Goal: Transaction & Acquisition: Book appointment/travel/reservation

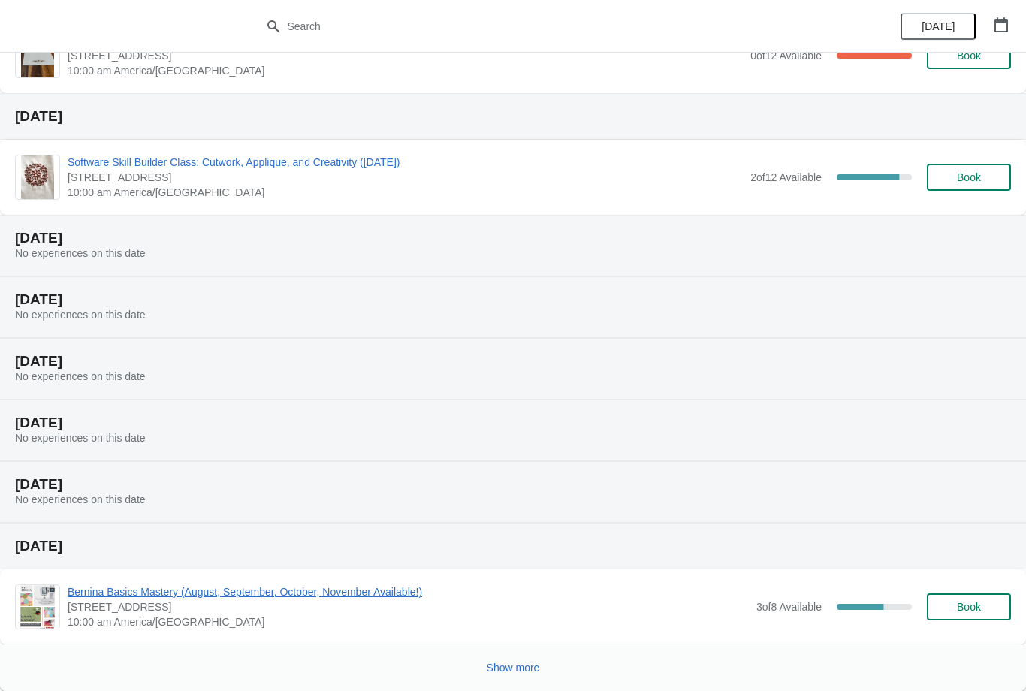
scroll to position [121, 0]
click at [521, 672] on span "Show more" at bounding box center [513, 668] width 53 height 12
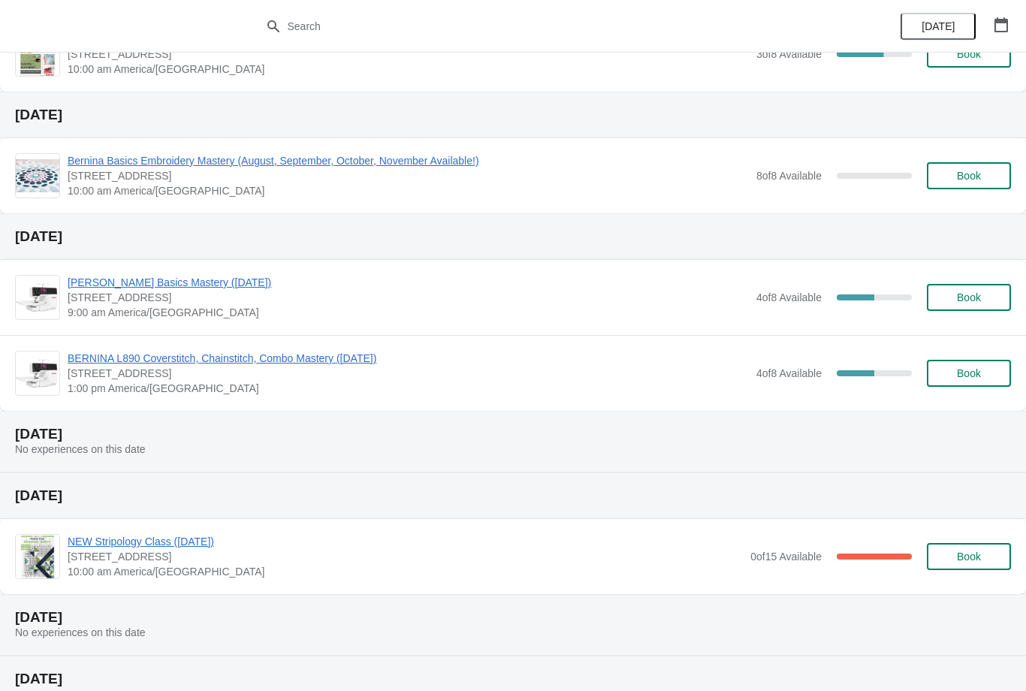
scroll to position [727, 0]
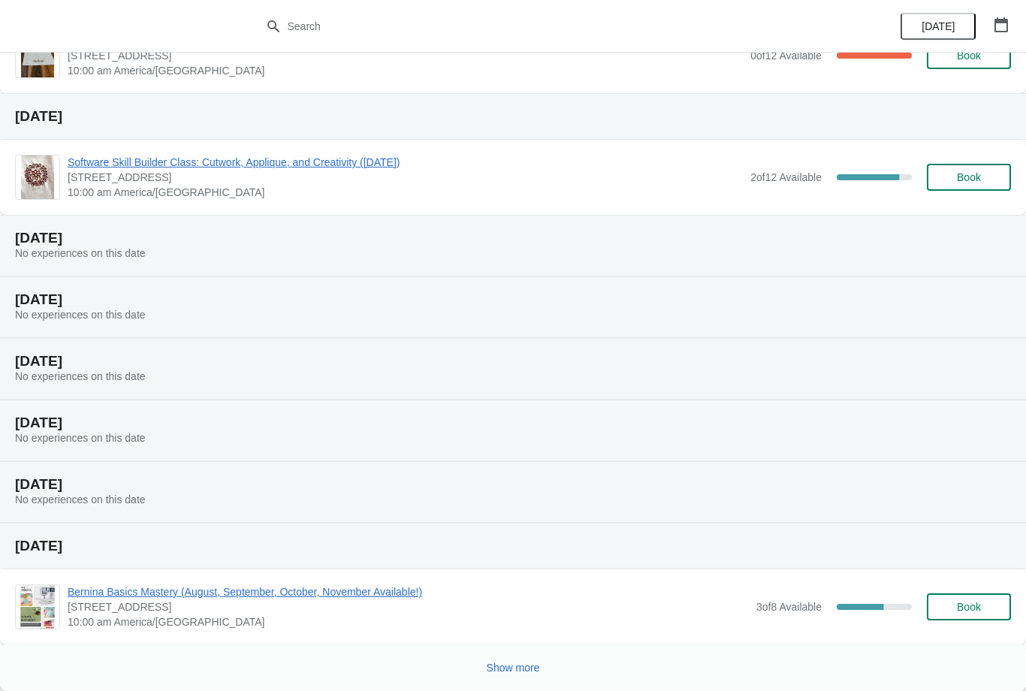
scroll to position [121, 0]
click at [519, 670] on span "Show more" at bounding box center [513, 668] width 53 height 12
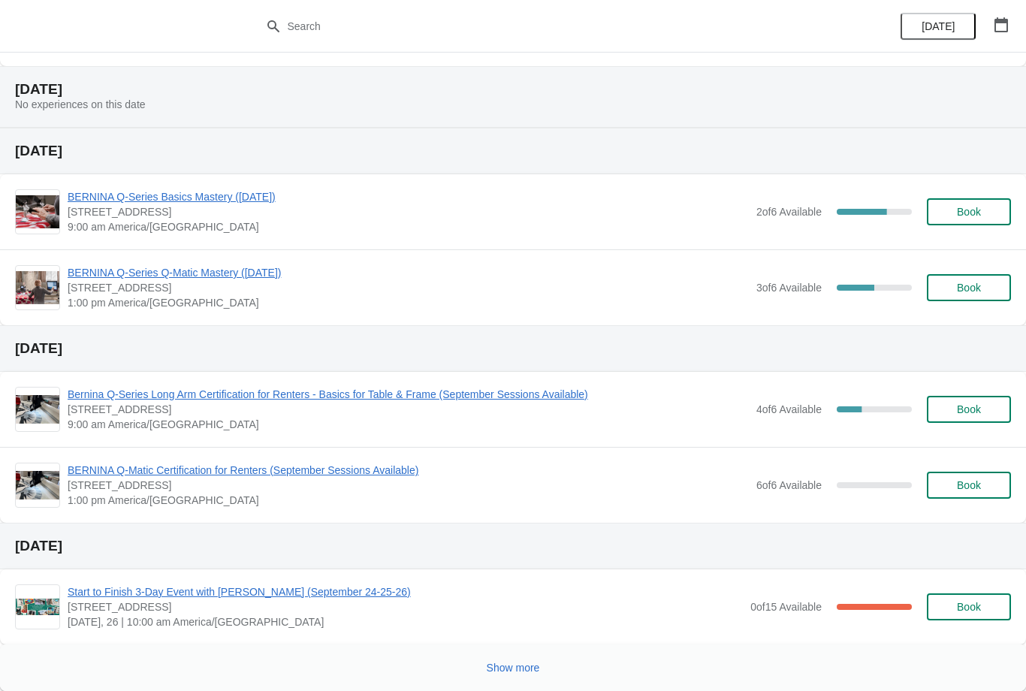
scroll to position [1202, 0]
click at [534, 665] on span "Show more" at bounding box center [513, 668] width 53 height 12
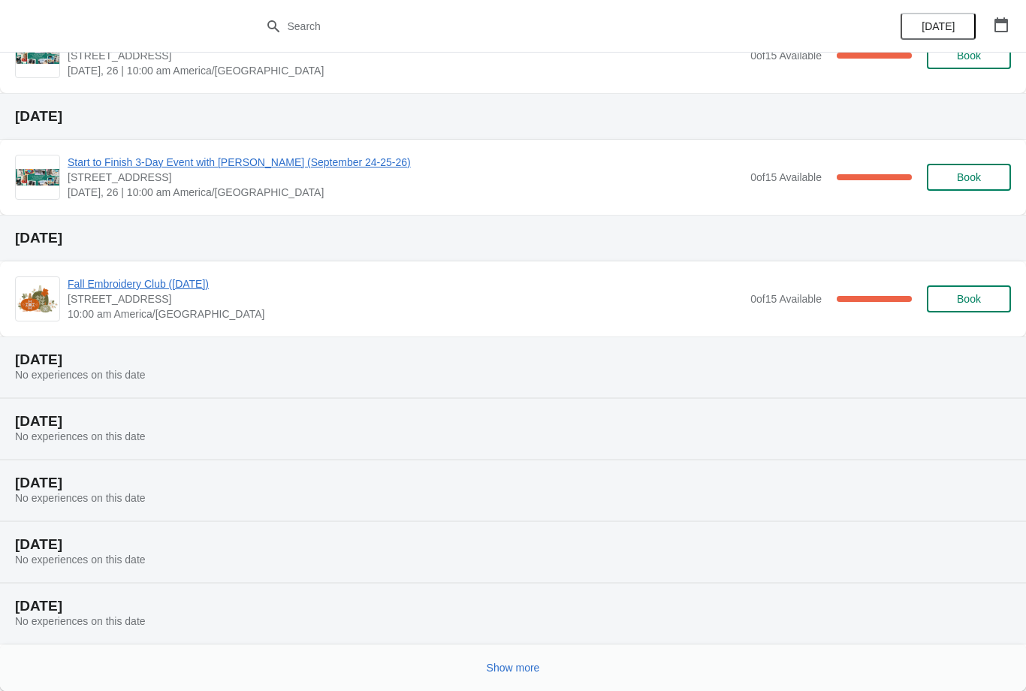
scroll to position [1875, 0]
click at [531, 657] on button "Show more" at bounding box center [513, 667] width 65 height 27
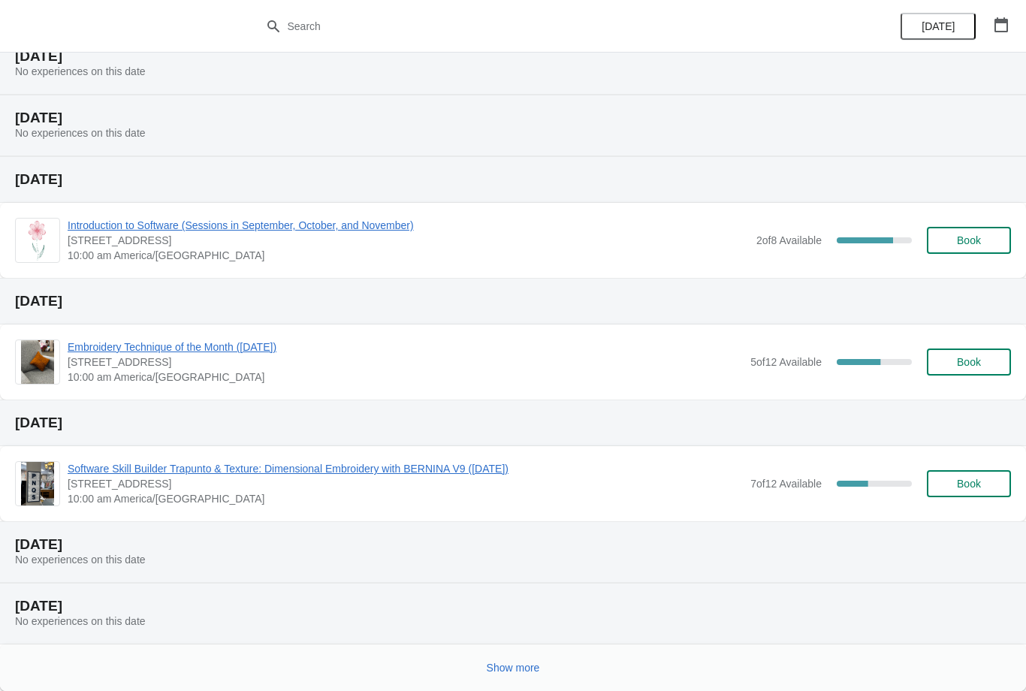
scroll to position [2548, 0]
click at [534, 668] on span "Show more" at bounding box center [513, 668] width 53 height 12
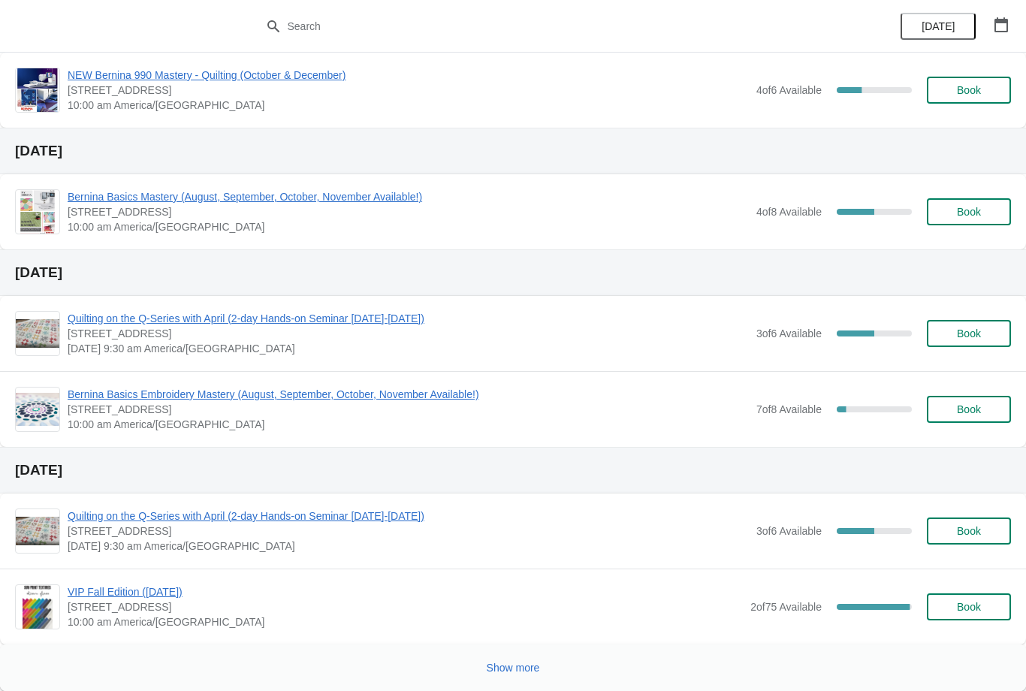
scroll to position [3554, 0]
click at [529, 667] on span "Show more" at bounding box center [513, 668] width 53 height 12
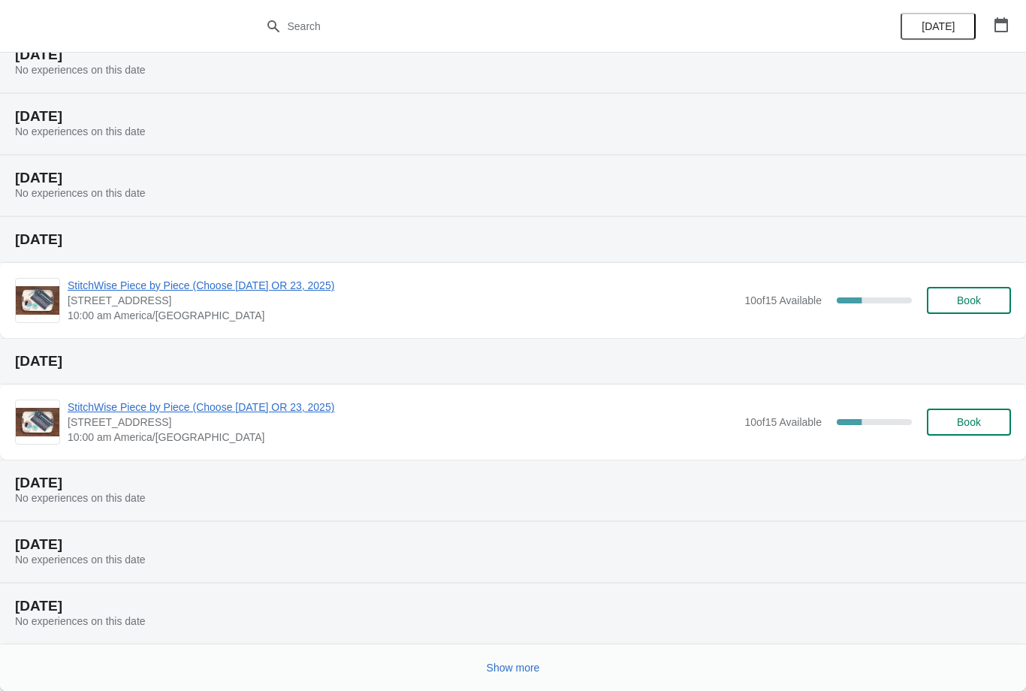
scroll to position [4167, 0]
click at [524, 664] on span "Show more" at bounding box center [513, 668] width 53 height 12
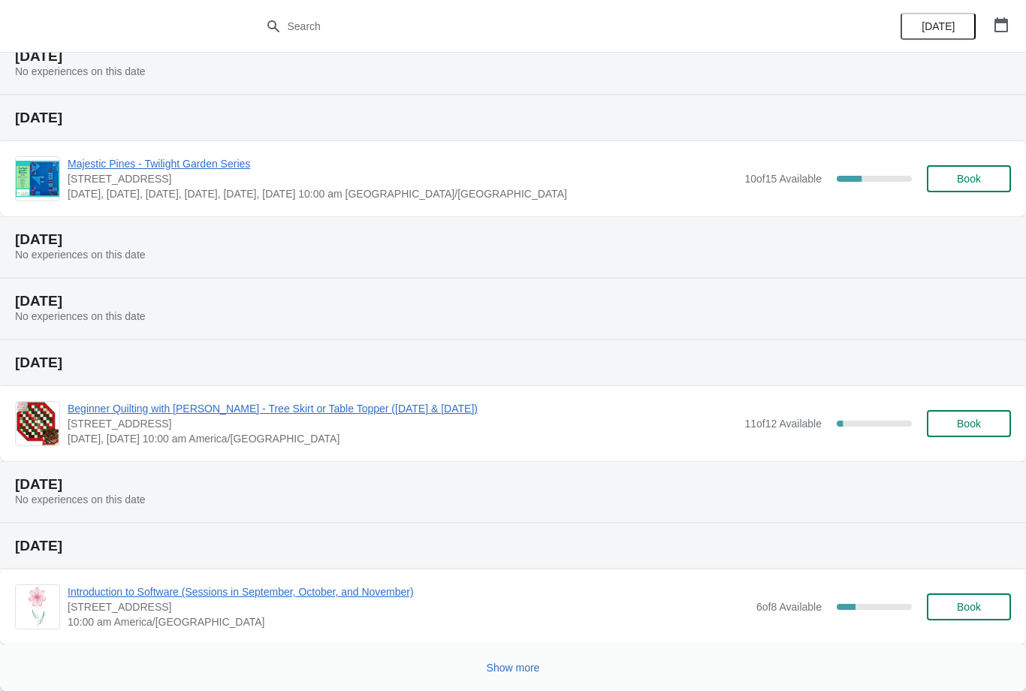
scroll to position [4900, 0]
click at [530, 660] on button "Show more" at bounding box center [513, 667] width 65 height 27
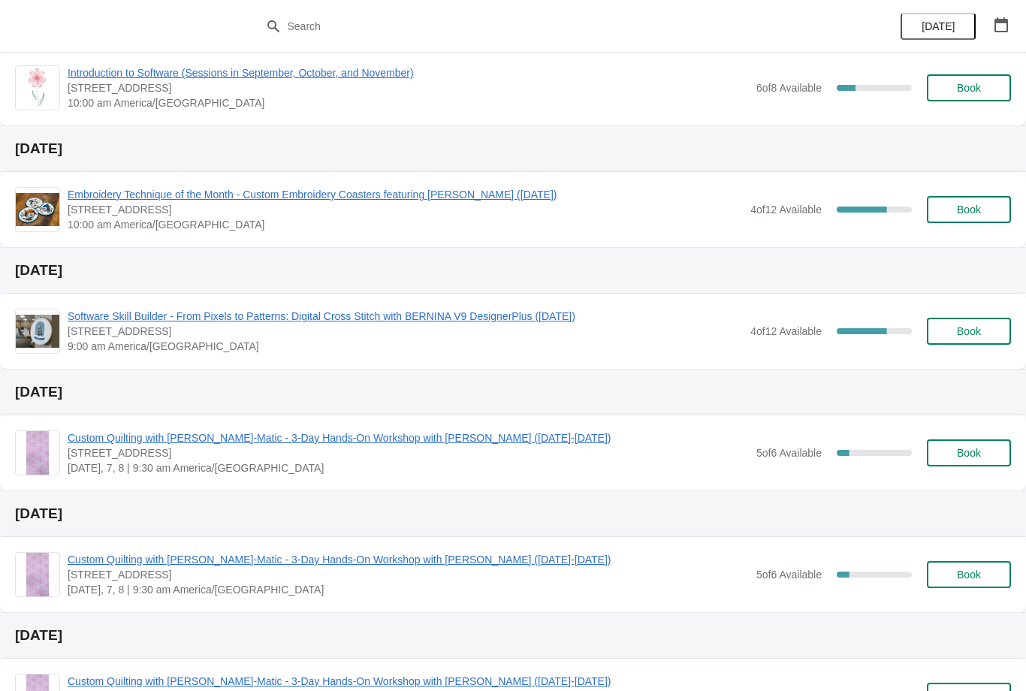
scroll to position [5421, 0]
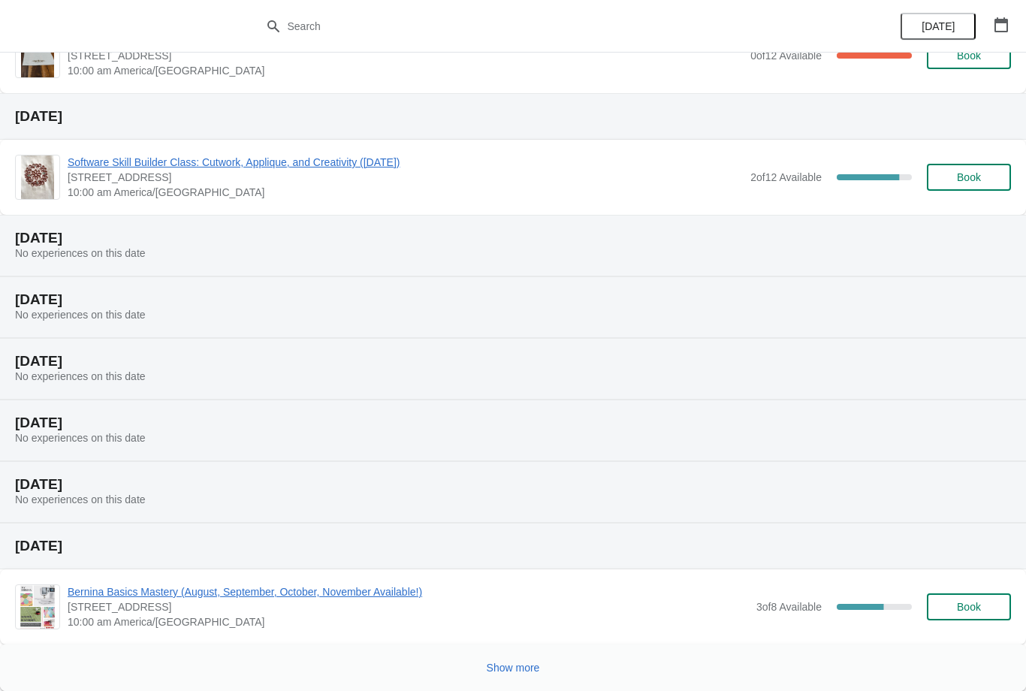
scroll to position [121, 0]
click at [535, 669] on span "Show more" at bounding box center [513, 668] width 53 height 12
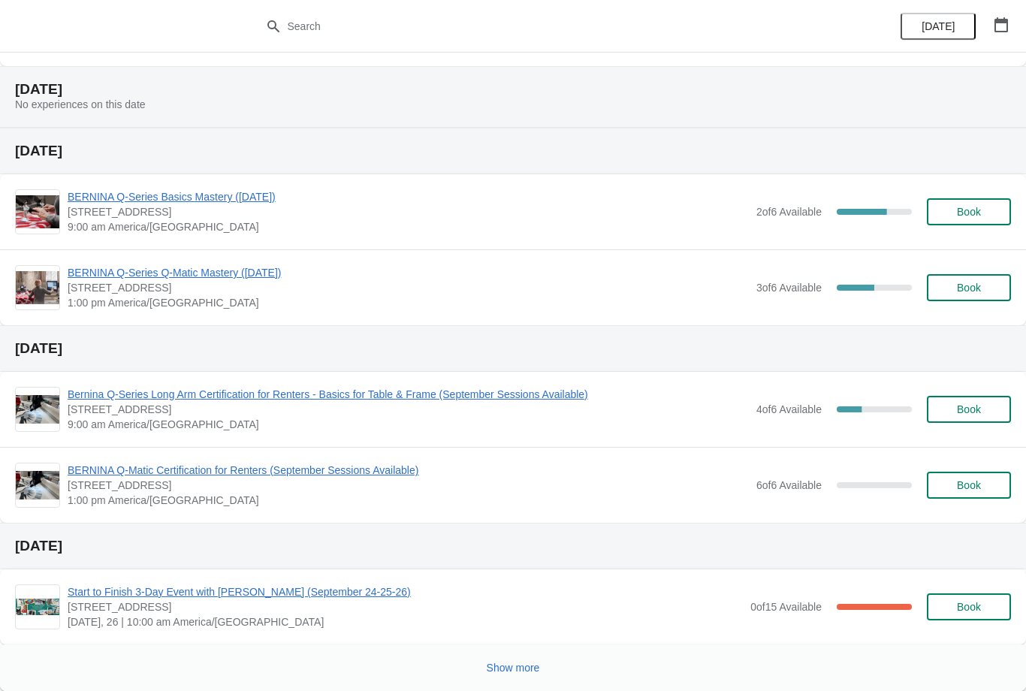
scroll to position [1202, 0]
click at [506, 662] on span "Show more" at bounding box center [513, 668] width 53 height 12
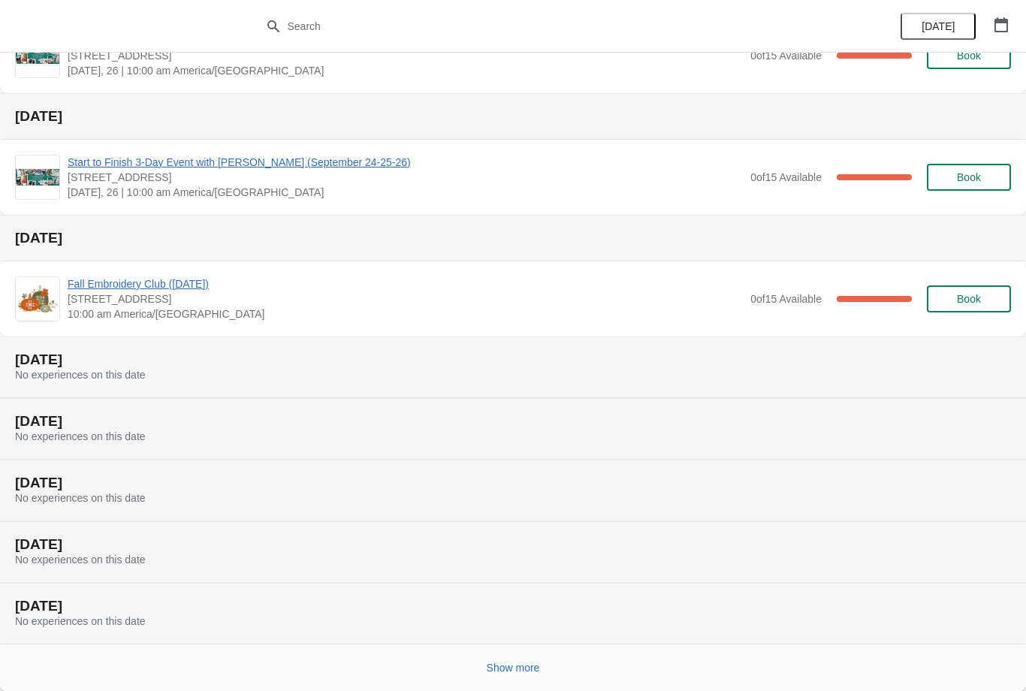
scroll to position [1875, 0]
click at [518, 669] on span "Show more" at bounding box center [513, 668] width 53 height 12
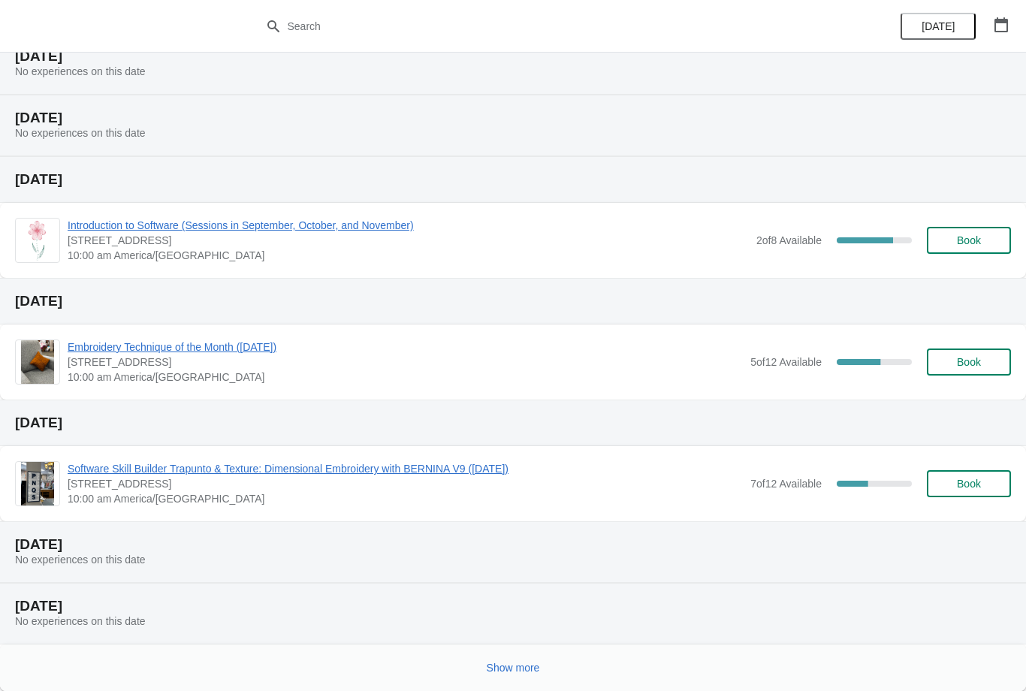
scroll to position [2548, 0]
click at [512, 667] on span "Show more" at bounding box center [513, 668] width 53 height 12
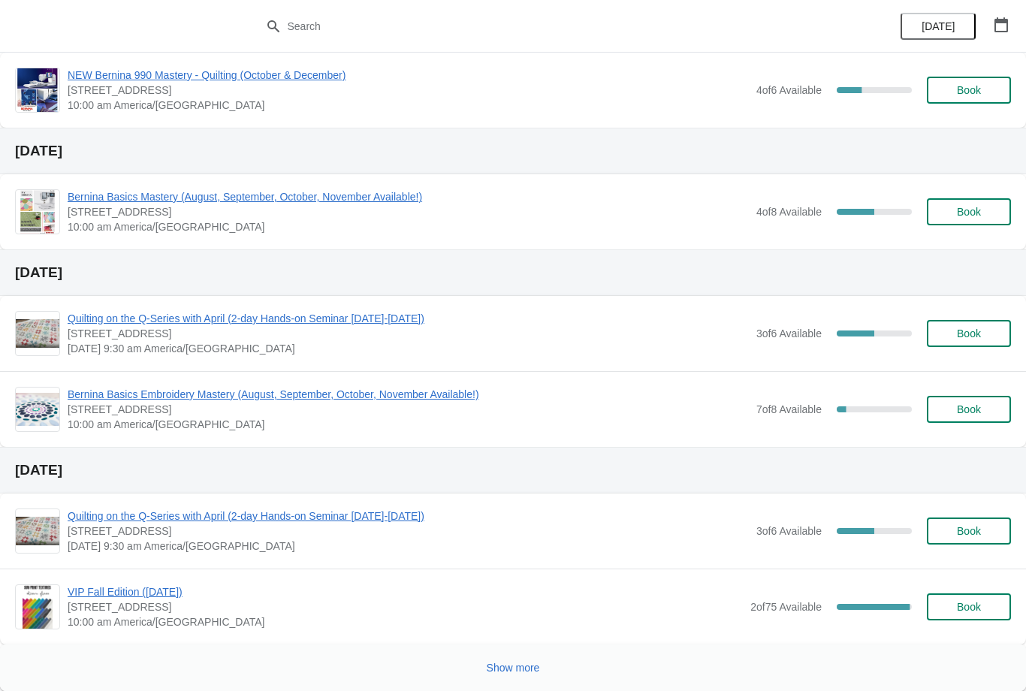
scroll to position [3554, 0]
click at [509, 657] on button "Show more" at bounding box center [513, 667] width 65 height 27
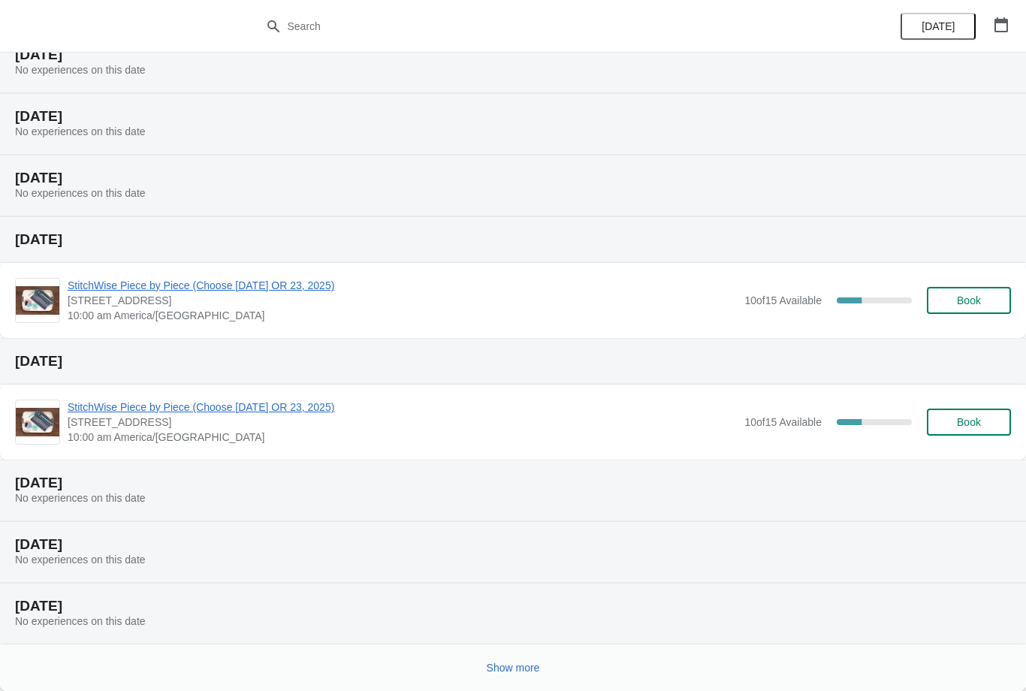
scroll to position [4167, 0]
click at [516, 670] on span "Show more" at bounding box center [513, 668] width 53 height 12
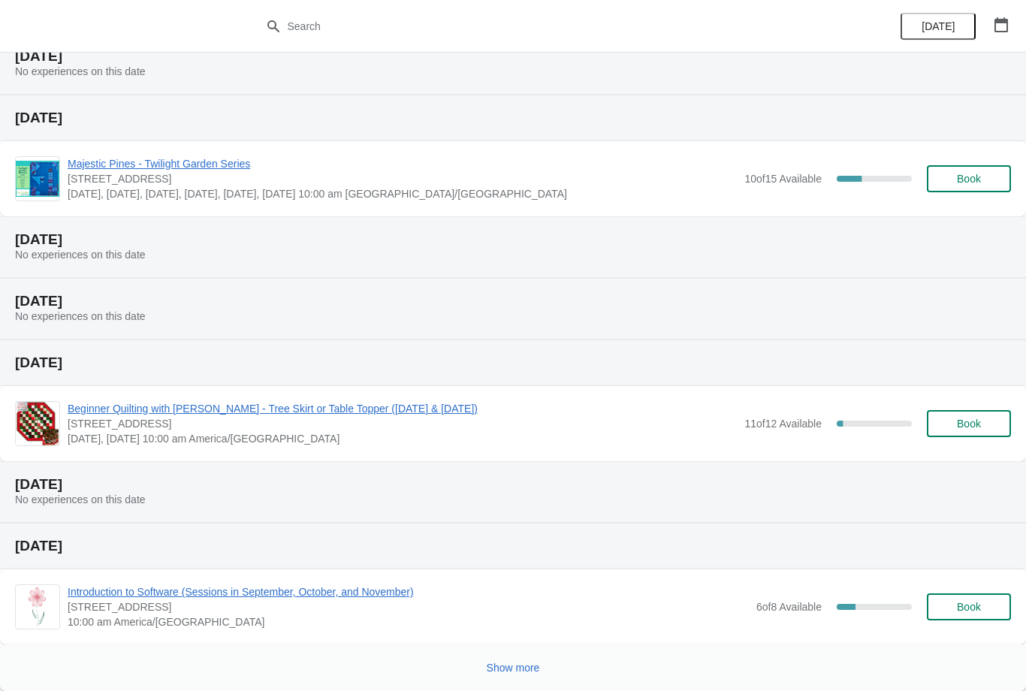
scroll to position [4900, 0]
click at [546, 667] on button "Show more" at bounding box center [513, 667] width 65 height 27
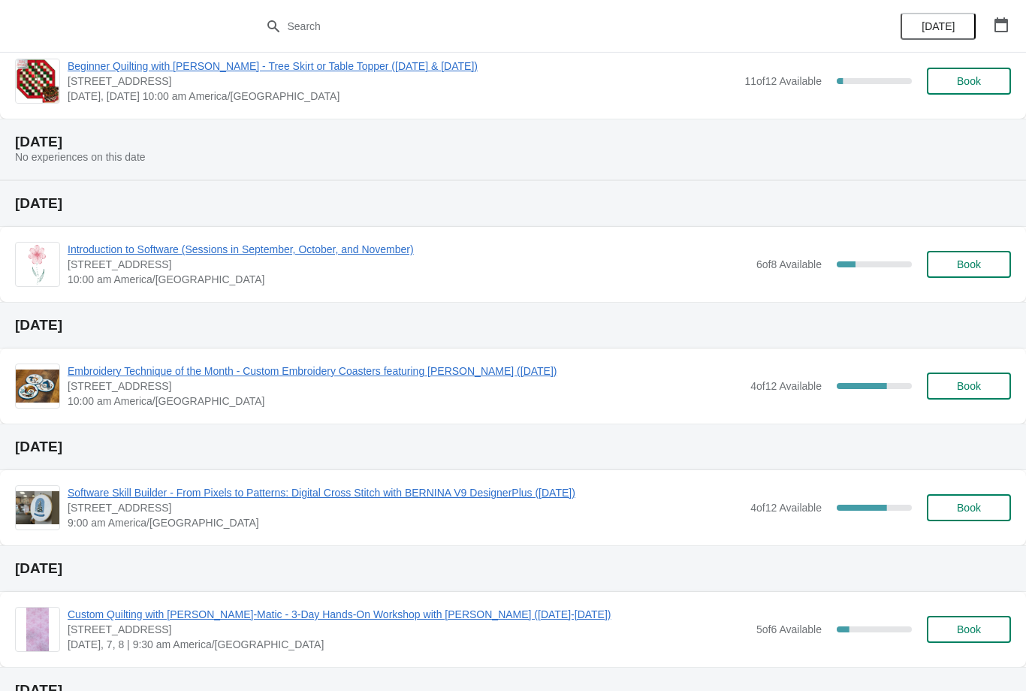
scroll to position [5245, 0]
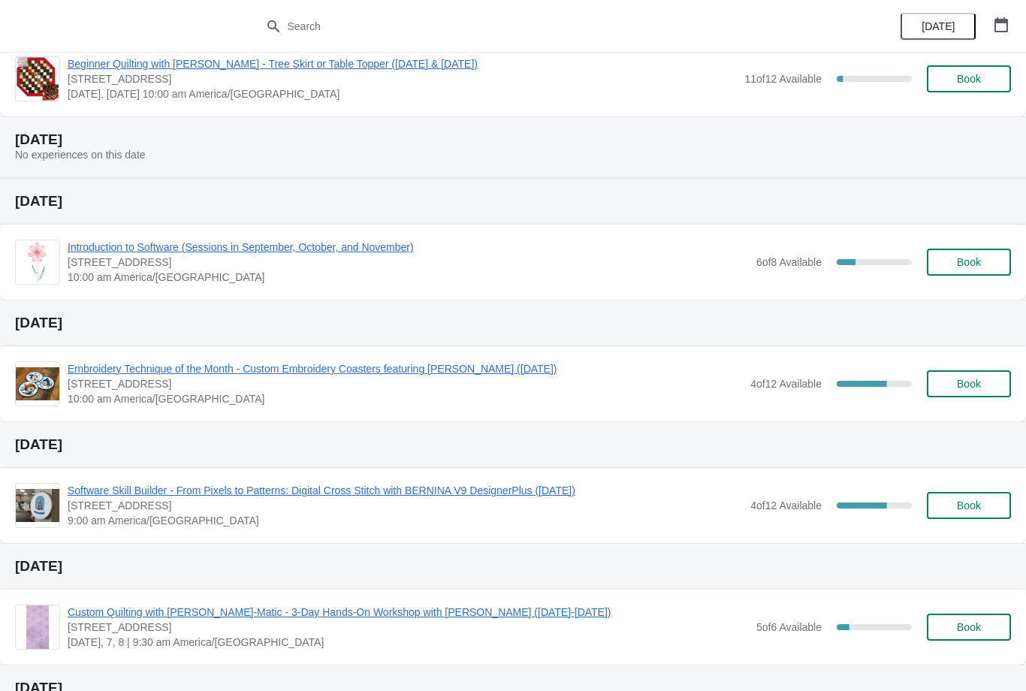
click at [980, 376] on button "Book" at bounding box center [969, 383] width 84 height 27
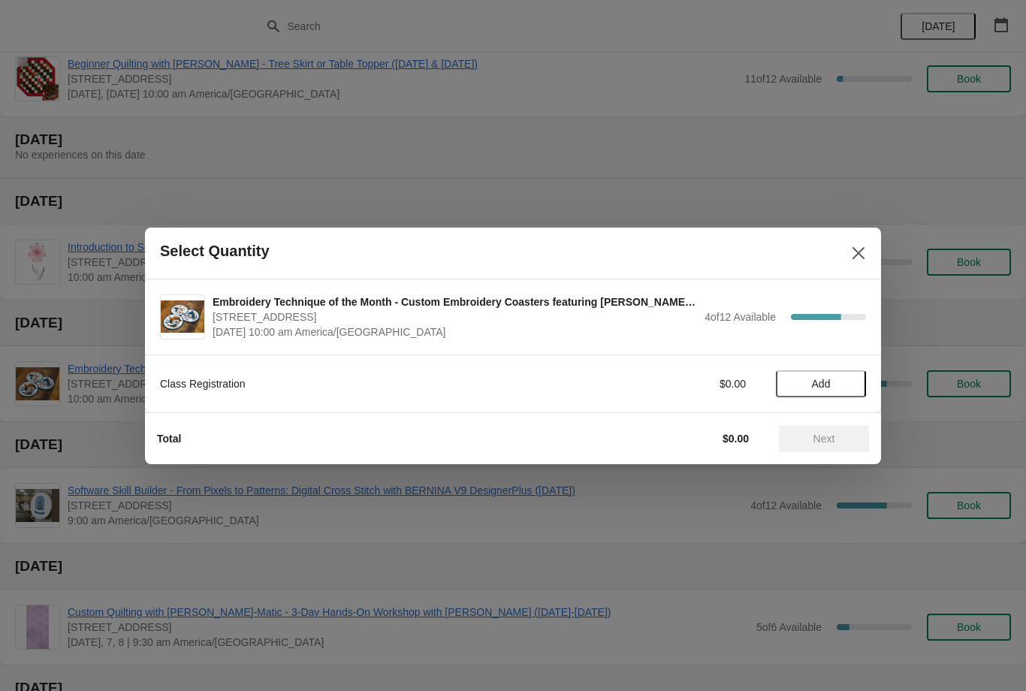
click at [827, 374] on button "Add" at bounding box center [821, 383] width 90 height 27
click at [838, 443] on span "Next" at bounding box center [824, 439] width 66 height 12
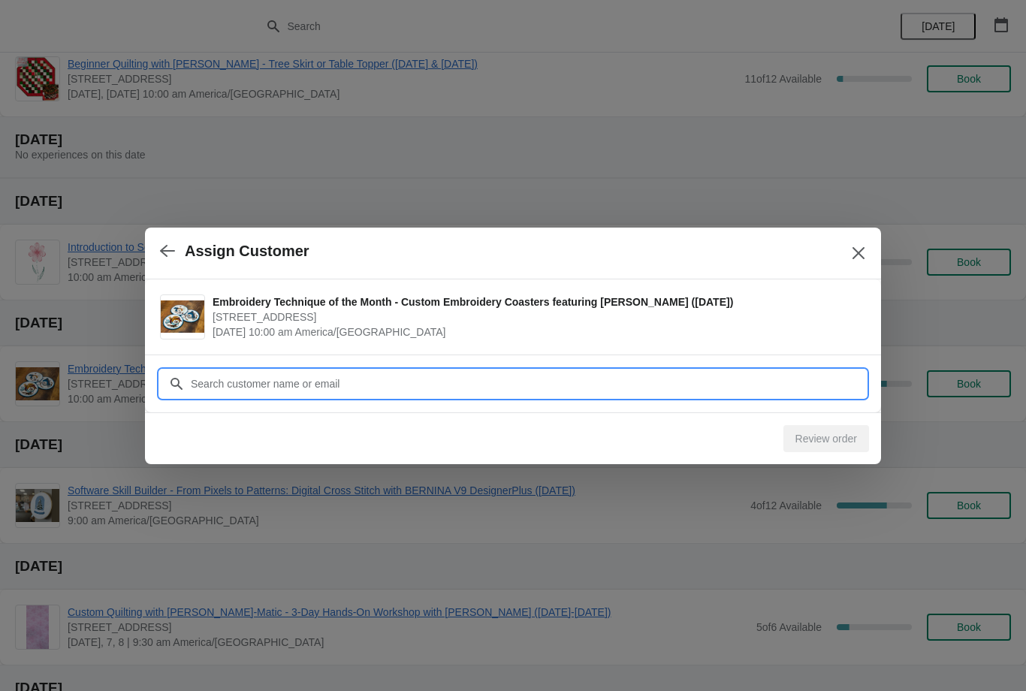
click at [712, 382] on input "Customer" at bounding box center [528, 383] width 676 height 27
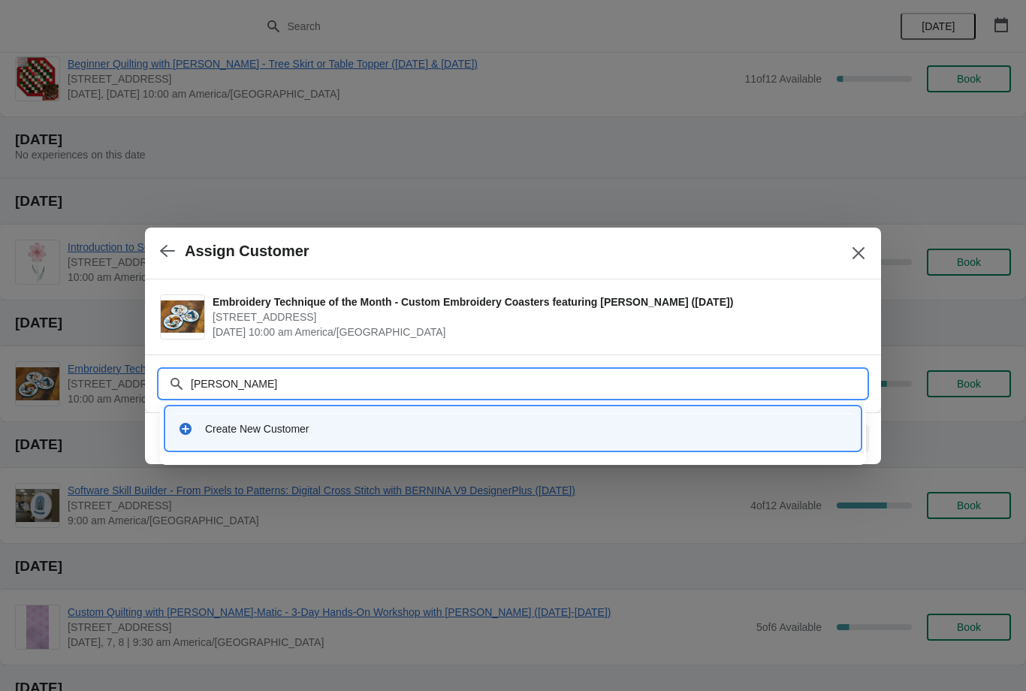
type input "Judy lambert"
click at [186, 421] on icon at bounding box center [185, 428] width 15 height 15
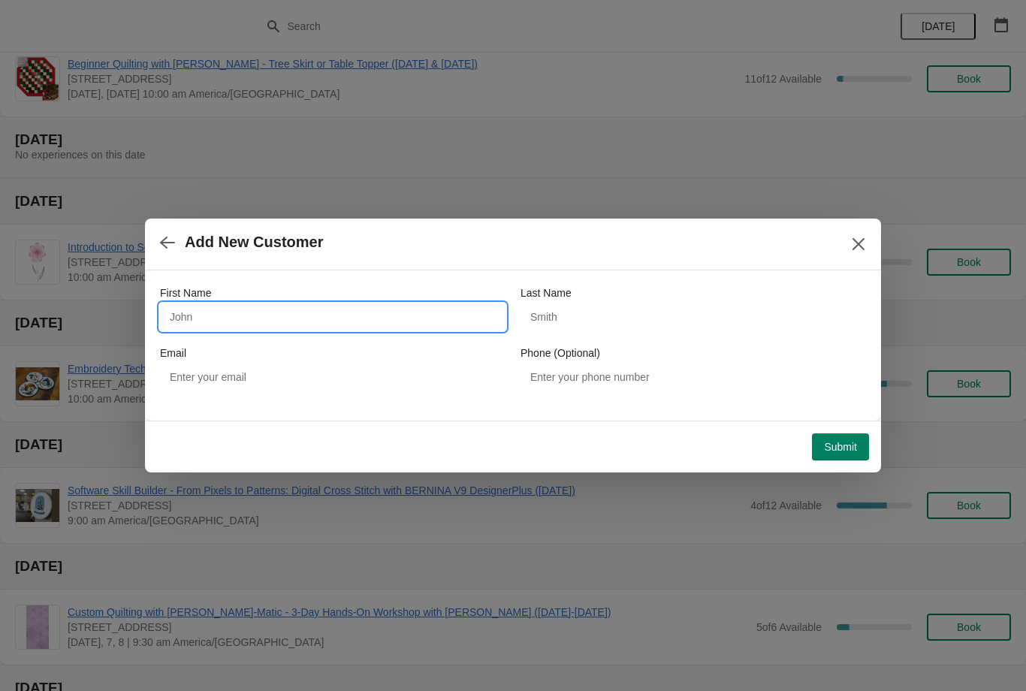
click at [264, 317] on input "First Name" at bounding box center [333, 317] width 346 height 27
type input "Judy"
click at [702, 316] on input "Last Name" at bounding box center [694, 317] width 346 height 27
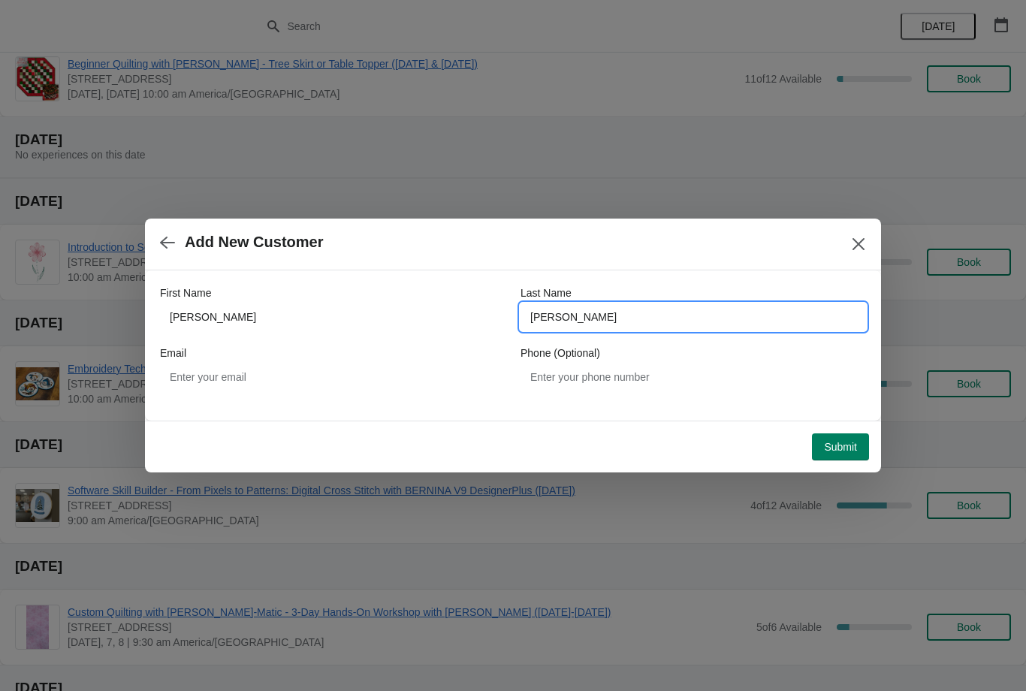
type input "Lambert"
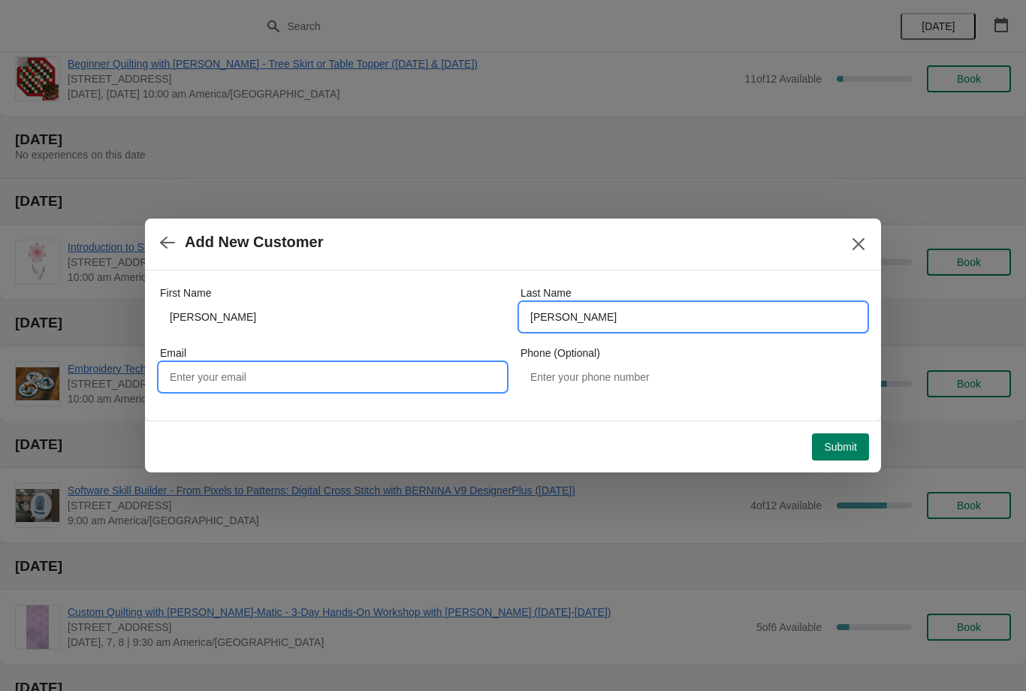
click at [391, 370] on input "Email" at bounding box center [333, 377] width 346 height 27
type input "Jklambert4@gmail"
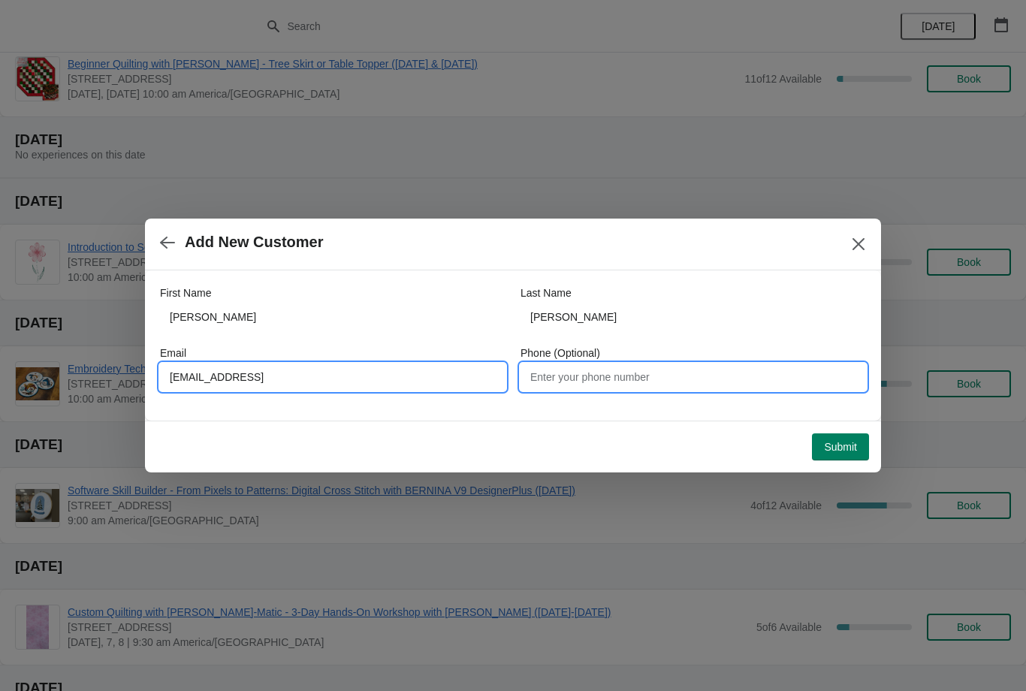
click at [709, 370] on input "Phone (Optional)" at bounding box center [694, 377] width 346 height 27
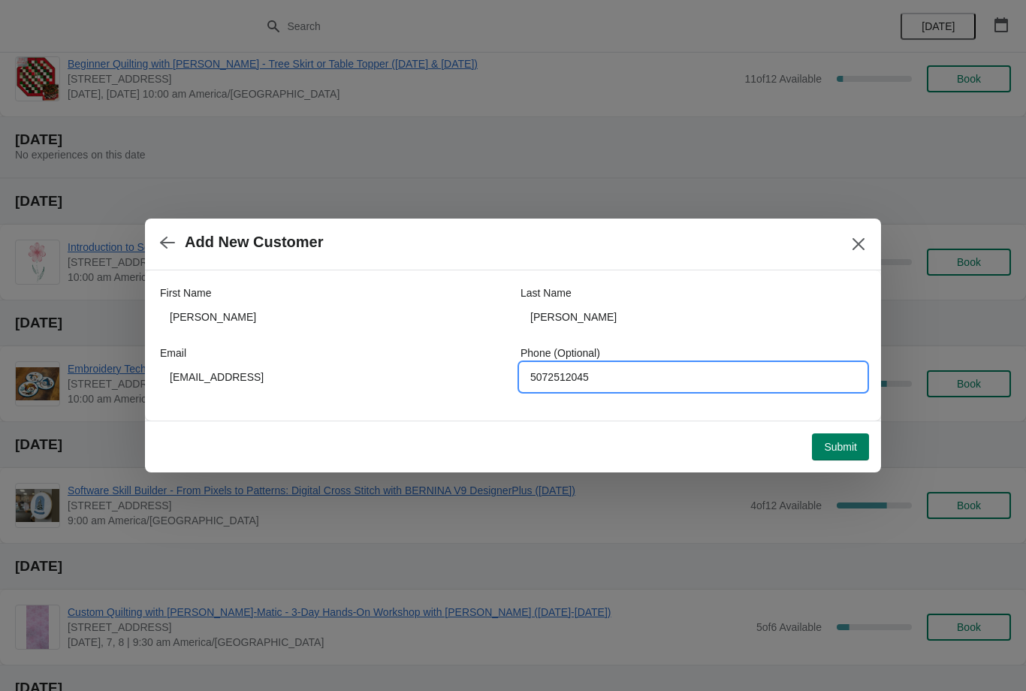
type input "5072512045"
click at [844, 444] on span "Submit" at bounding box center [840, 447] width 33 height 12
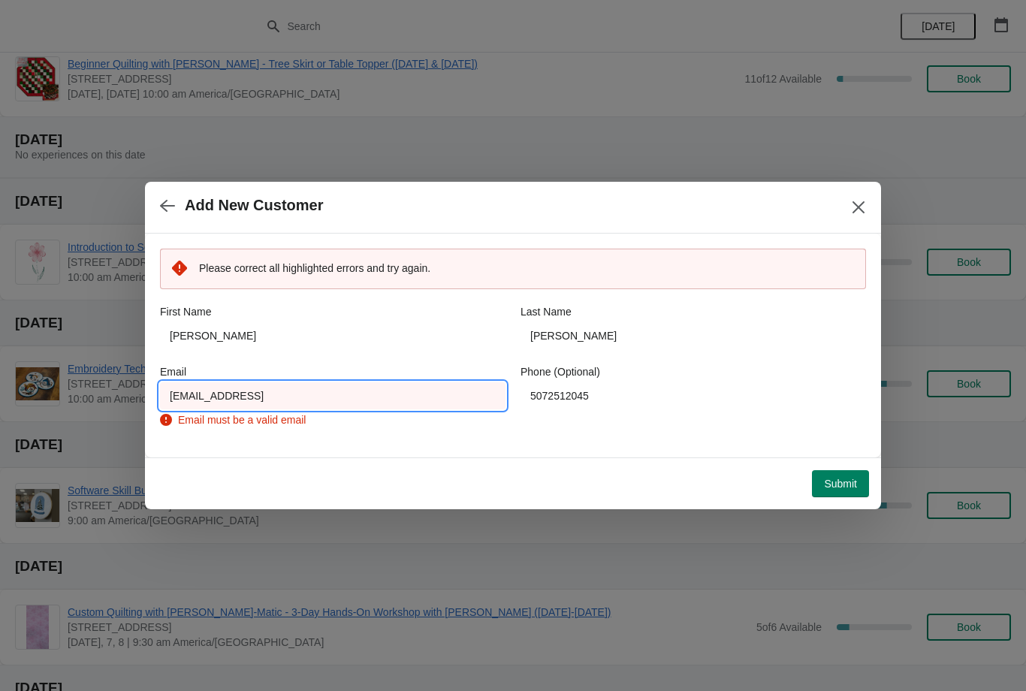
click at [316, 406] on input "Jklambert4@gmail" at bounding box center [333, 395] width 346 height 27
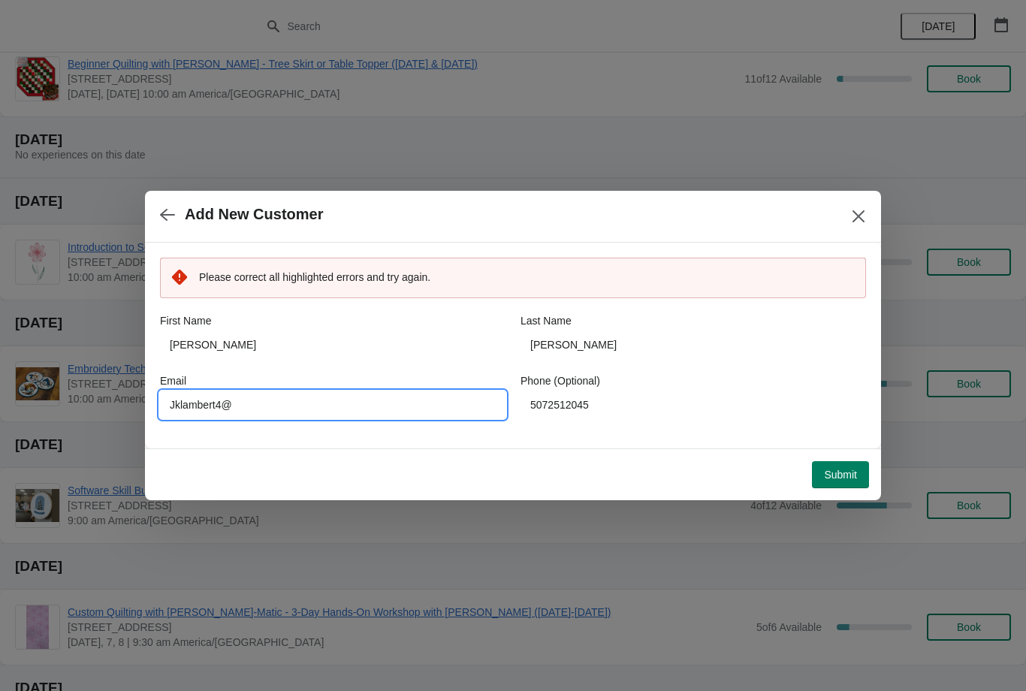
click at [172, 404] on input "Jklambert4@" at bounding box center [333, 404] width 346 height 27
click at [208, 432] on div "Please correct all highlighted errors and try again. First Name Judy Last Name …" at bounding box center [513, 338] width 706 height 191
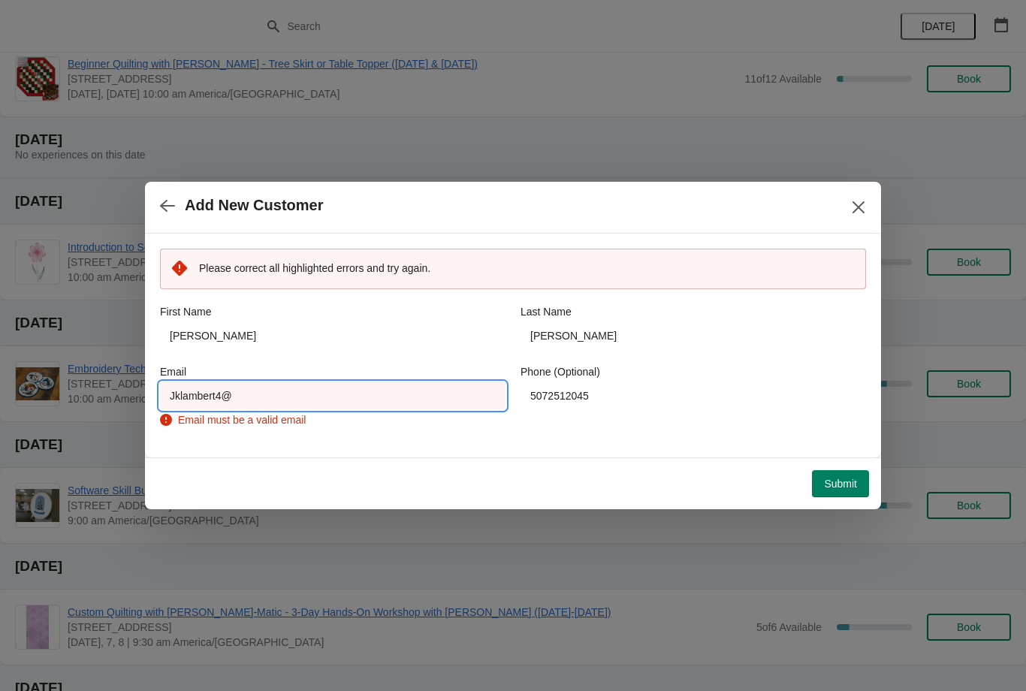
click at [192, 388] on input "Jklambert4@" at bounding box center [333, 395] width 346 height 27
click at [180, 390] on input "Jklambert4@" at bounding box center [333, 395] width 346 height 27
click at [182, 393] on input "Jklambert4@" at bounding box center [333, 395] width 346 height 27
click at [180, 390] on input "Jklambert4@" at bounding box center [333, 395] width 346 height 27
click at [183, 392] on input "Jklambert4@" at bounding box center [333, 395] width 346 height 27
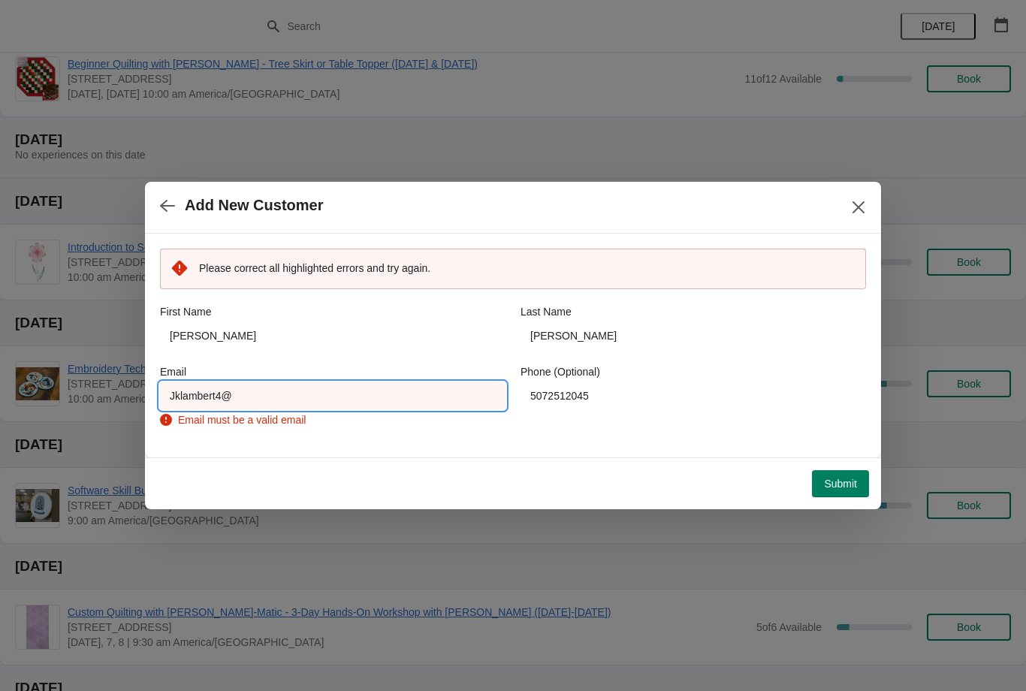
click at [321, 396] on input "Jklambert4@" at bounding box center [333, 395] width 346 height 27
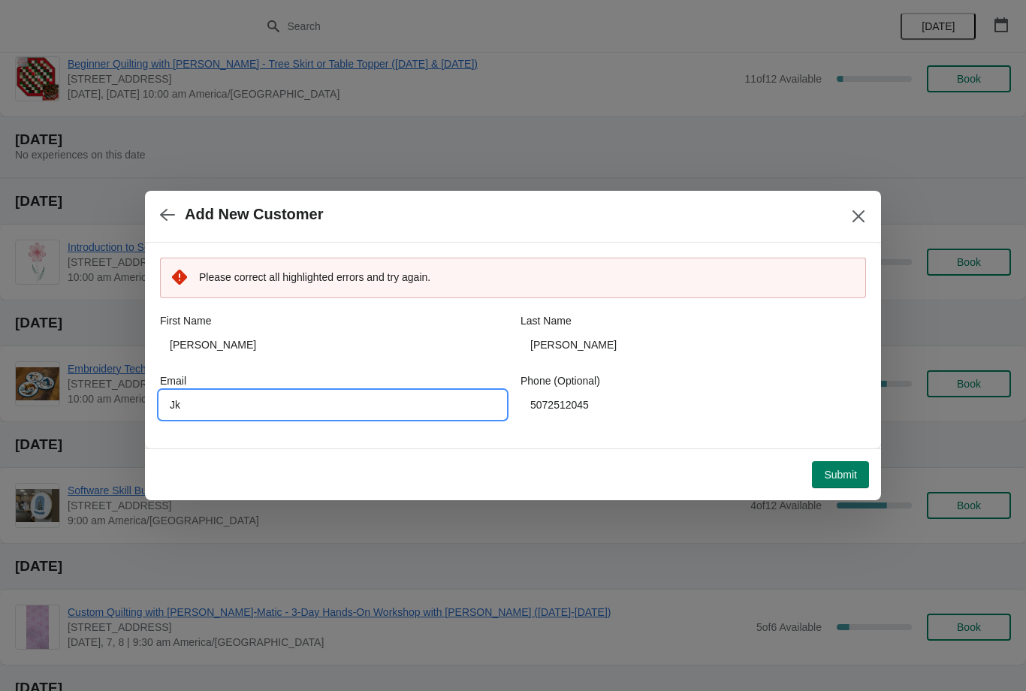
type input "J"
type input "jklambert@gmail.com"
click at [867, 458] on div "Submit" at bounding box center [510, 471] width 718 height 33
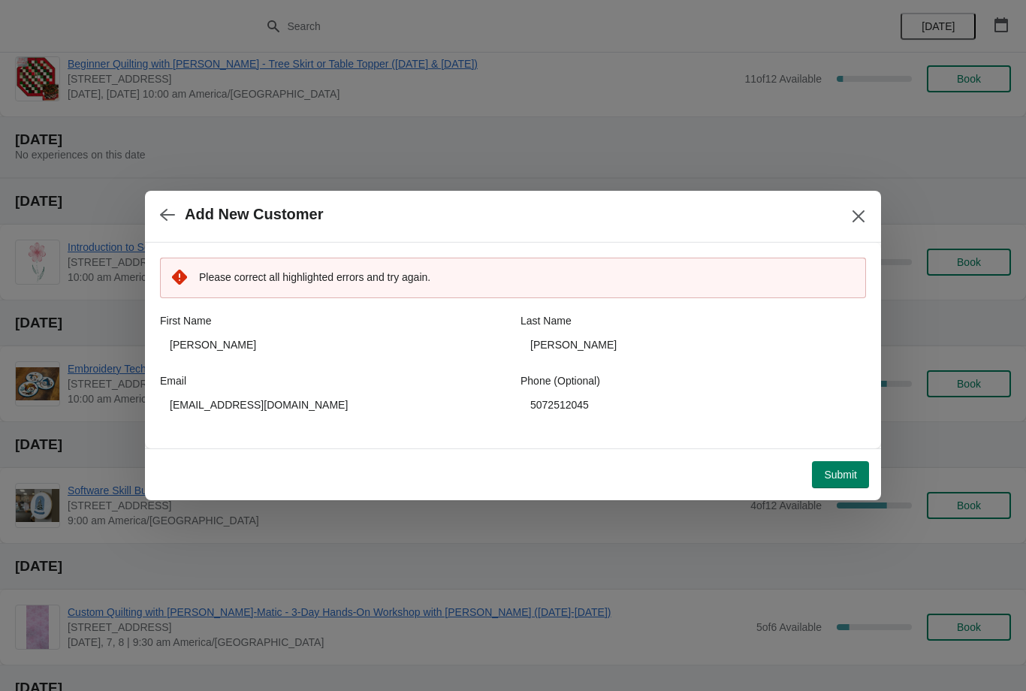
click at [838, 469] on span "Submit" at bounding box center [840, 475] width 33 height 12
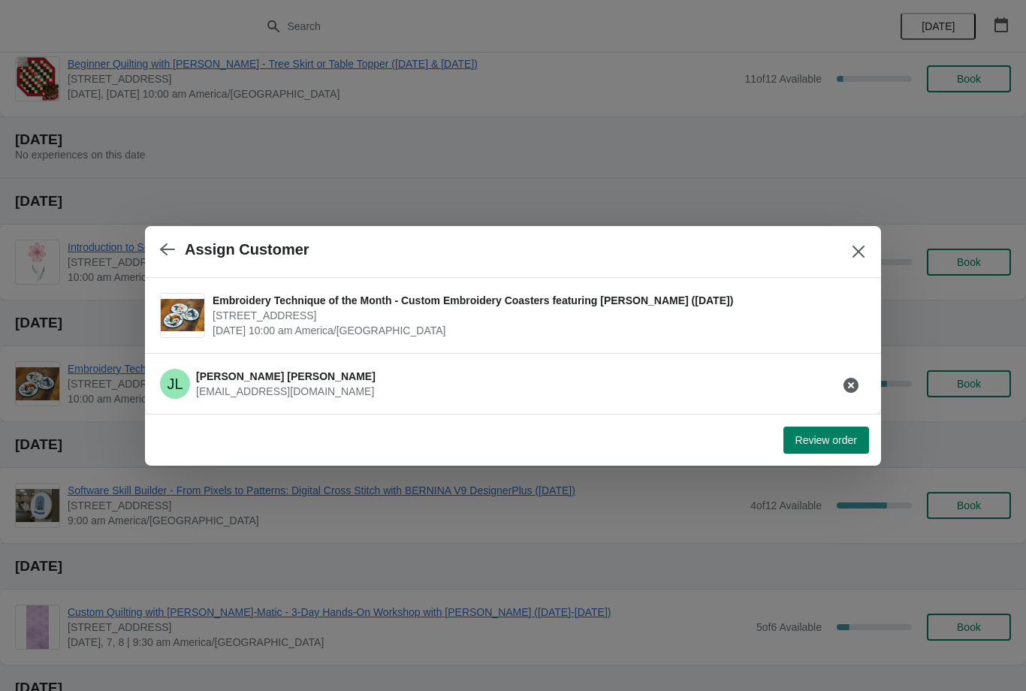
click at [850, 434] on span "Review order" at bounding box center [827, 440] width 62 height 12
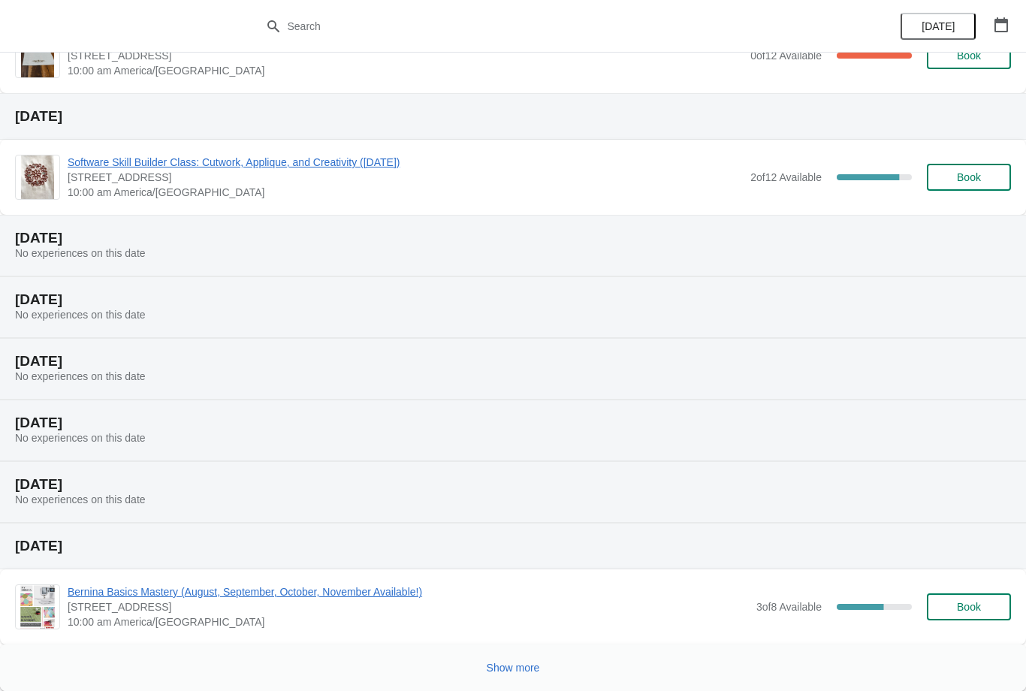
scroll to position [121, 0]
click at [523, 667] on span "Show more" at bounding box center [513, 668] width 53 height 12
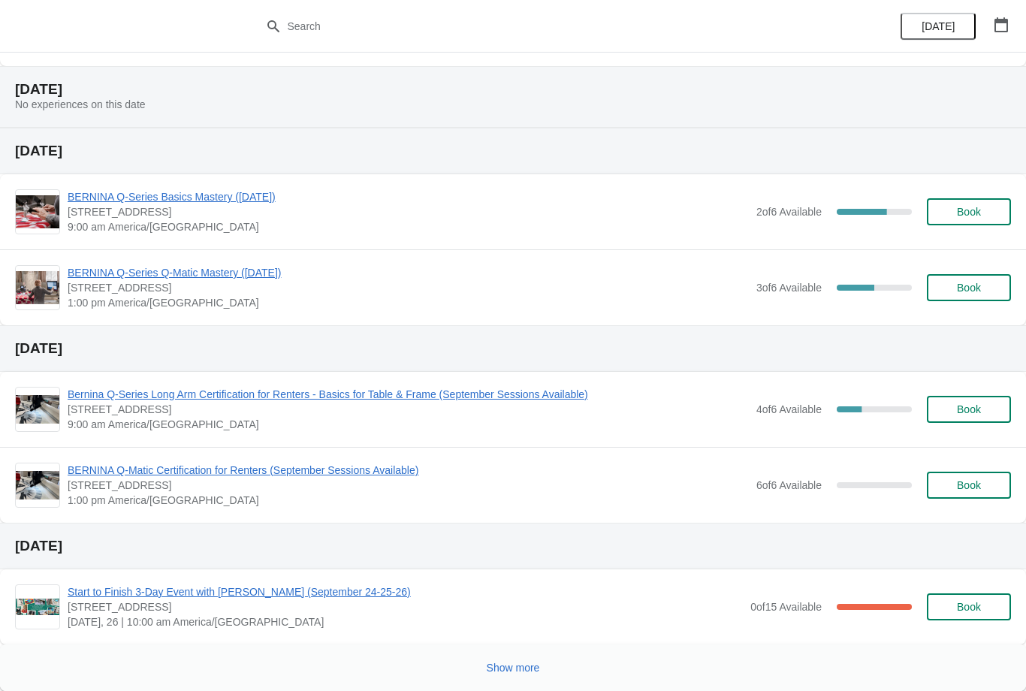
scroll to position [1202, 0]
click at [524, 664] on span "Show more" at bounding box center [513, 668] width 53 height 12
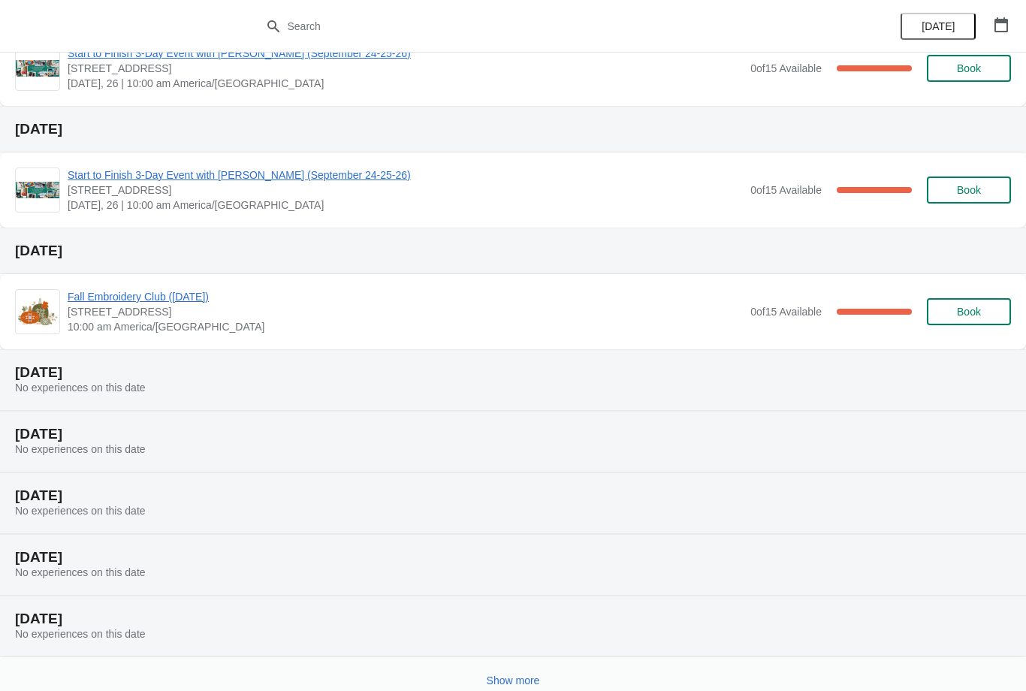
scroll to position [1869, 0]
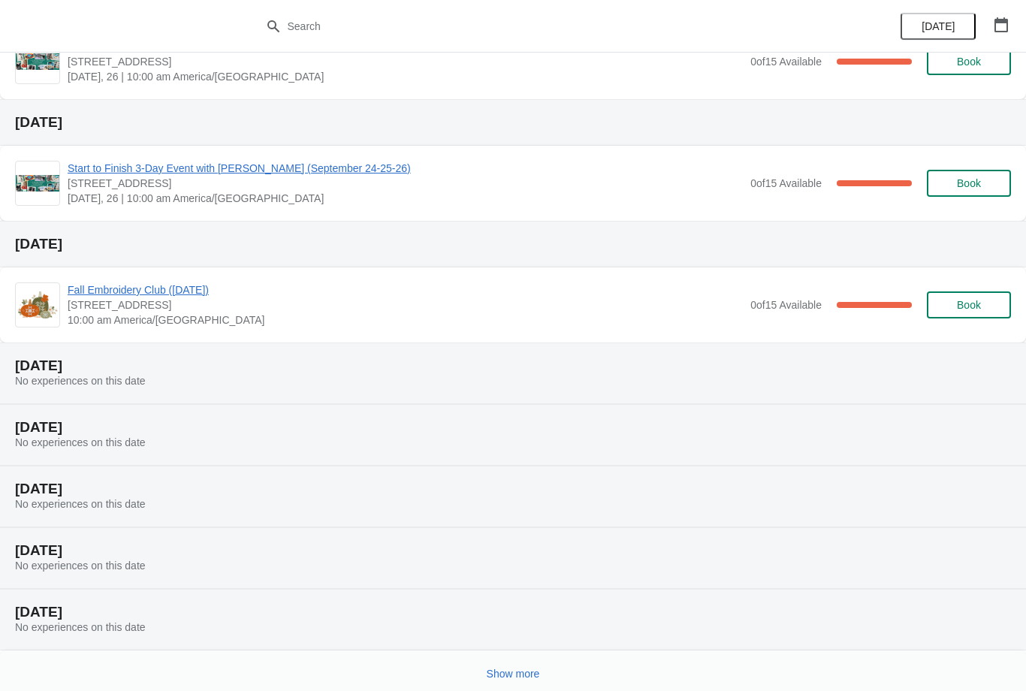
click at [529, 670] on span "Show more" at bounding box center [513, 674] width 53 height 12
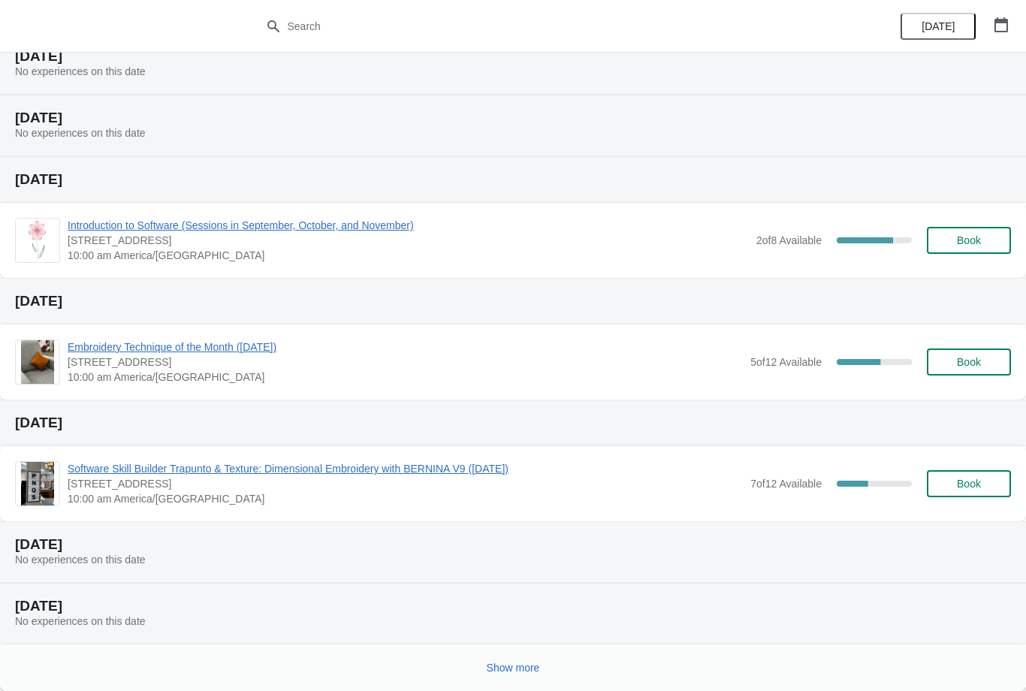
scroll to position [2548, 0]
click at [521, 665] on span "Show more" at bounding box center [513, 668] width 53 height 12
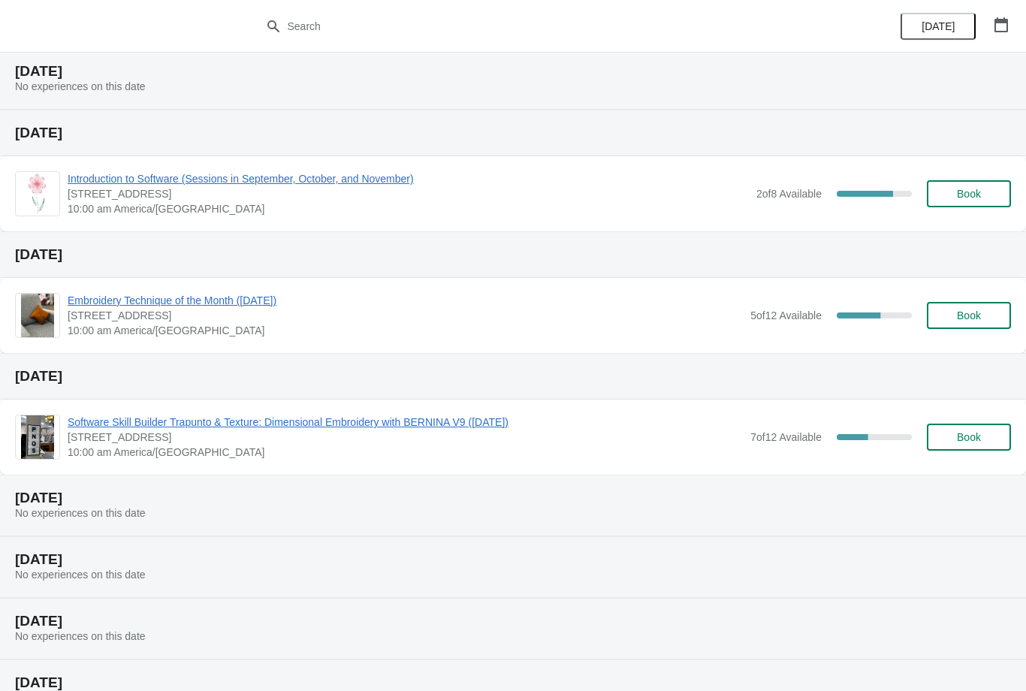
scroll to position [2590, 0]
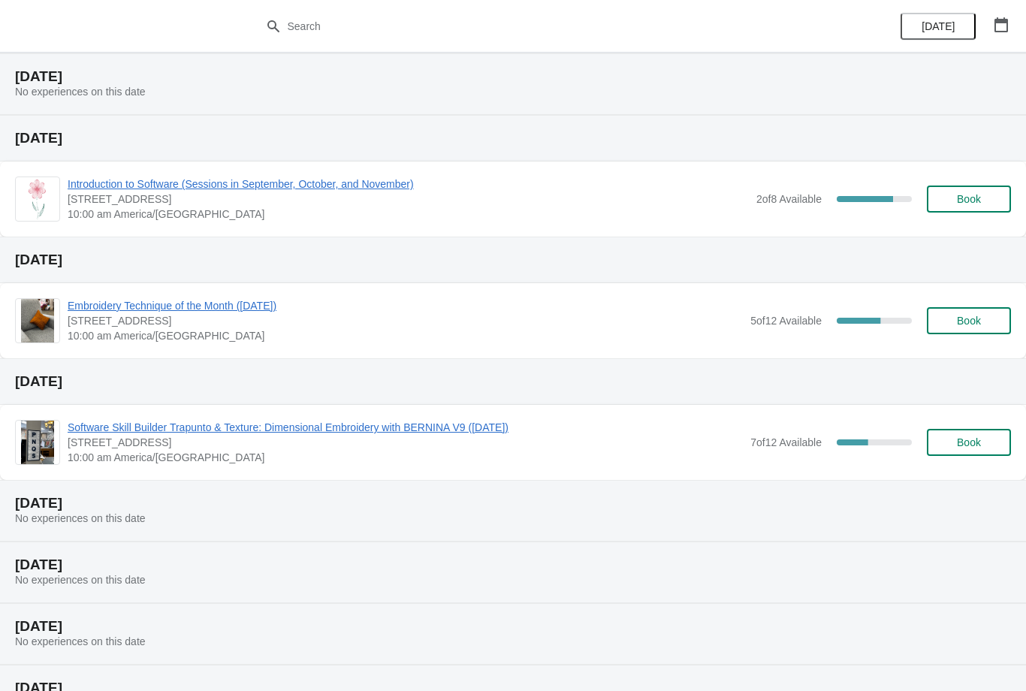
click at [977, 312] on button "Book" at bounding box center [969, 320] width 84 height 27
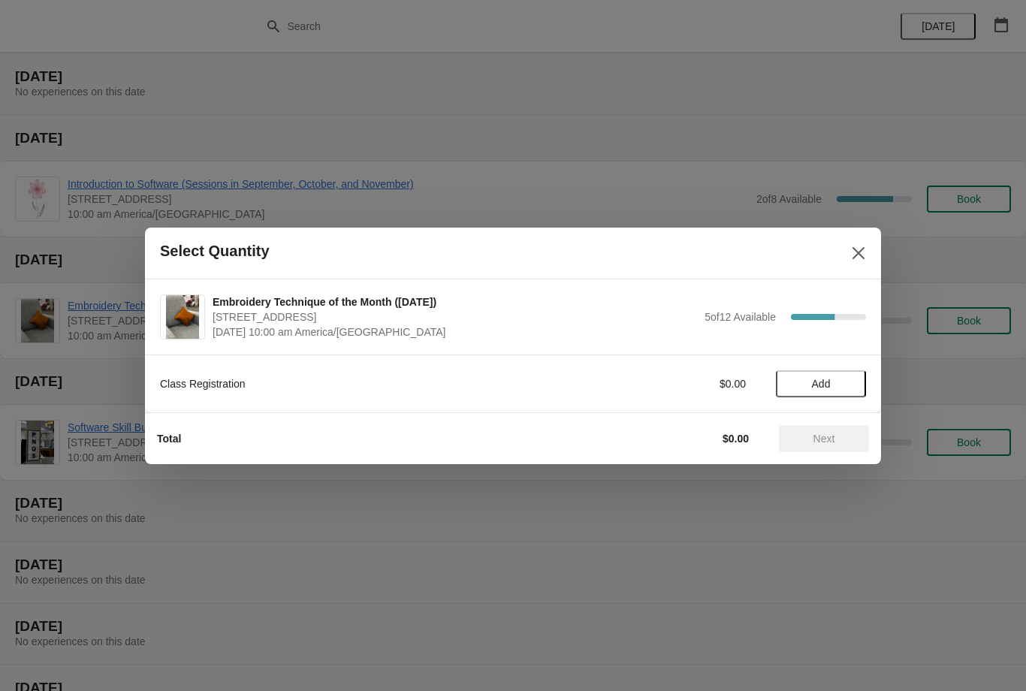
click at [820, 373] on button "Add" at bounding box center [821, 383] width 90 height 27
click at [838, 439] on span "Next" at bounding box center [824, 439] width 66 height 12
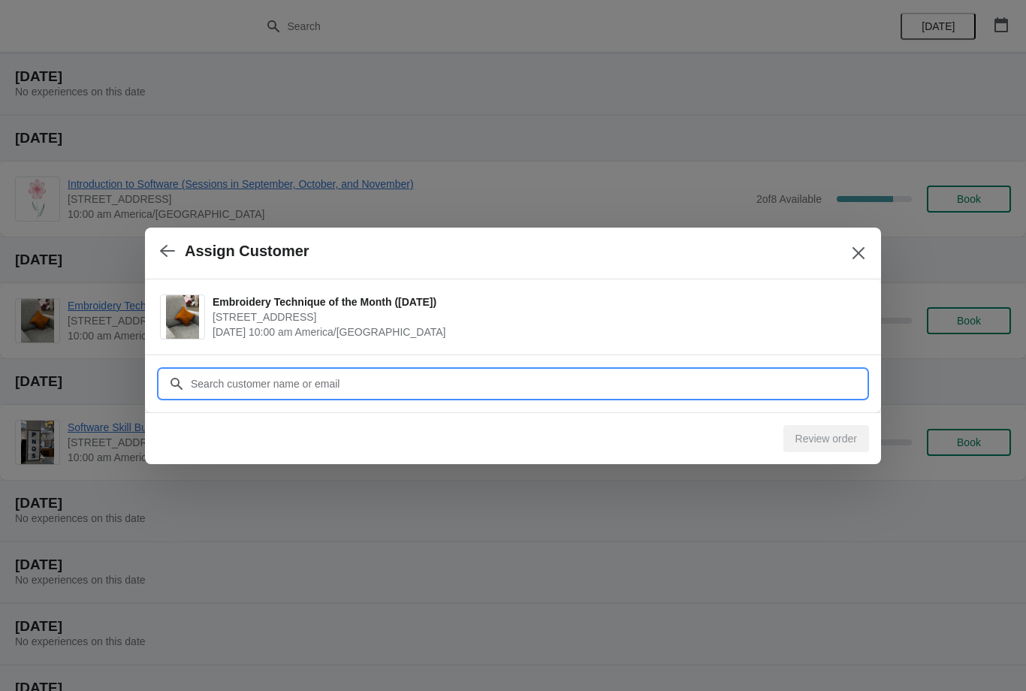
click at [779, 382] on input "Customer" at bounding box center [528, 383] width 676 height 27
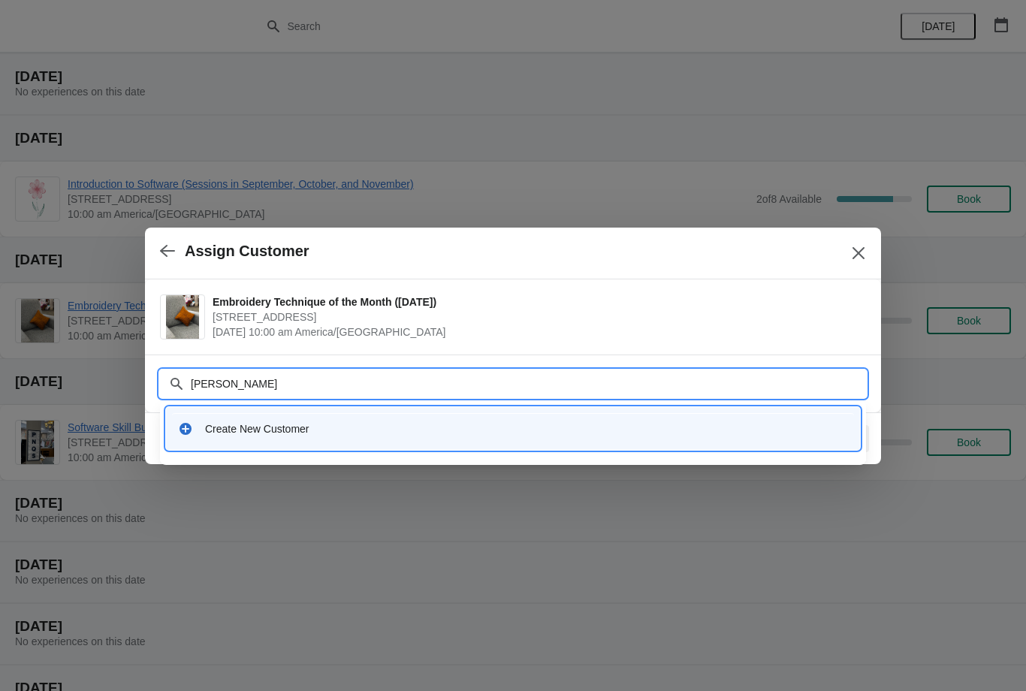
type input "Jane ever"
click at [655, 433] on div "Create New Customer" at bounding box center [526, 428] width 643 height 15
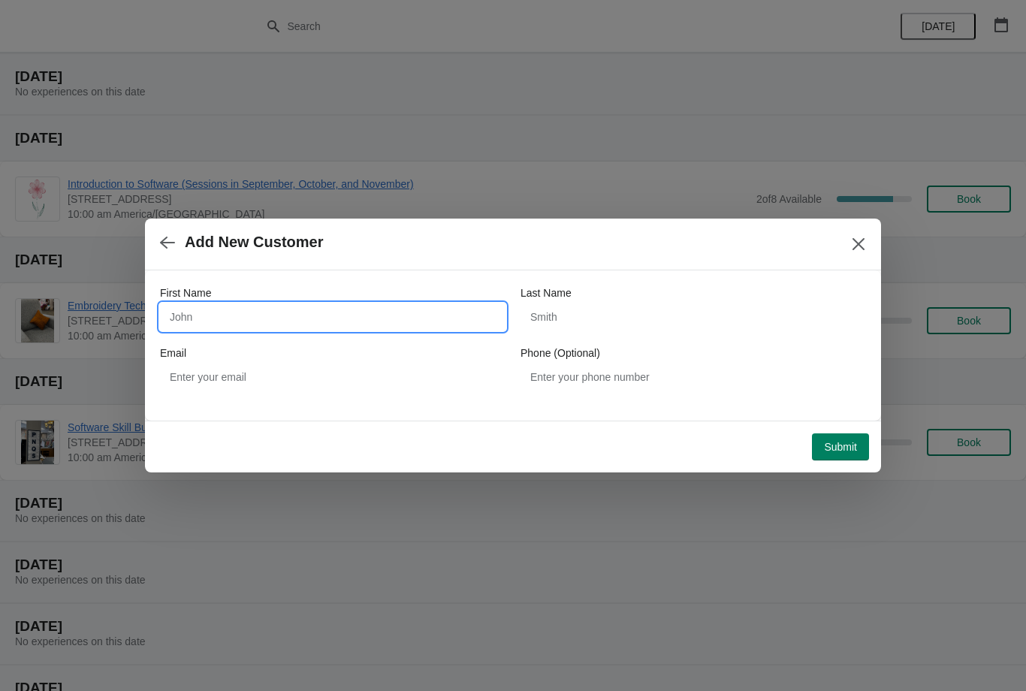
click at [452, 316] on input "First Name" at bounding box center [333, 317] width 346 height 27
type input "[PERSON_NAME]"
click at [682, 313] on input "Last Name" at bounding box center [694, 317] width 346 height 27
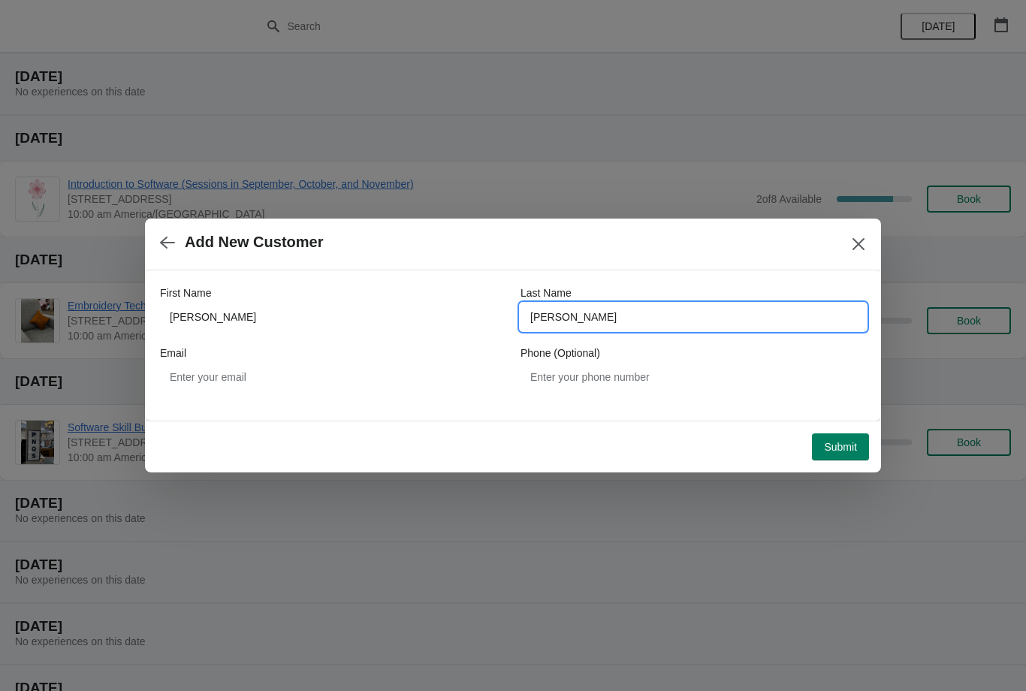
type input "[PERSON_NAME]"
click at [365, 352] on div "Email" at bounding box center [333, 353] width 346 height 15
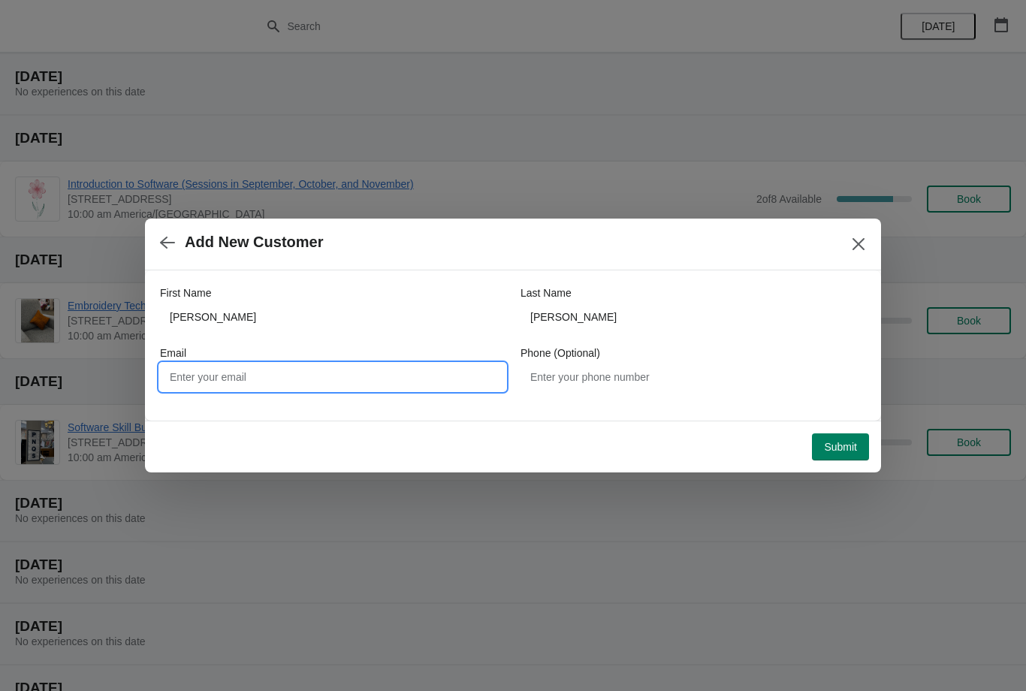
click at [380, 383] on input "Email" at bounding box center [333, 377] width 346 height 27
type input "[EMAIL_ADDRESS][DOMAIN_NAME]"
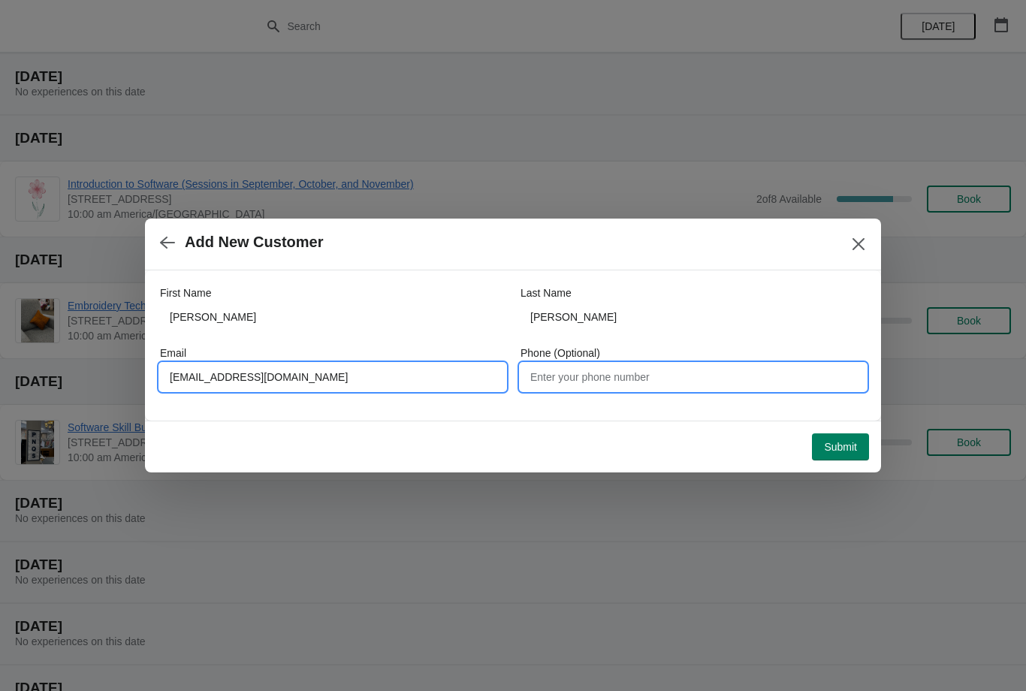
click at [740, 369] on input "Phone (Optional)" at bounding box center [694, 377] width 346 height 27
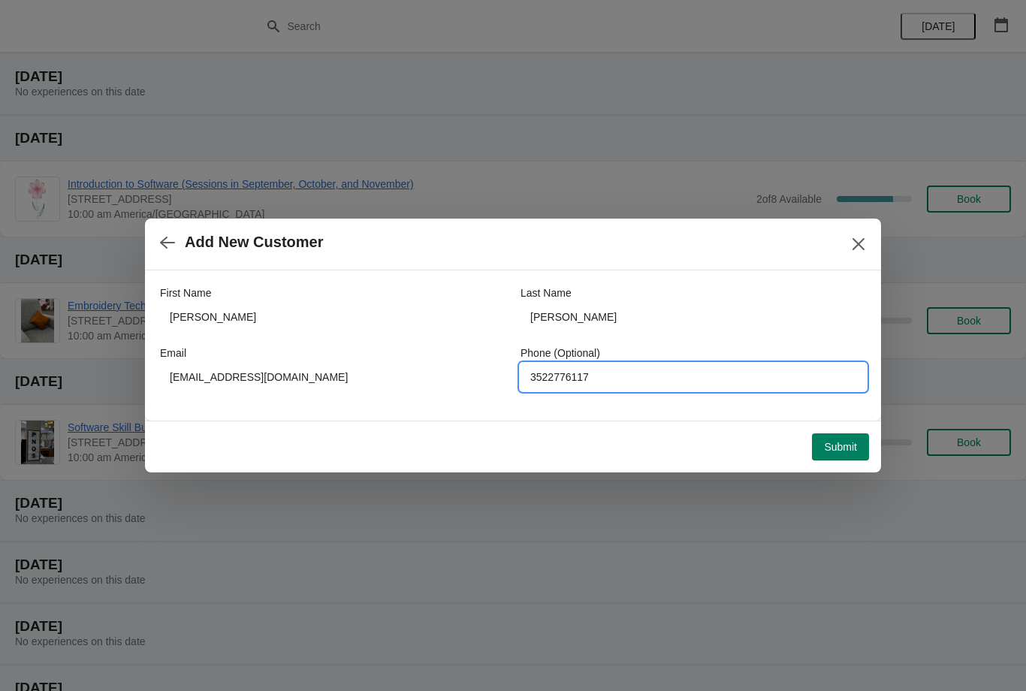
type input "3522776117"
click at [851, 437] on button "Submit" at bounding box center [840, 447] width 57 height 27
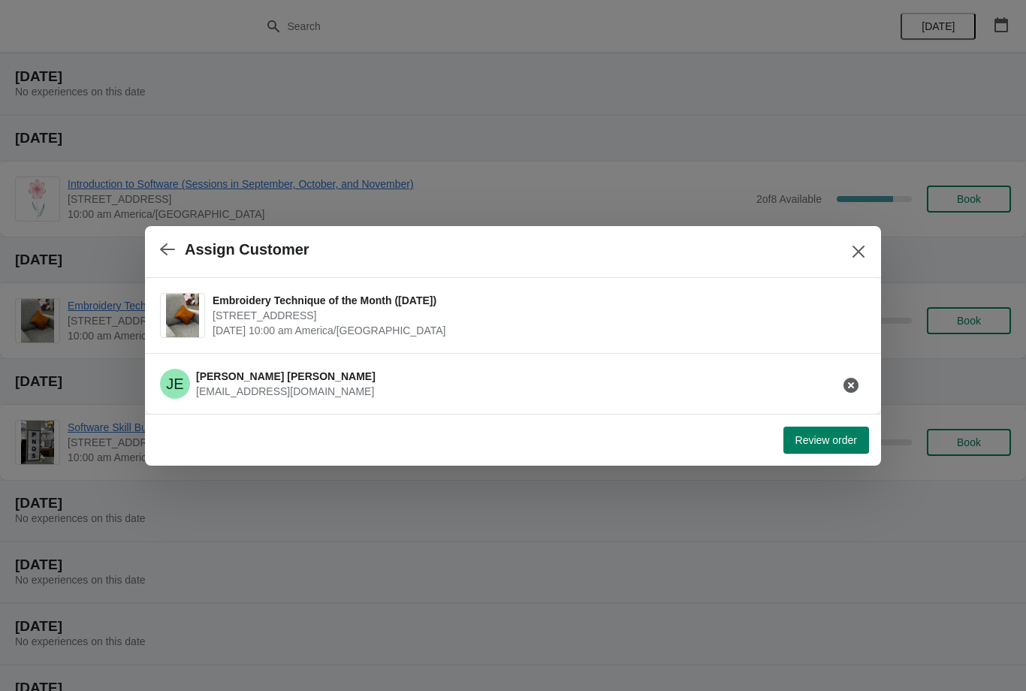
click at [841, 434] on span "Review order" at bounding box center [827, 440] width 62 height 12
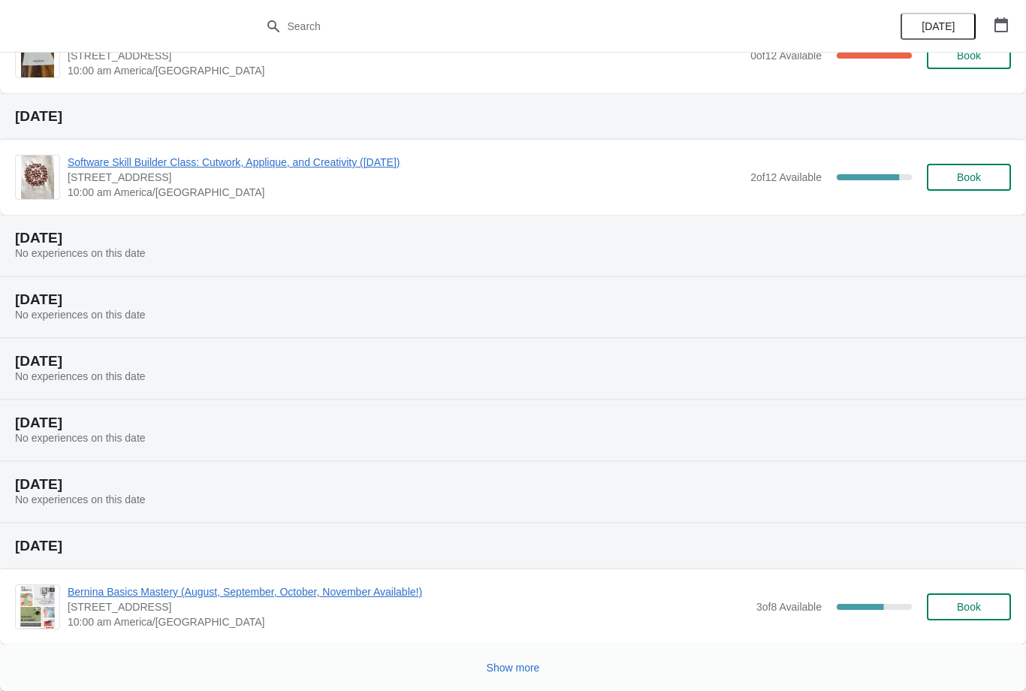
click at [529, 671] on span "Show more" at bounding box center [513, 668] width 53 height 12
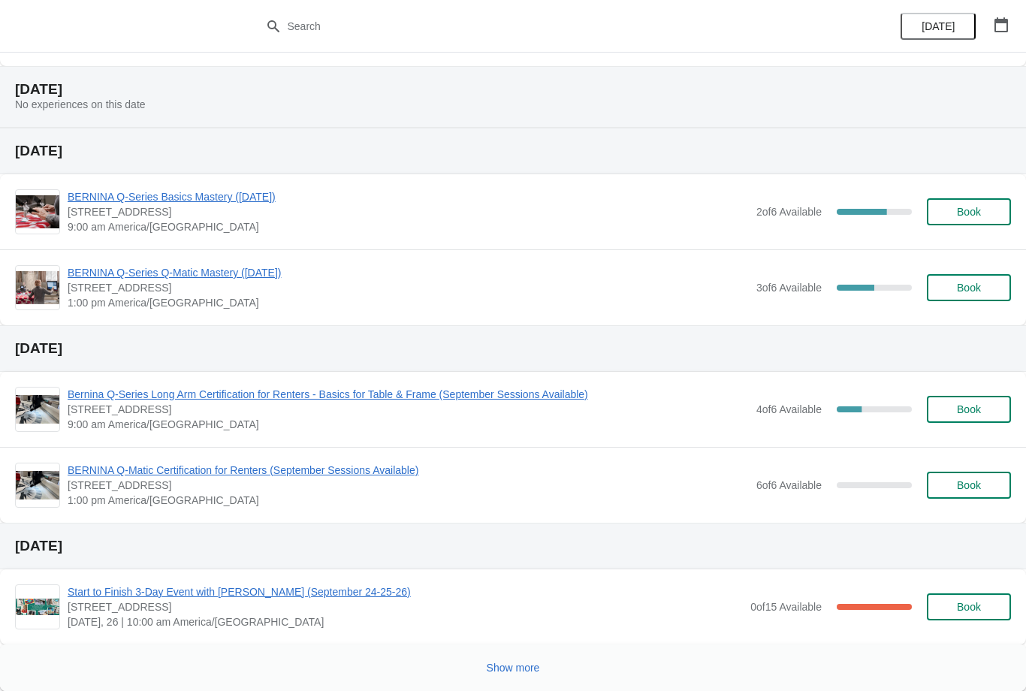
scroll to position [1202, 0]
click at [521, 660] on button "Show more" at bounding box center [513, 667] width 65 height 27
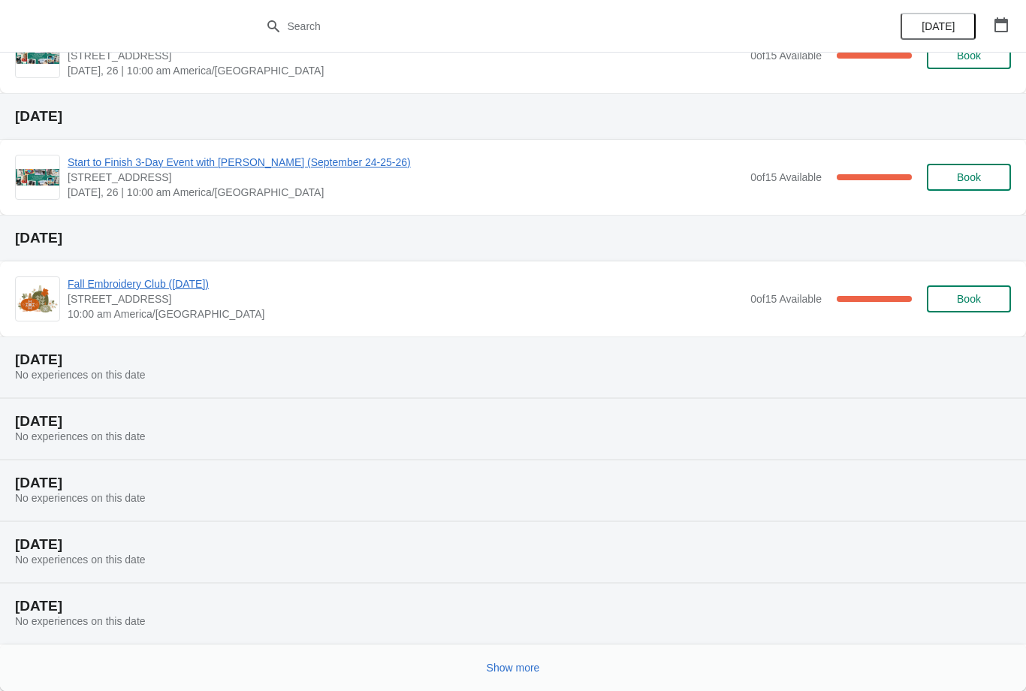
click at [528, 662] on span "Show more" at bounding box center [513, 668] width 53 height 12
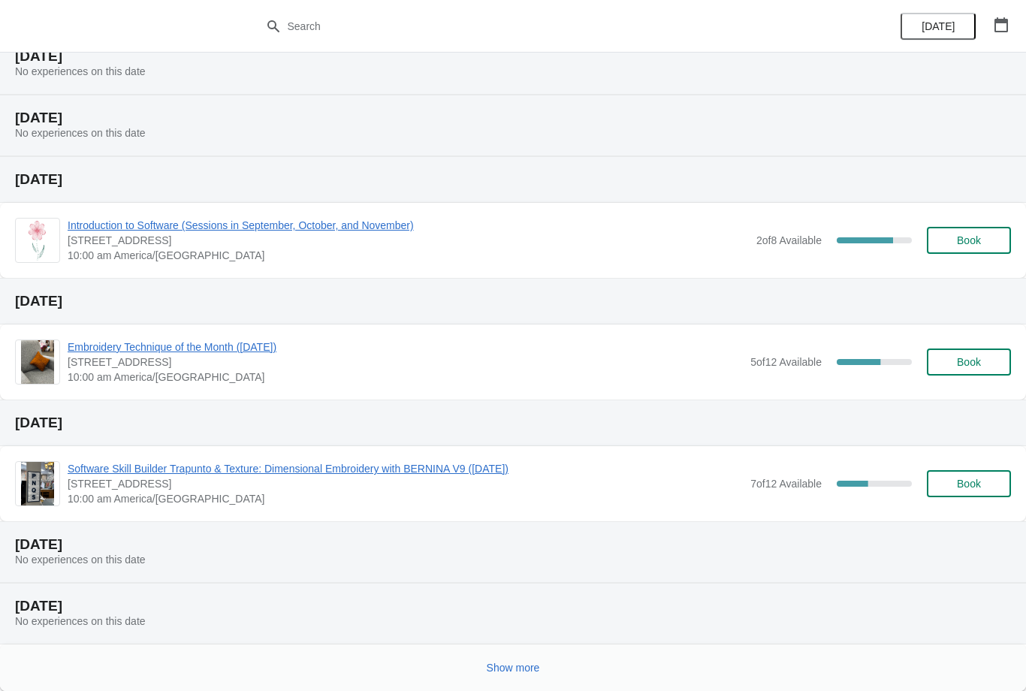
scroll to position [2548, 0]
click at [995, 477] on button "Book" at bounding box center [969, 483] width 84 height 27
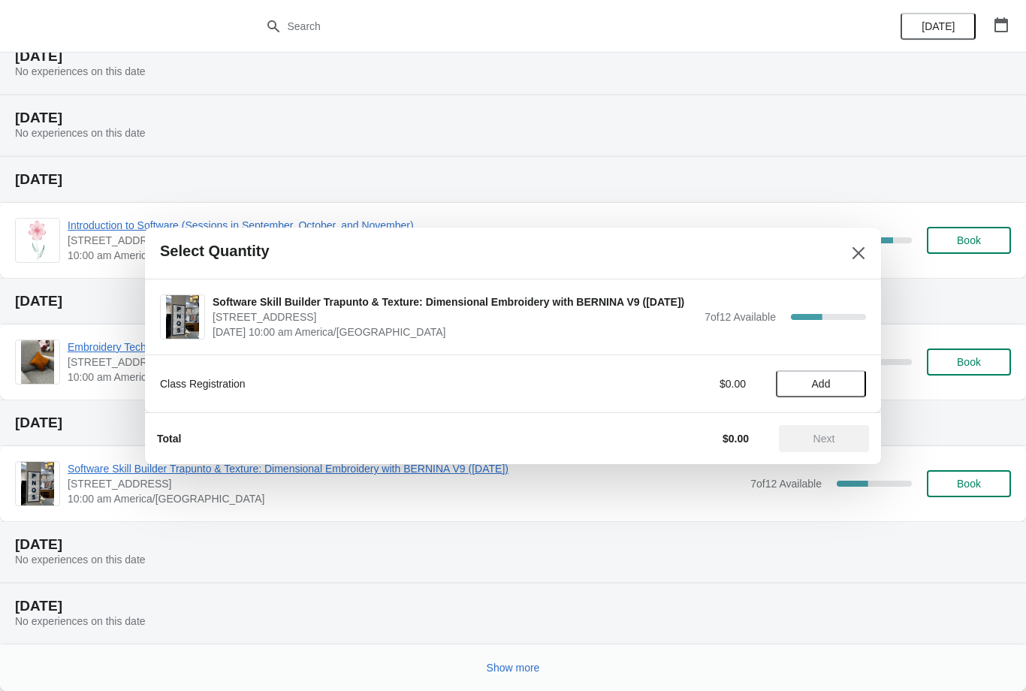
click at [832, 375] on button "Add" at bounding box center [821, 383] width 90 height 27
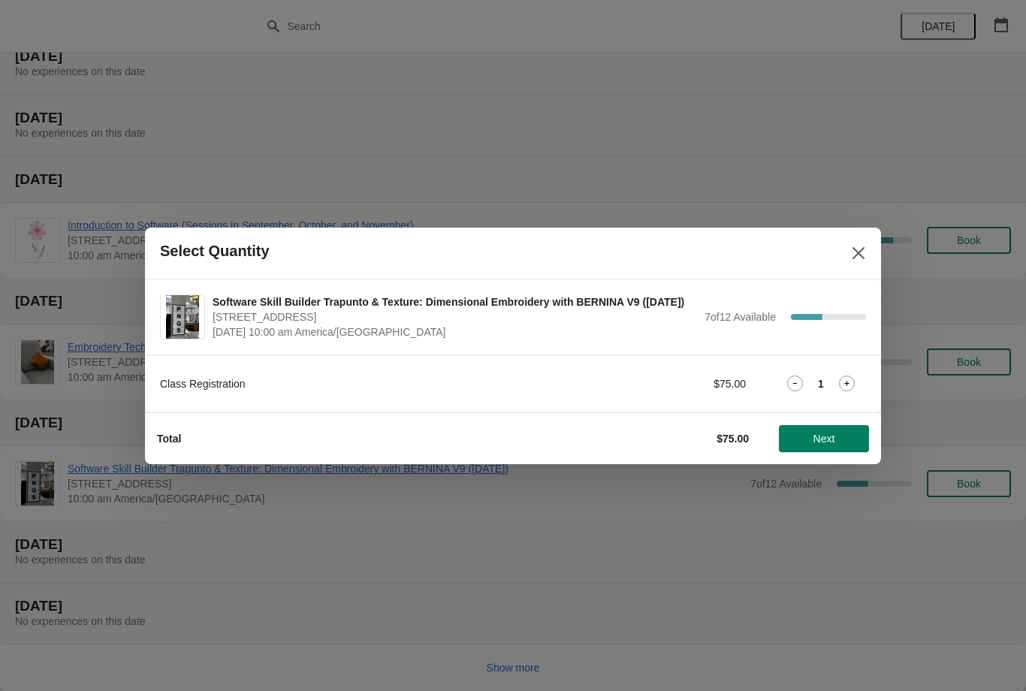
click at [835, 442] on span "Next" at bounding box center [825, 439] width 22 height 12
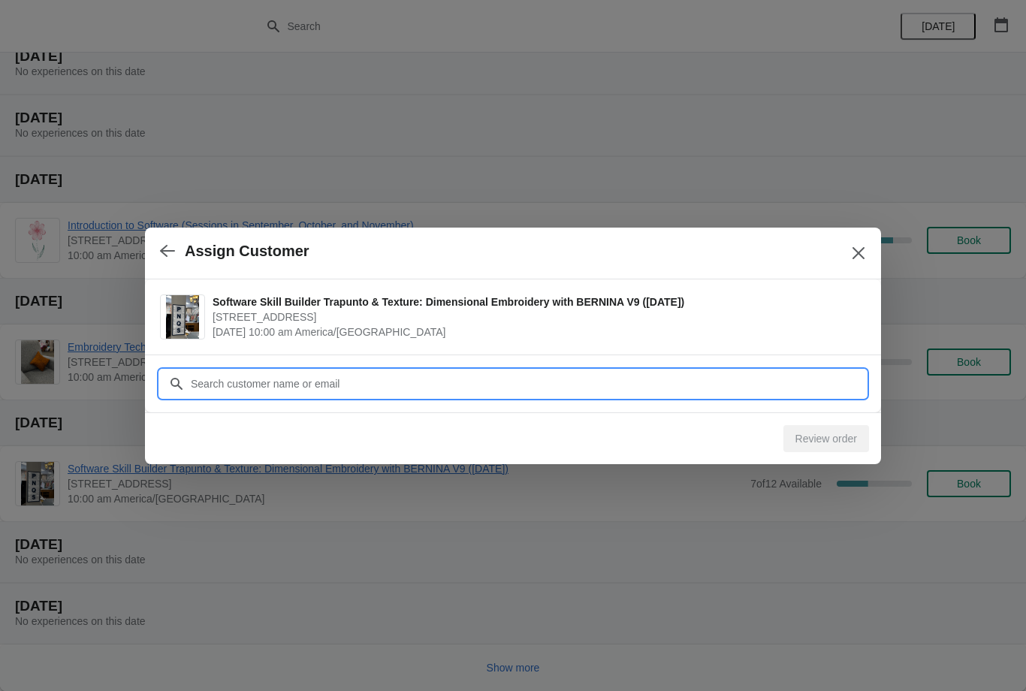
click at [770, 370] on input "Customer" at bounding box center [528, 383] width 676 height 27
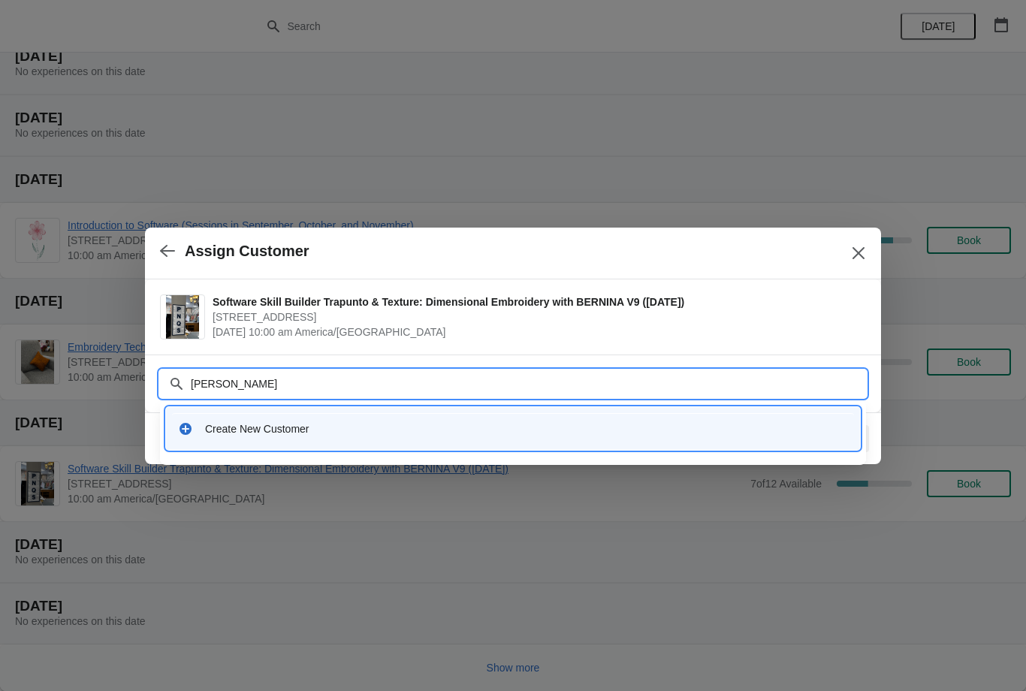
type input "Jane Evers"
click at [165, 251] on icon "button" at bounding box center [167, 251] width 15 height 12
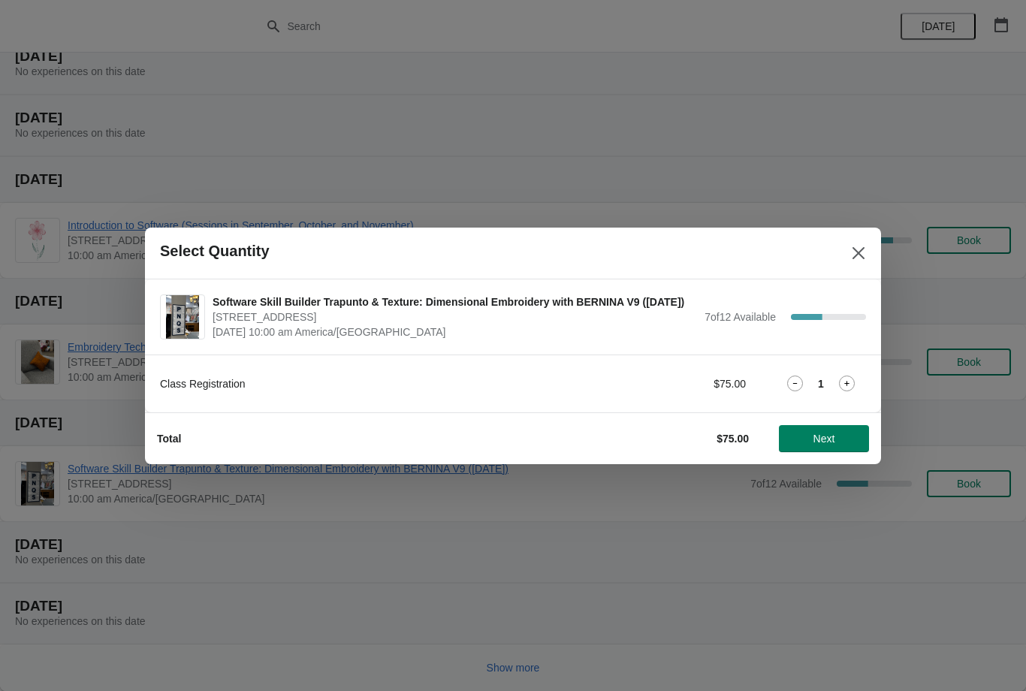
click at [853, 246] on icon "Close" at bounding box center [858, 253] width 15 height 15
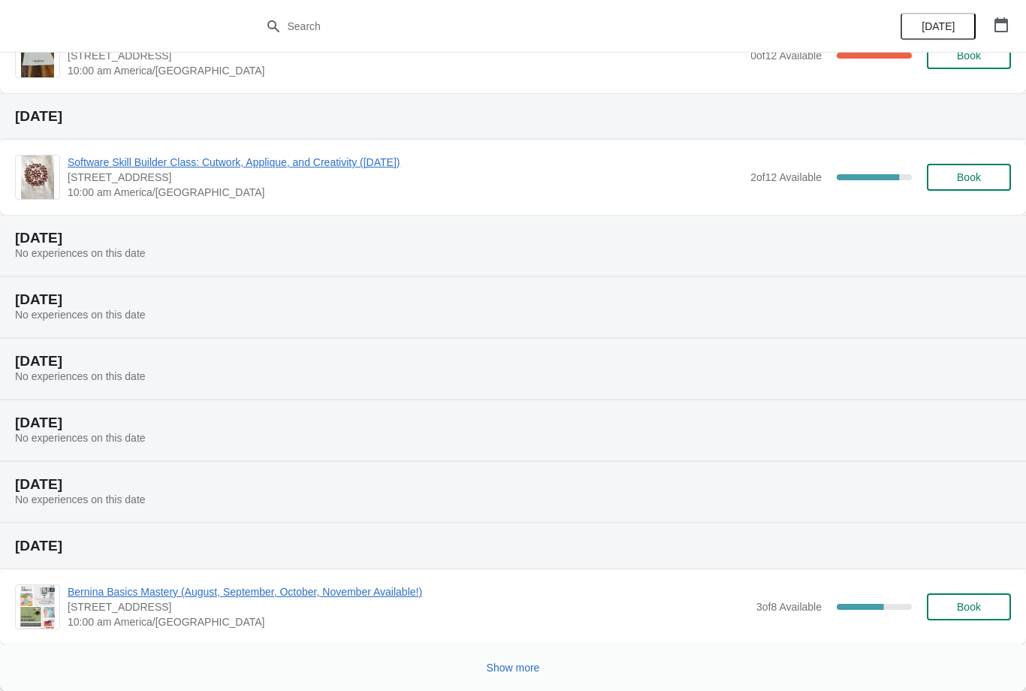
scroll to position [121, 0]
click at [530, 657] on button "Show more" at bounding box center [513, 667] width 65 height 27
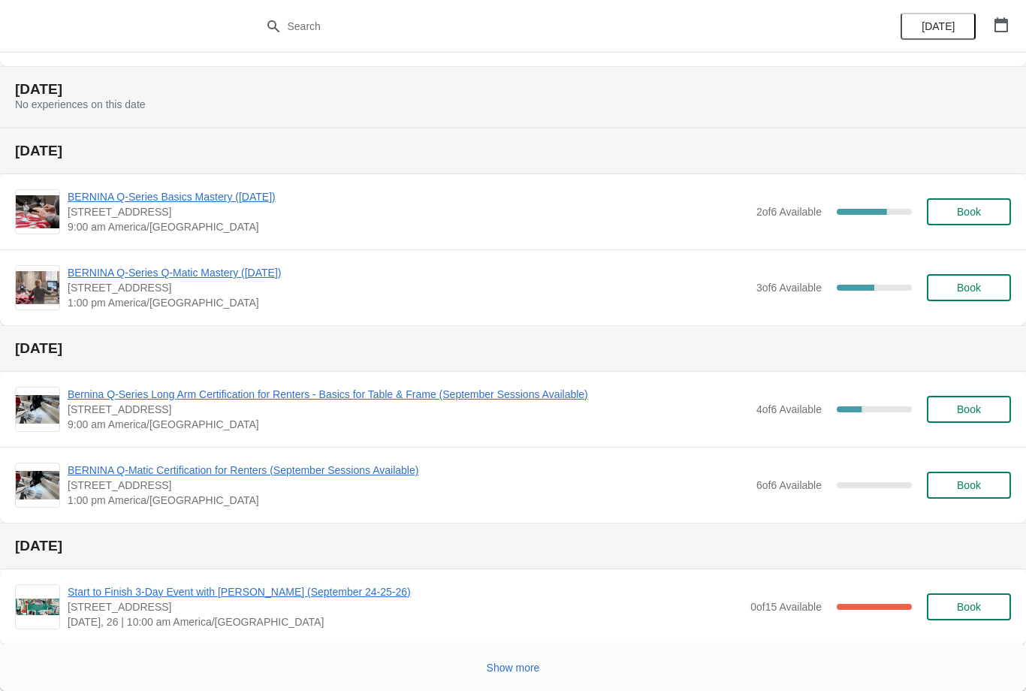
scroll to position [1202, 0]
click at [527, 656] on button "Show more" at bounding box center [513, 667] width 65 height 27
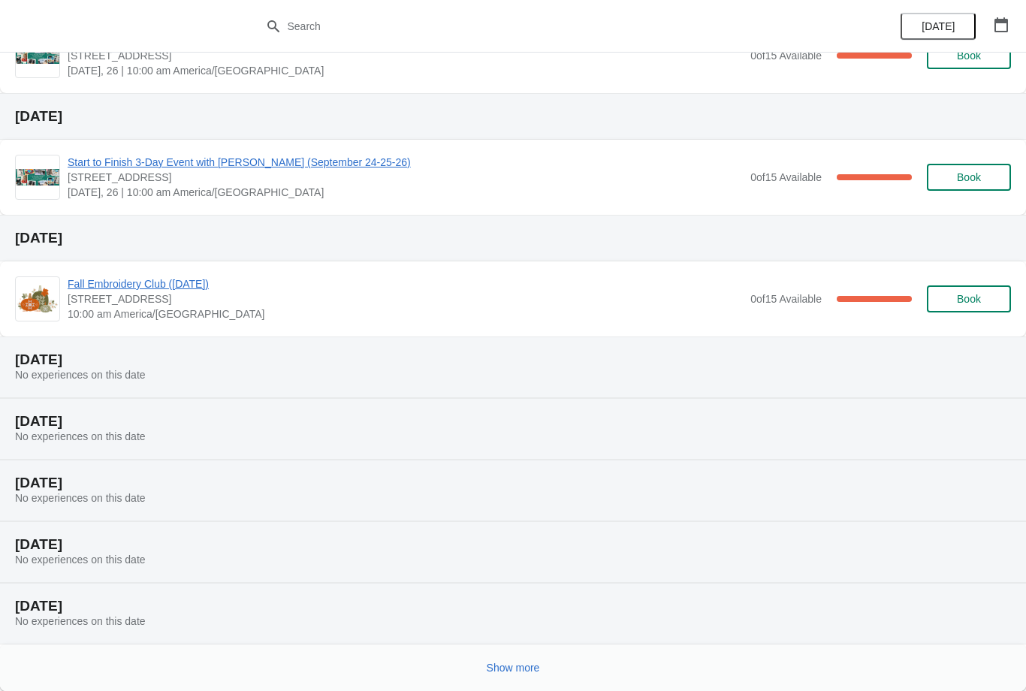
scroll to position [1875, 0]
click at [524, 657] on button "Show more" at bounding box center [513, 667] width 65 height 27
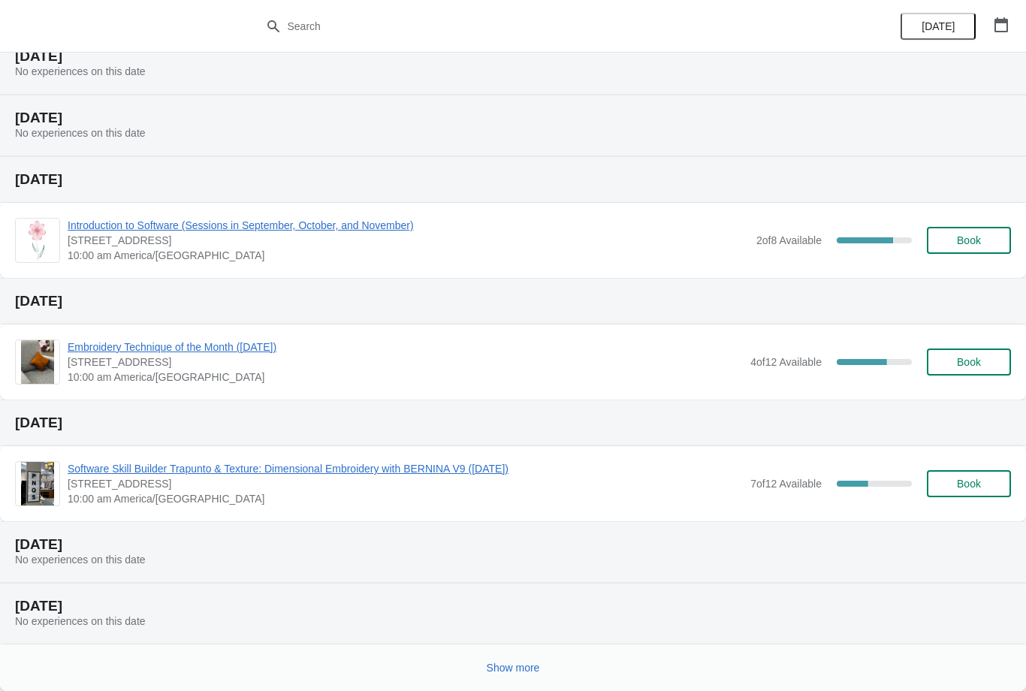
scroll to position [2548, 0]
click at [977, 485] on span "Book" at bounding box center [969, 484] width 24 height 12
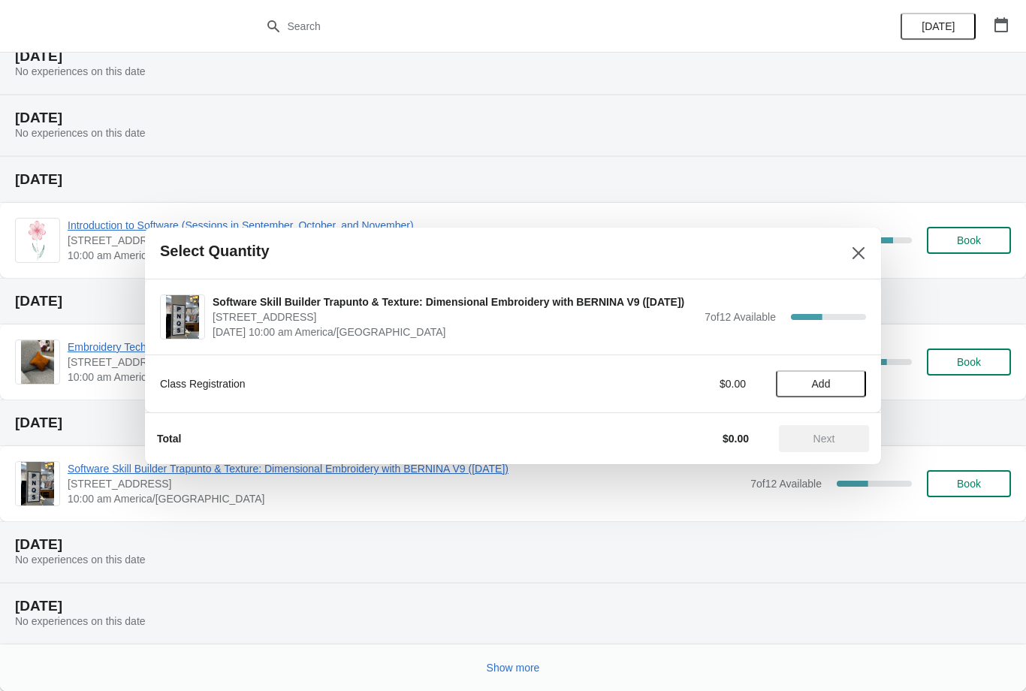
click at [824, 378] on span "Add" at bounding box center [821, 384] width 19 height 12
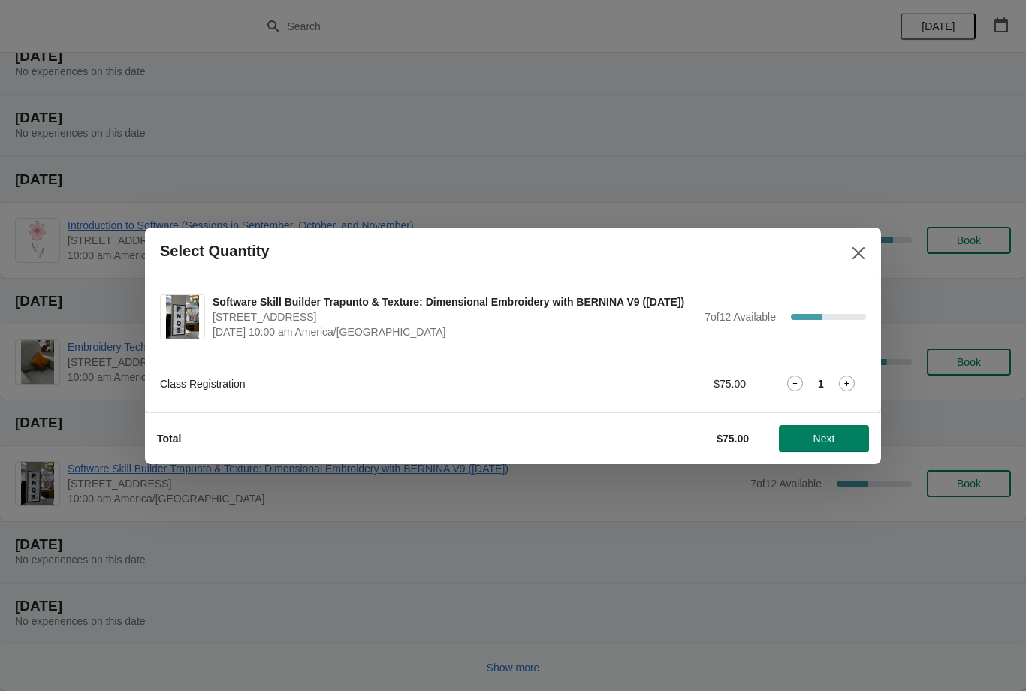
click at [835, 433] on span "Next" at bounding box center [825, 439] width 22 height 12
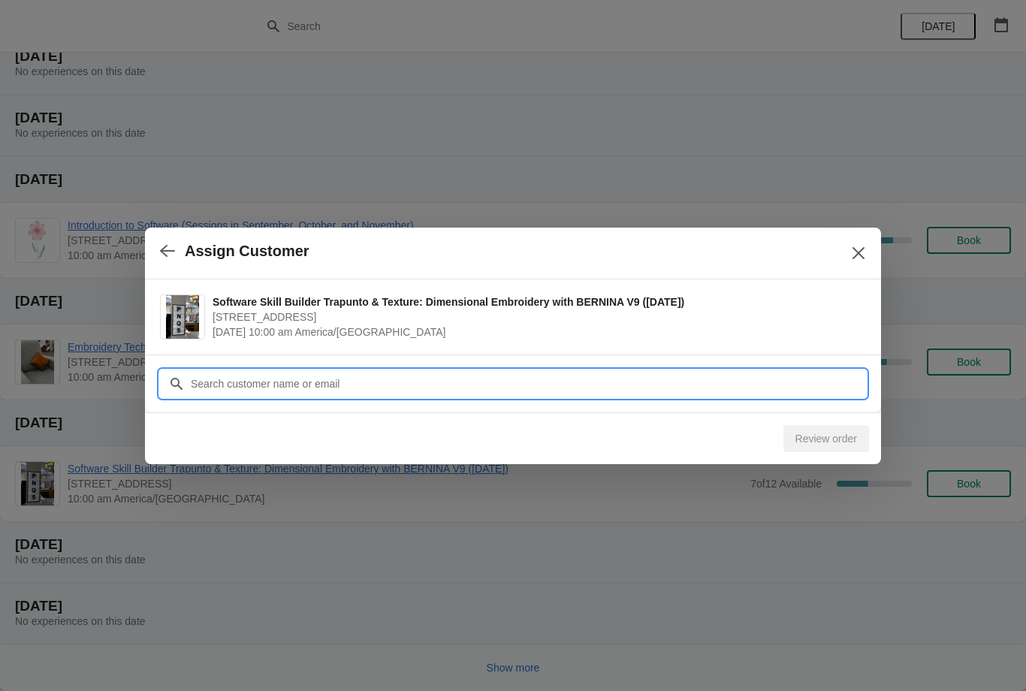
click at [380, 375] on input "Customer" at bounding box center [528, 383] width 676 height 27
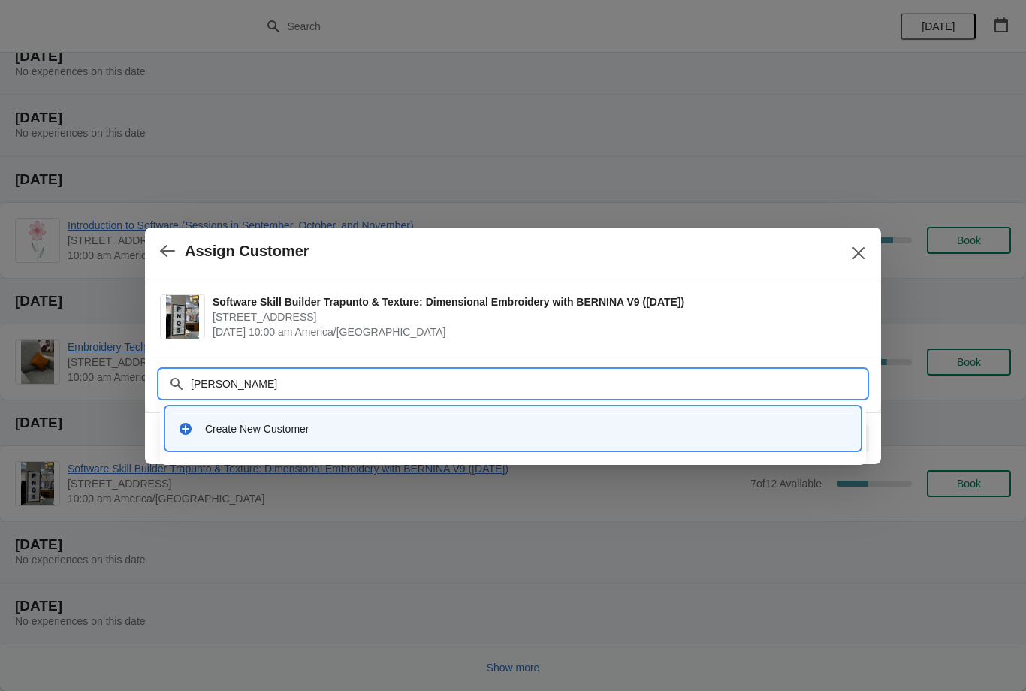
click at [218, 377] on input "[PERSON_NAME]" at bounding box center [528, 383] width 676 height 27
click at [229, 383] on input "[PERSON_NAME]" at bounding box center [528, 383] width 676 height 27
type input "[PERSON_NAME]"
click at [606, 413] on div "Create New Customer" at bounding box center [513, 428] width 682 height 31
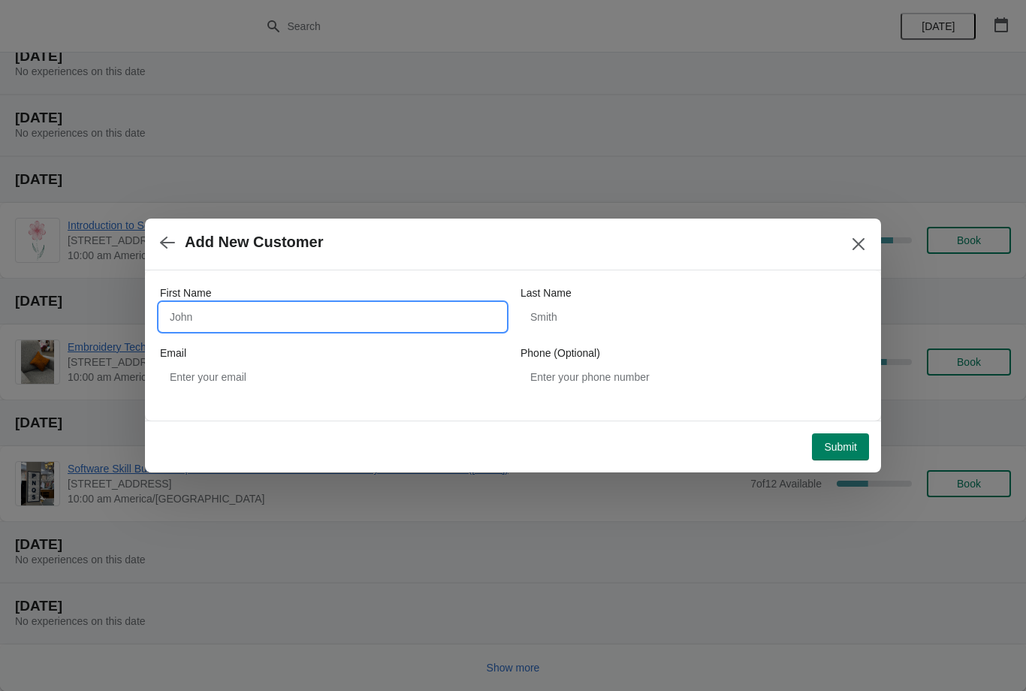
click at [312, 317] on input "First Name" at bounding box center [333, 317] width 346 height 27
type input "[PERSON_NAME]"
click at [606, 296] on div "Last Name" at bounding box center [694, 292] width 346 height 15
click at [609, 298] on div "Last Name" at bounding box center [694, 292] width 346 height 15
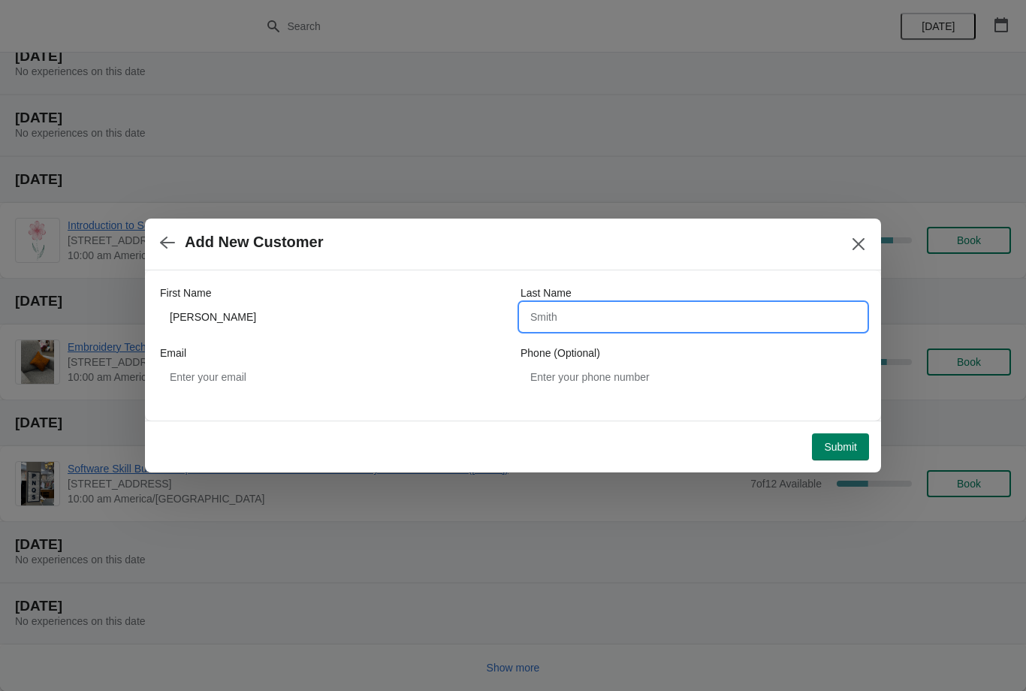
click at [616, 327] on input "Last Name" at bounding box center [694, 317] width 346 height 27
type input "[PERSON_NAME]"
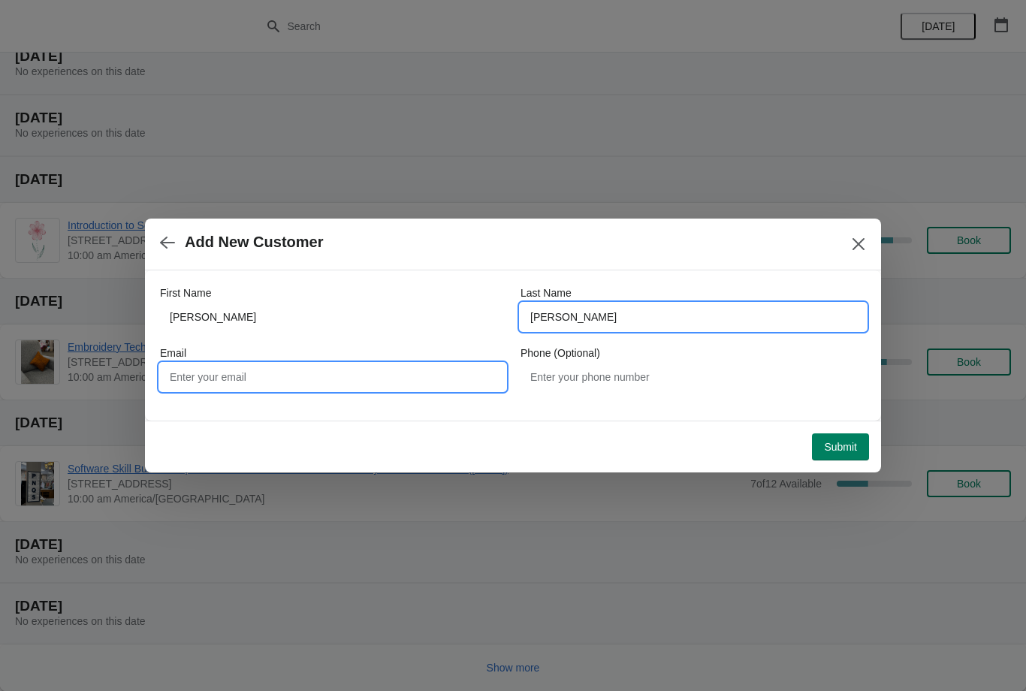
click at [313, 365] on input "Email" at bounding box center [333, 377] width 346 height 27
type input "Je1evers@gmail.com"
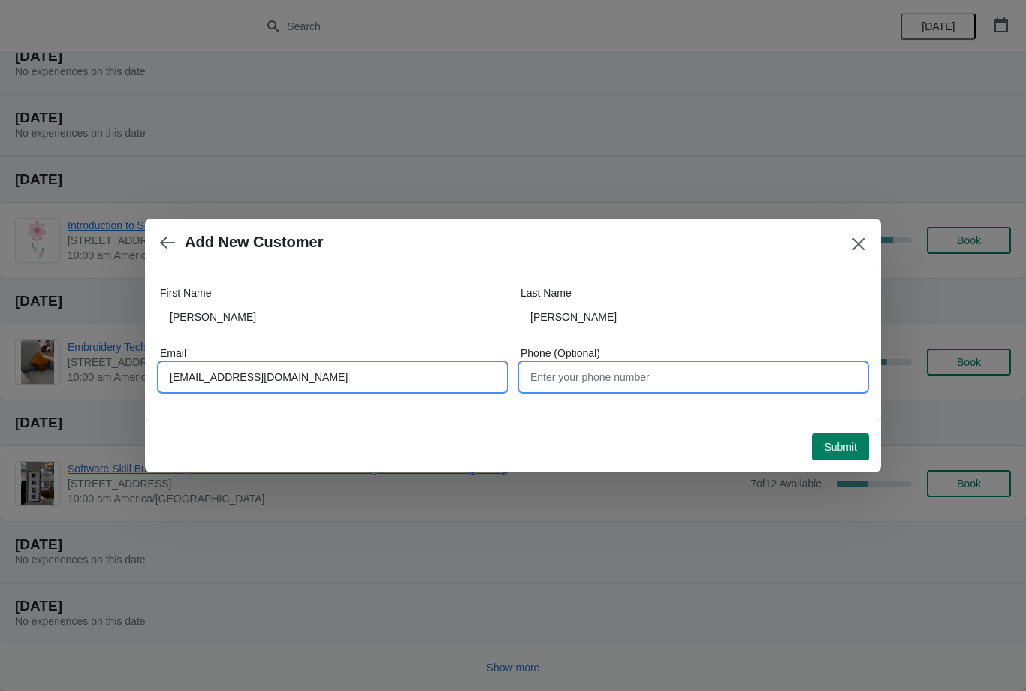
click at [615, 373] on input "Phone (Optional)" at bounding box center [694, 377] width 346 height 27
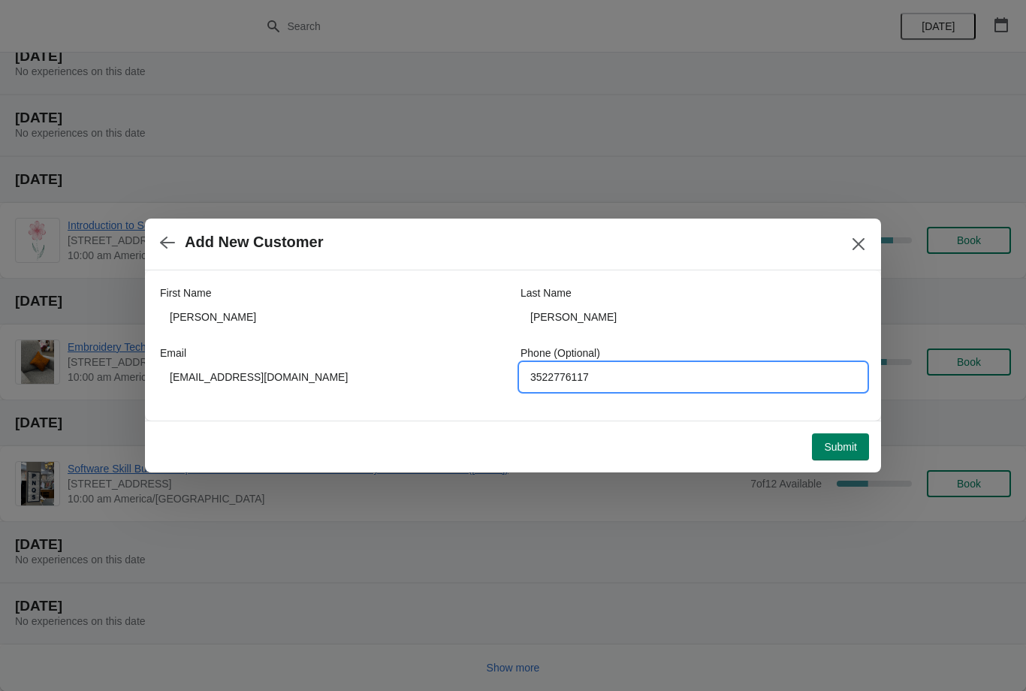
type input "3522776117"
click at [847, 440] on button "Submit" at bounding box center [840, 447] width 57 height 27
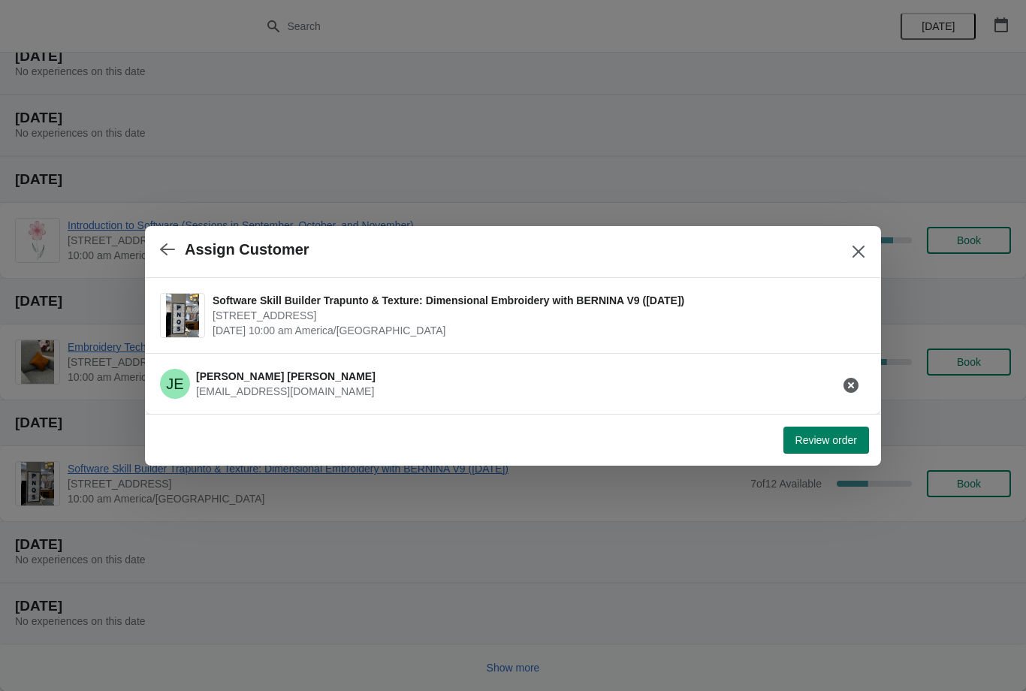
click at [838, 437] on span "Review order" at bounding box center [827, 440] width 62 height 12
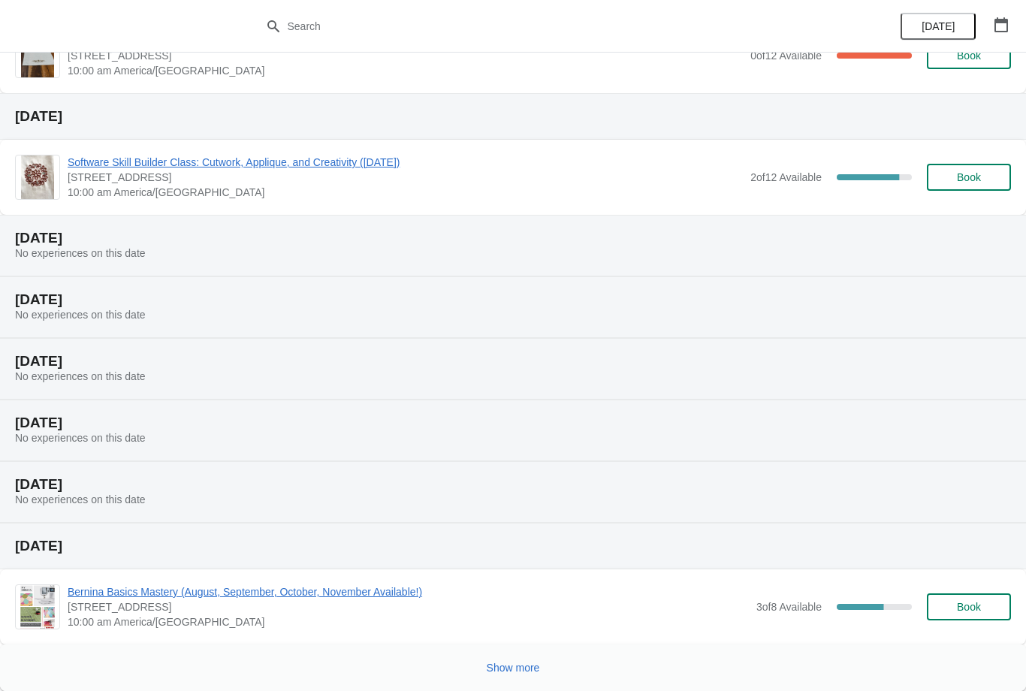
scroll to position [121, 0]
click at [522, 659] on button "Show more" at bounding box center [513, 667] width 65 height 27
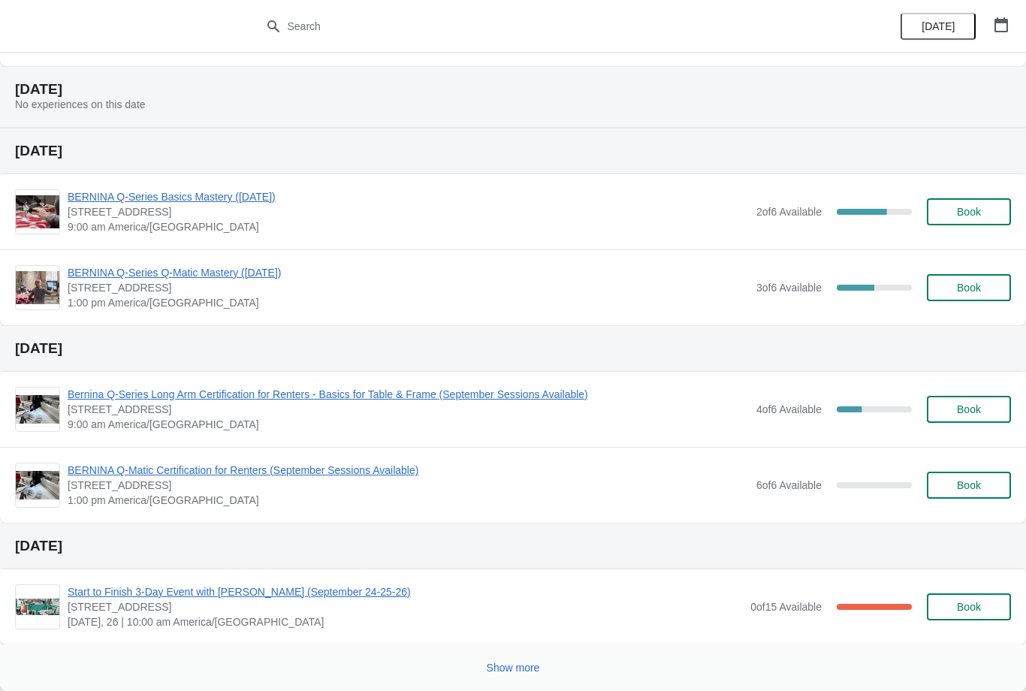
scroll to position [1202, 0]
click at [524, 668] on span "Show more" at bounding box center [513, 668] width 53 height 12
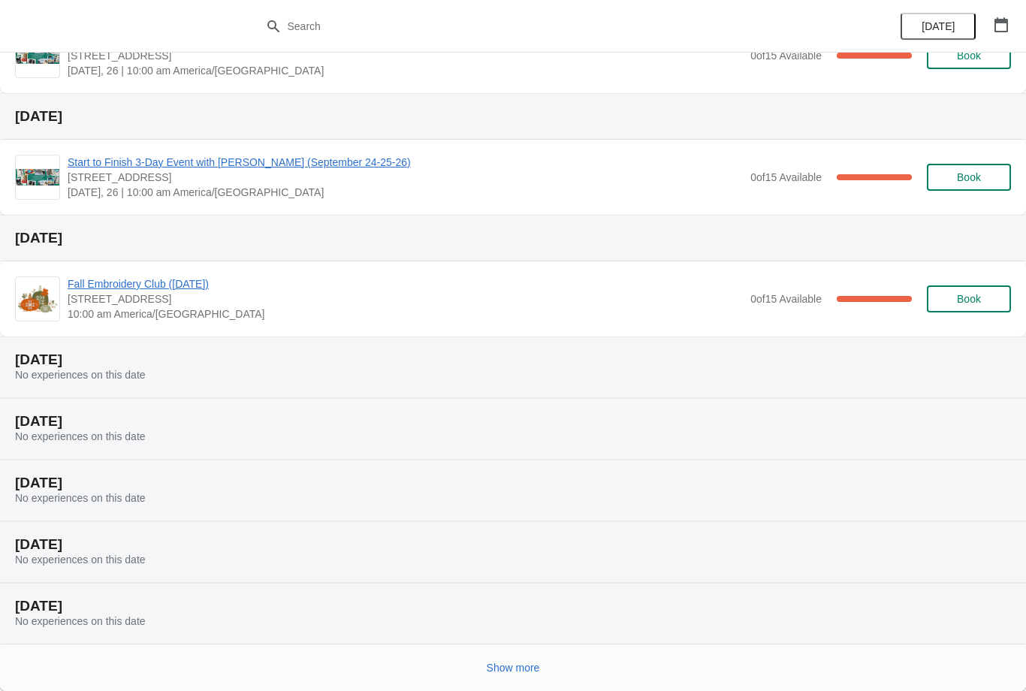
click at [526, 663] on span "Show more" at bounding box center [513, 668] width 53 height 12
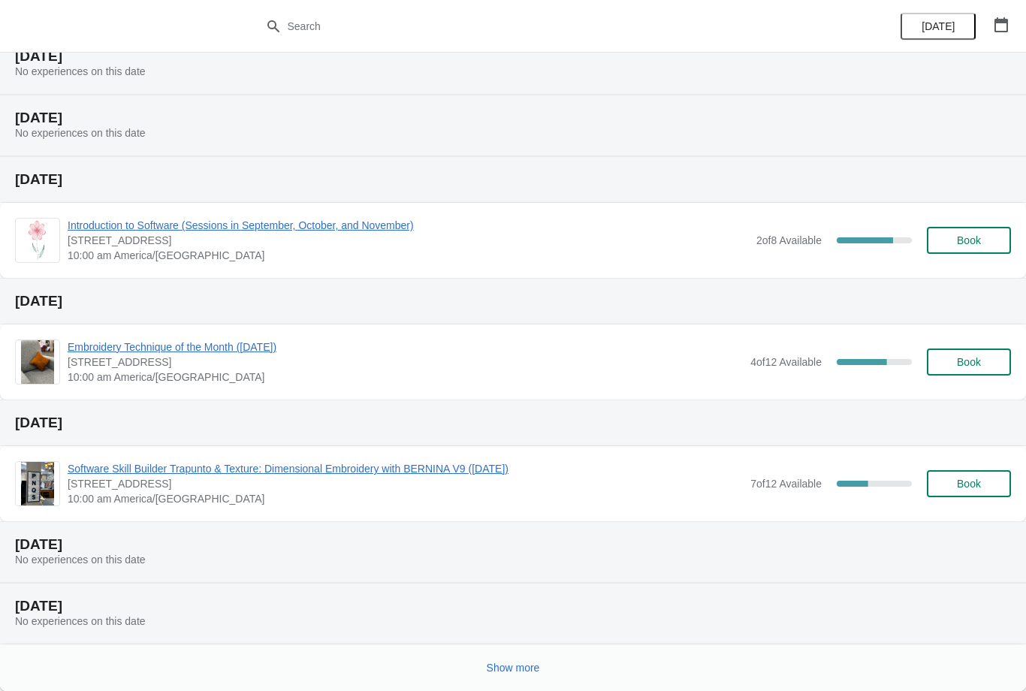
scroll to position [2548, 0]
click at [516, 656] on button "Show more" at bounding box center [513, 667] width 65 height 27
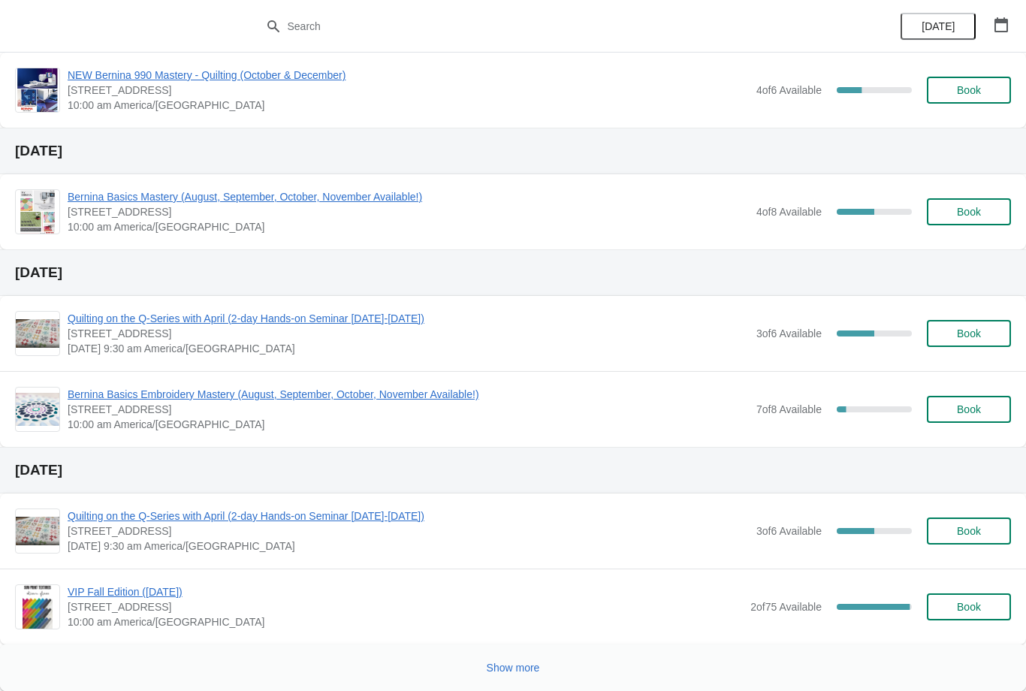
scroll to position [3554, 0]
click at [524, 658] on button "Show more" at bounding box center [513, 667] width 65 height 27
click at [533, 660] on div at bounding box center [507, 663] width 1008 height 31
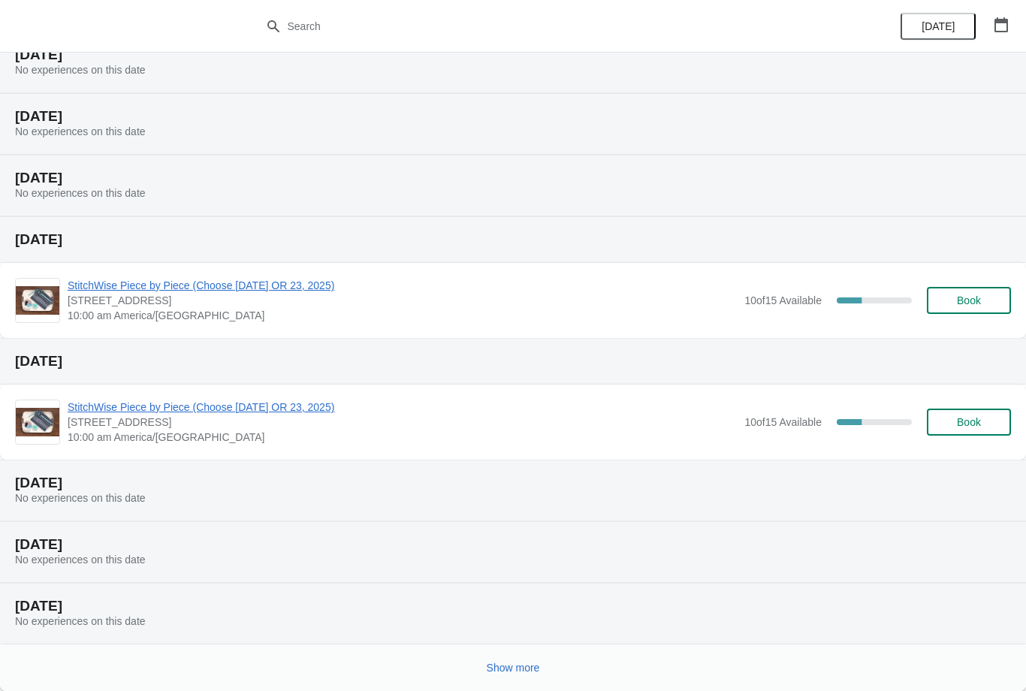
scroll to position [4167, 0]
click at [525, 668] on span "Show more" at bounding box center [513, 668] width 53 height 12
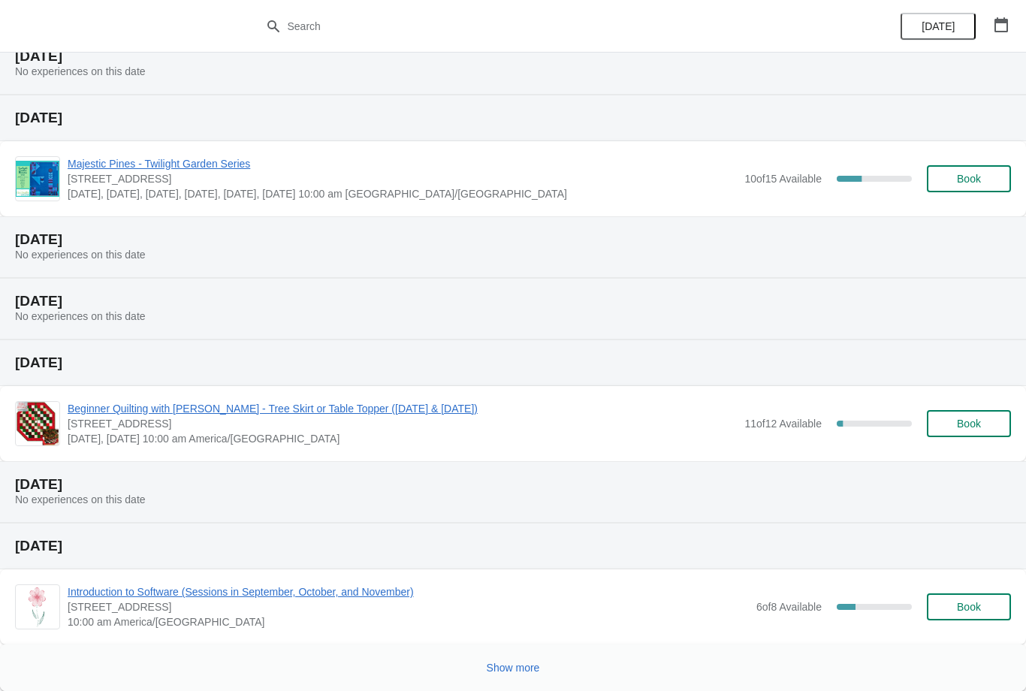
scroll to position [4900, 0]
click at [532, 657] on button "Show more" at bounding box center [513, 667] width 65 height 27
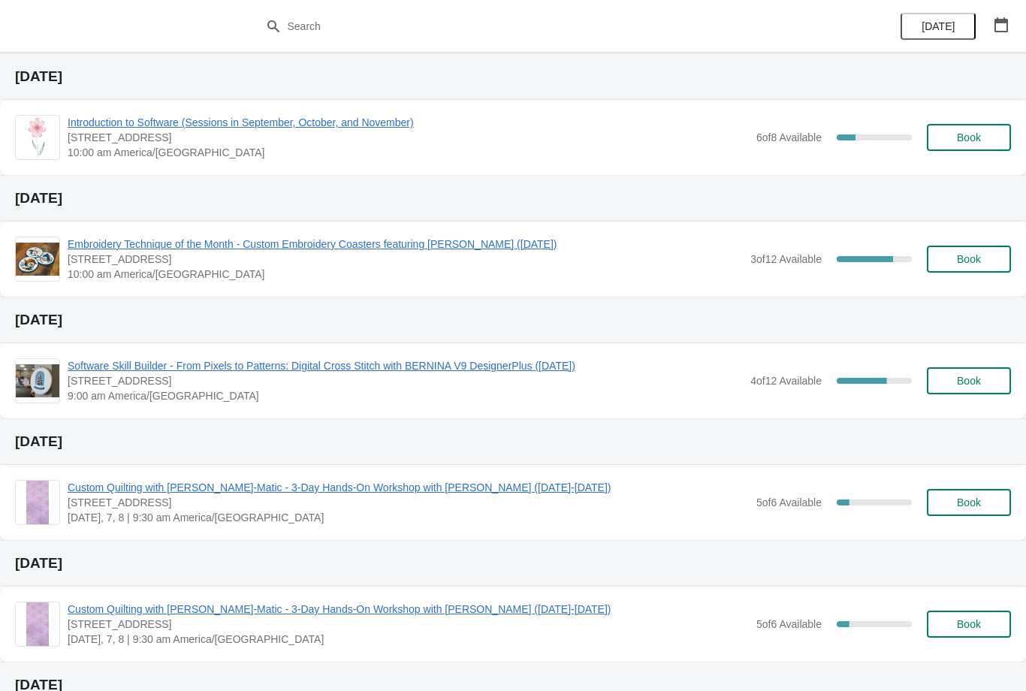
scroll to position [5364, 0]
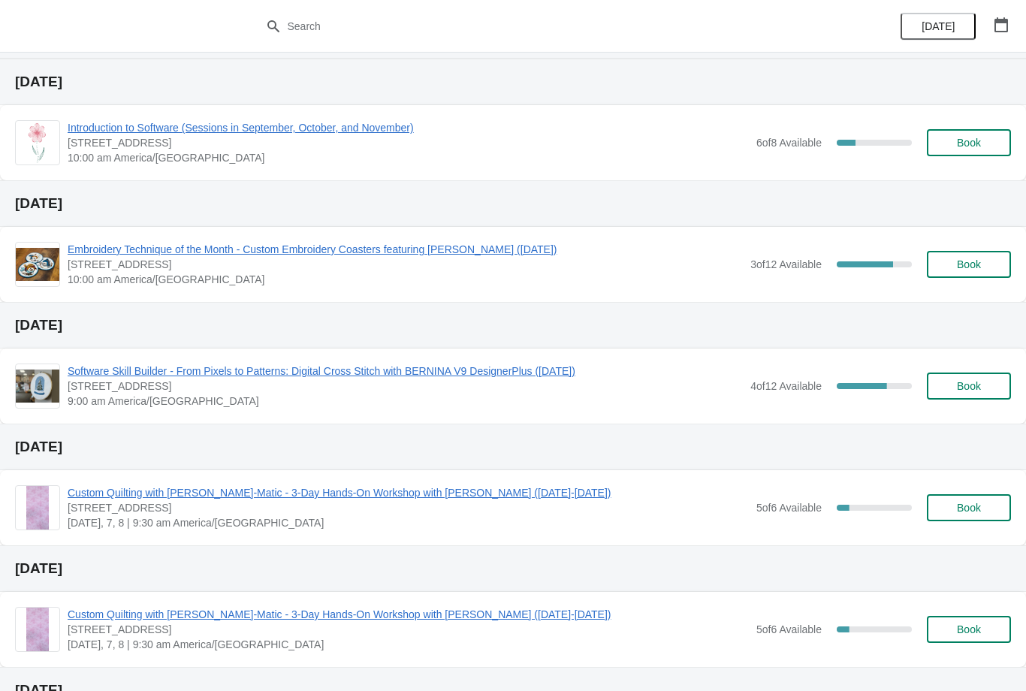
click at [962, 263] on span "Book" at bounding box center [969, 264] width 24 height 12
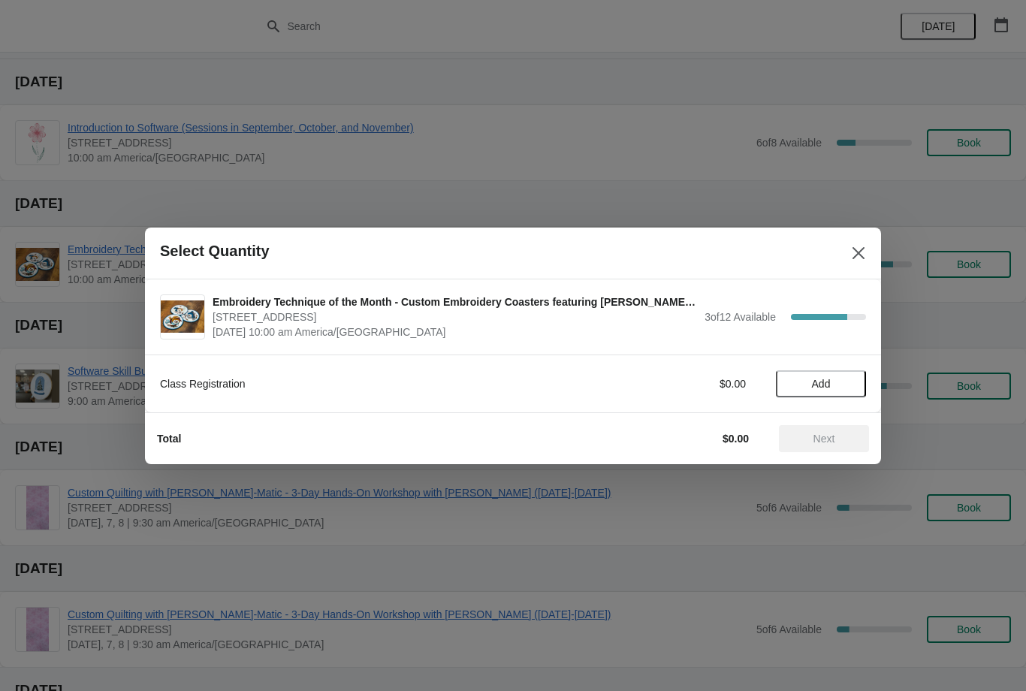
click at [826, 379] on span "Add" at bounding box center [821, 384] width 19 height 12
click at [836, 430] on button "Next" at bounding box center [824, 438] width 90 height 27
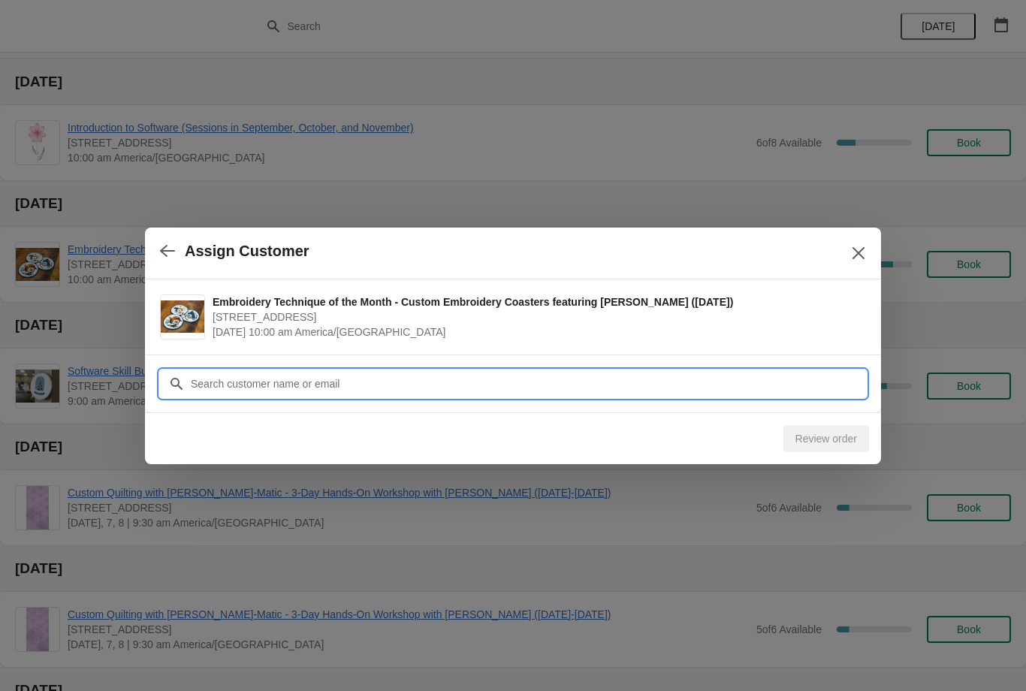
click at [351, 380] on input "Customer" at bounding box center [528, 383] width 676 height 27
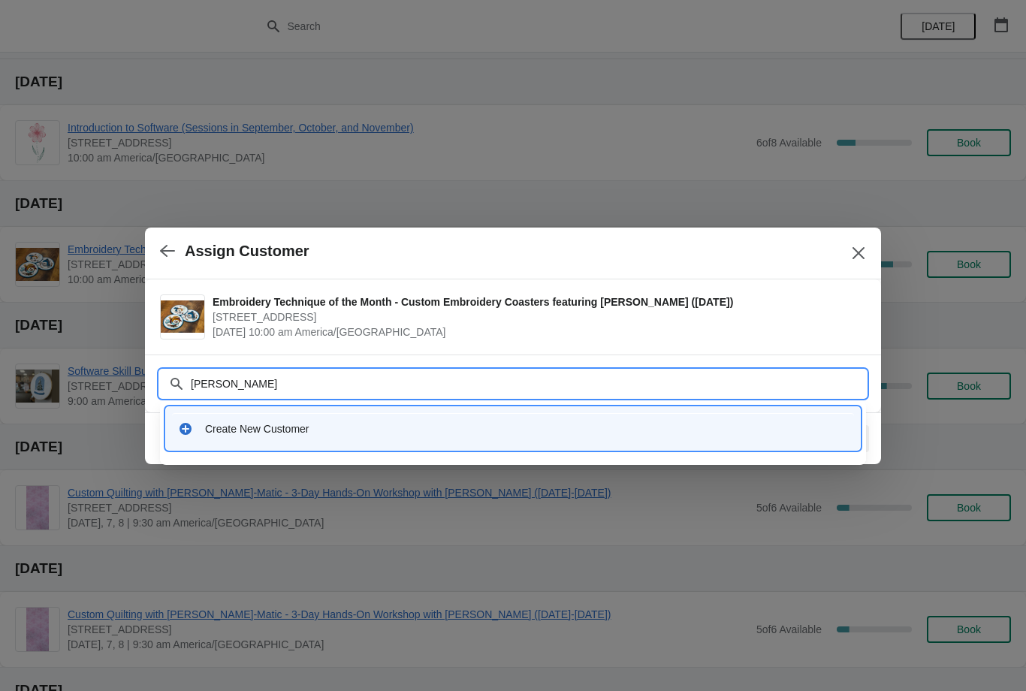
type input "[PERSON_NAME]"
click at [243, 424] on div "Create New Customer" at bounding box center [526, 428] width 643 height 15
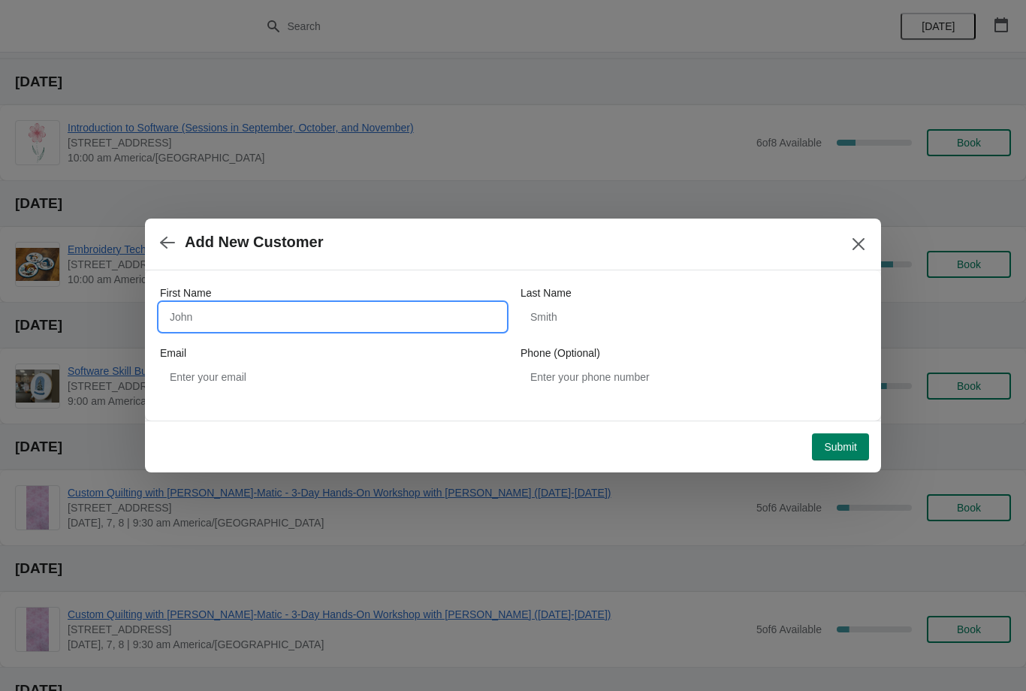
click at [221, 321] on input "First Name" at bounding box center [333, 317] width 346 height 27
type input "[PERSON_NAME]"
click at [553, 313] on input "Last Name" at bounding box center [694, 317] width 346 height 27
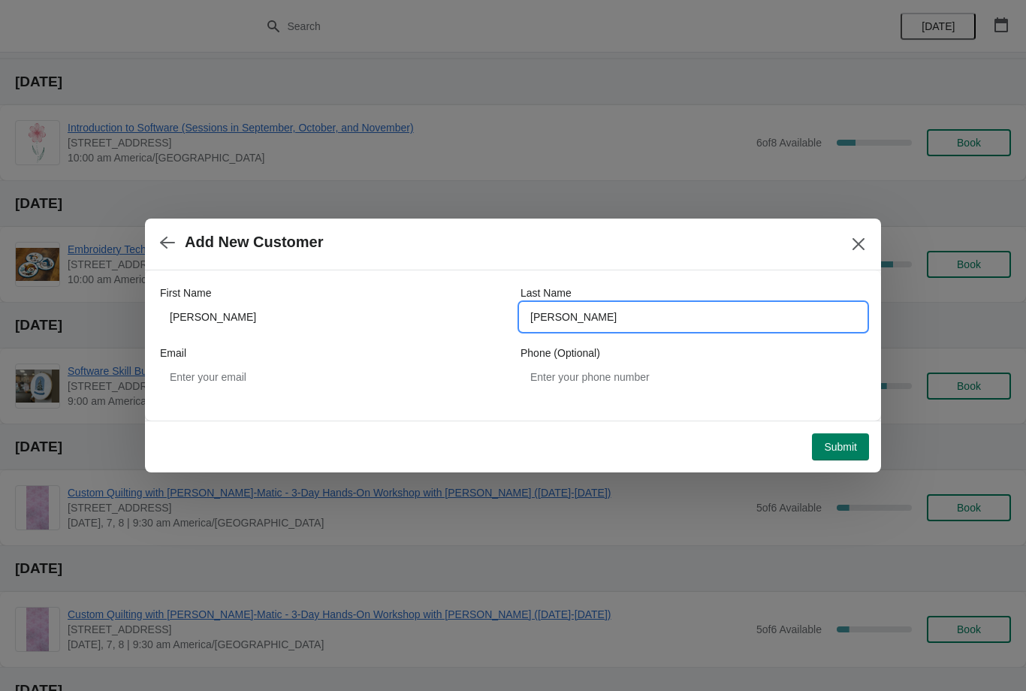
type input "[PERSON_NAME]"
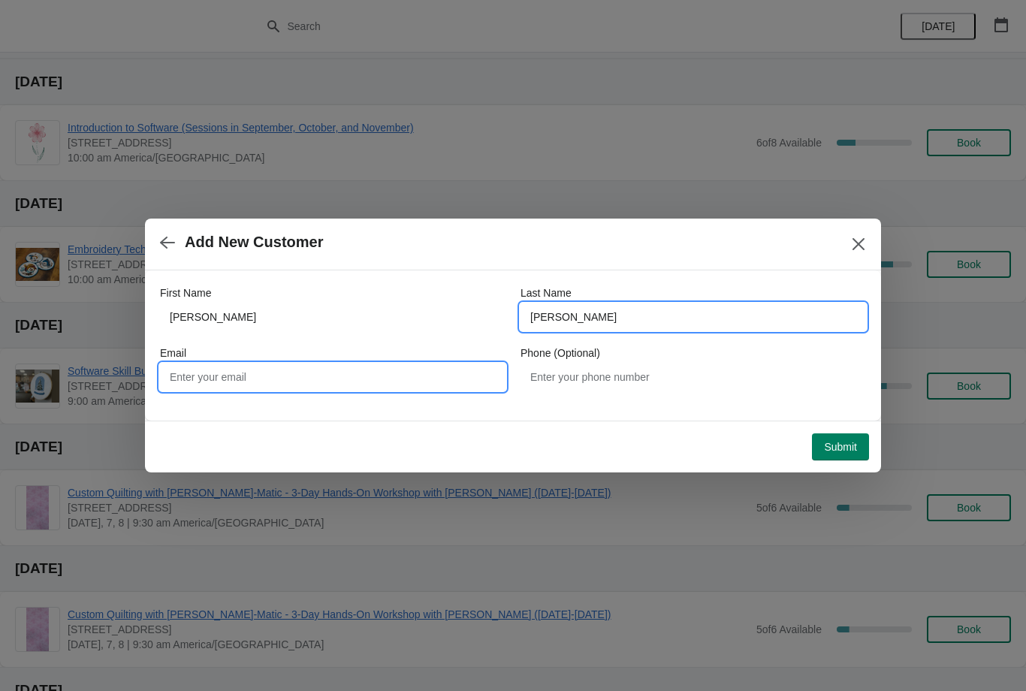
click at [227, 385] on input "Email" at bounding box center [333, 377] width 346 height 27
type input "J"
click at [198, 377] on input "jevers@gmail.com" at bounding box center [333, 377] width 346 height 27
click at [197, 375] on input "jevers@gmail.com" at bounding box center [333, 377] width 346 height 27
type input "[EMAIL_ADDRESS][DOMAIN_NAME]"
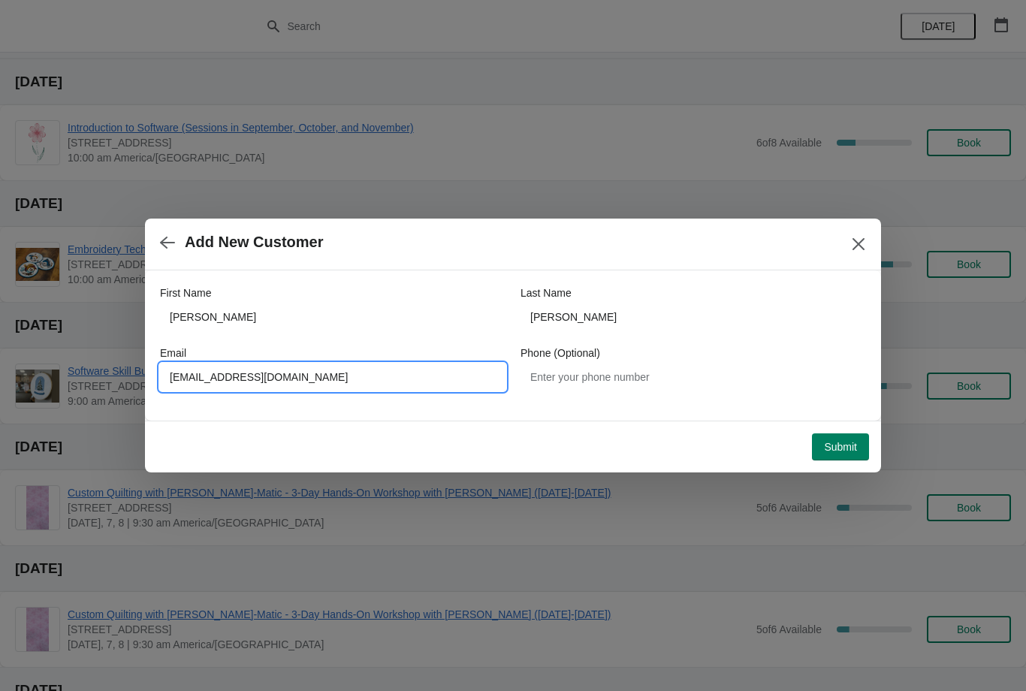
click at [842, 452] on span "Submit" at bounding box center [840, 447] width 33 height 12
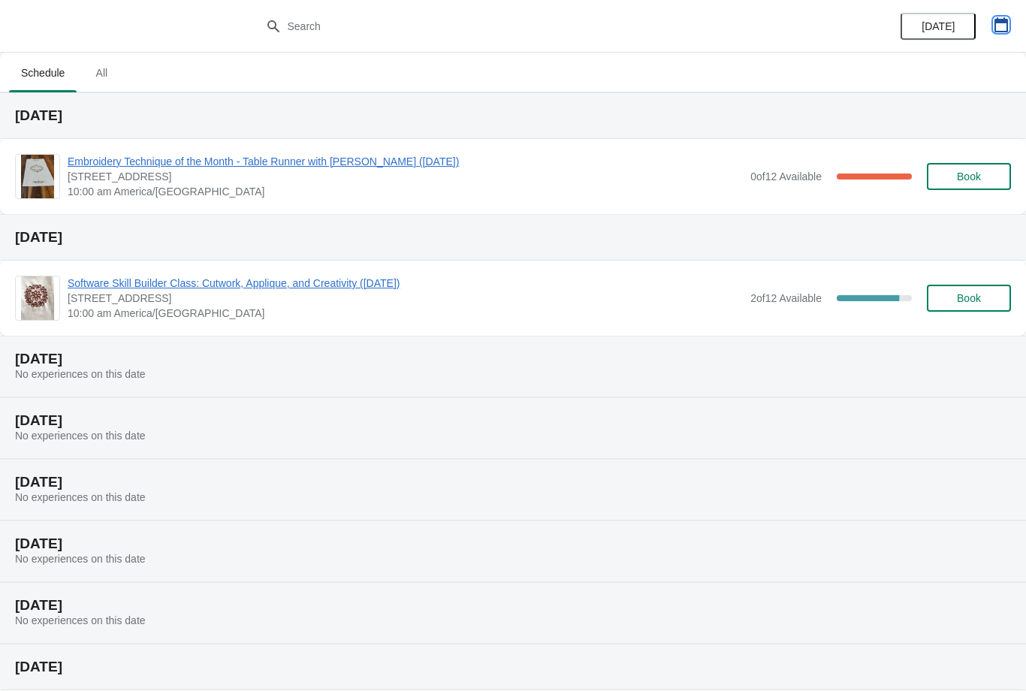
click at [1004, 31] on icon "button" at bounding box center [1002, 24] width 14 height 15
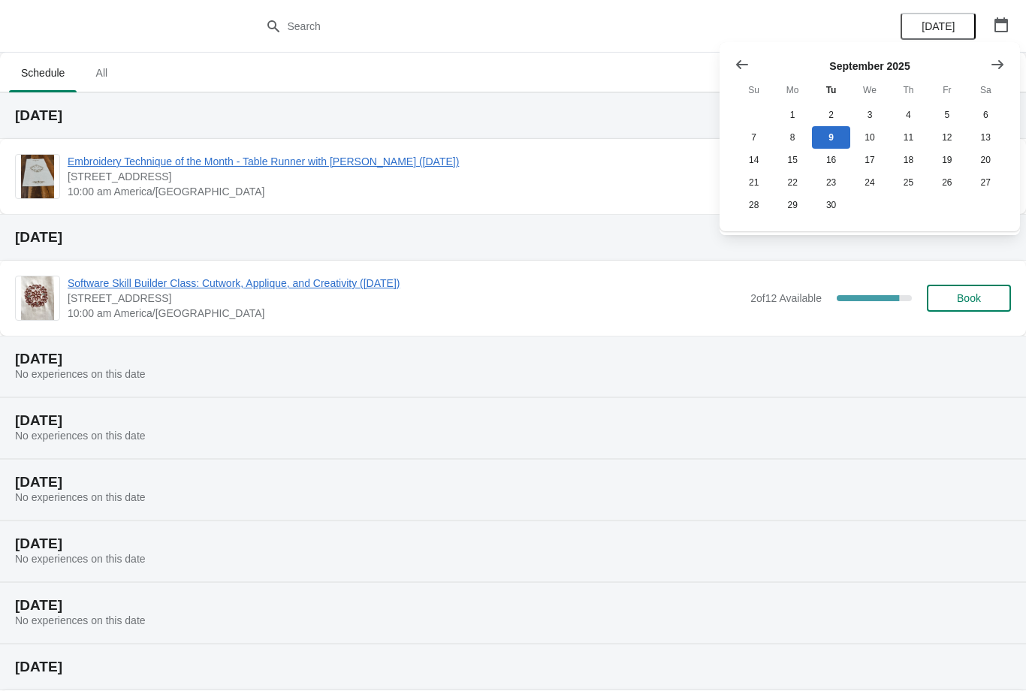
click at [994, 72] on button "Show next month, October 2025" at bounding box center [997, 64] width 27 height 27
click at [998, 66] on icon "Show next month, November 2025" at bounding box center [997, 64] width 15 height 15
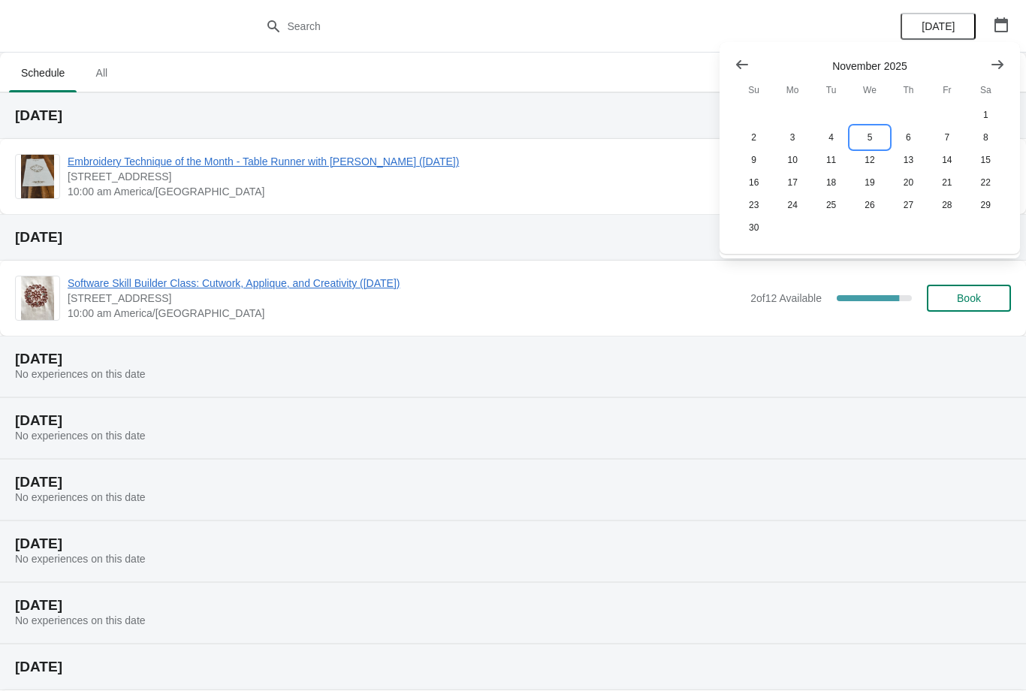
click at [866, 133] on button "5" at bounding box center [869, 137] width 38 height 23
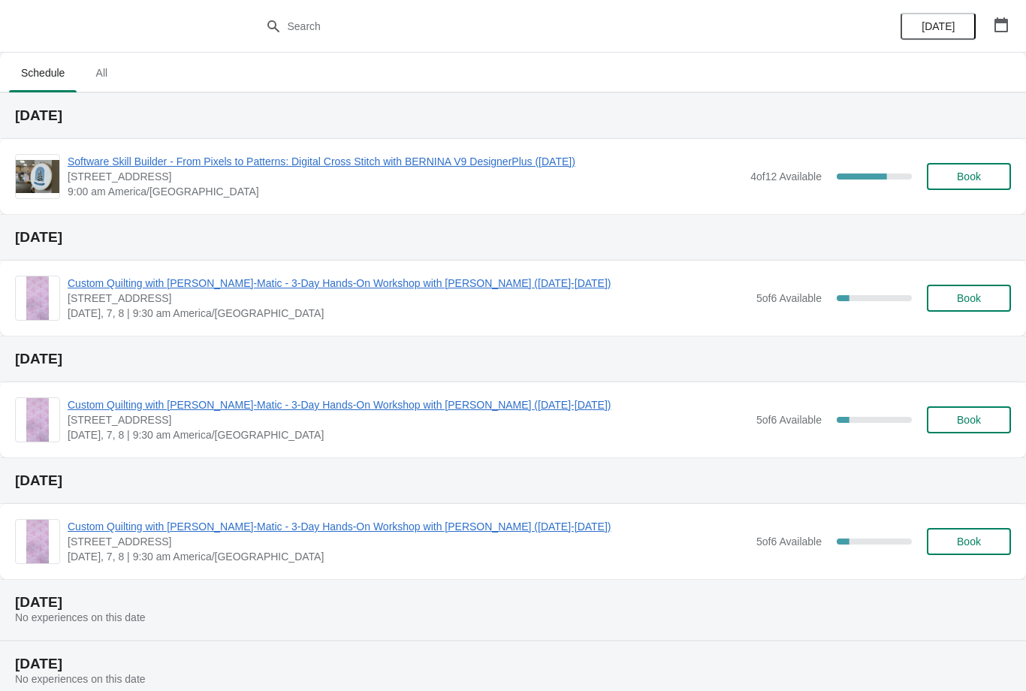
click at [138, 166] on span "Software Skill Builder - From Pixels to Patterns: Digital Cross Stitch with BER…" at bounding box center [405, 161] width 675 height 15
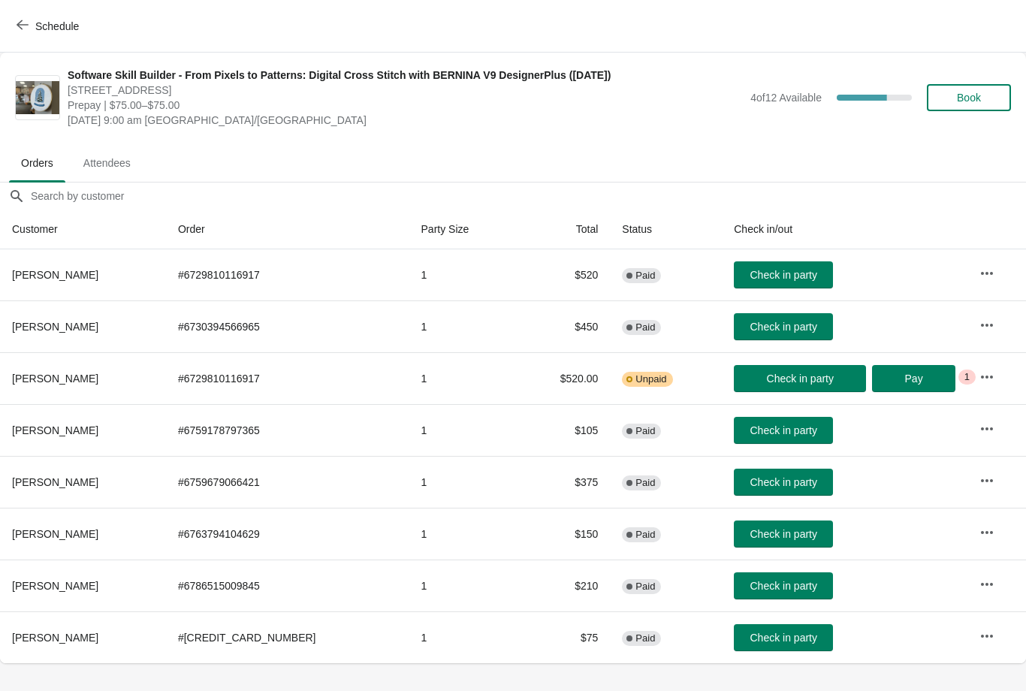
click at [955, 94] on span "Book" at bounding box center [969, 98] width 57 height 12
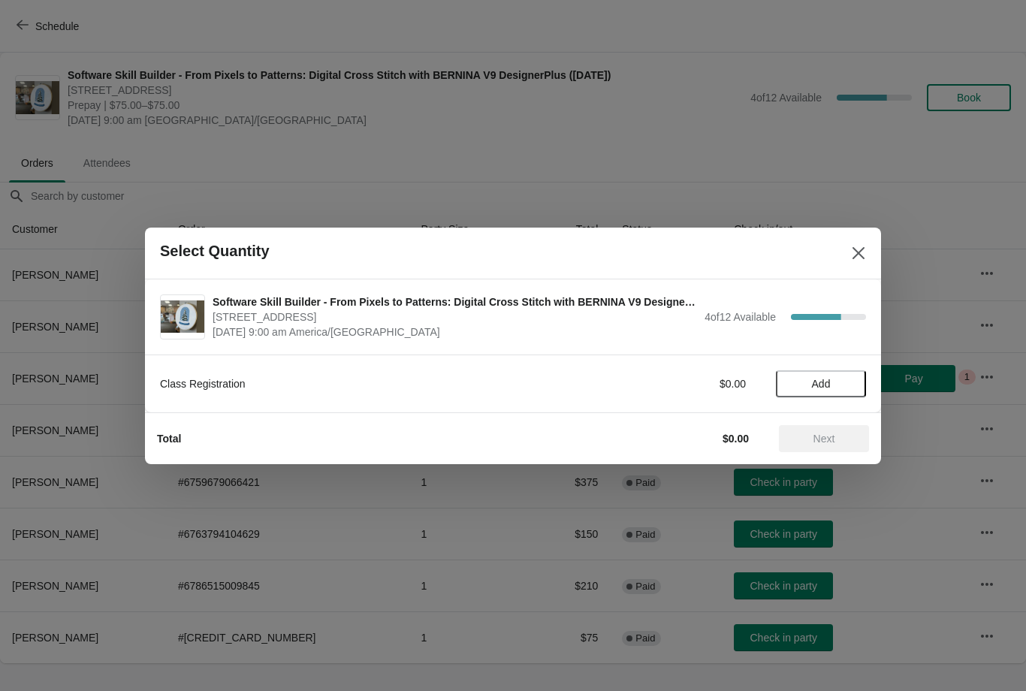
click at [826, 378] on span "Add" at bounding box center [821, 384] width 19 height 12
click at [817, 434] on span "Next" at bounding box center [825, 439] width 22 height 12
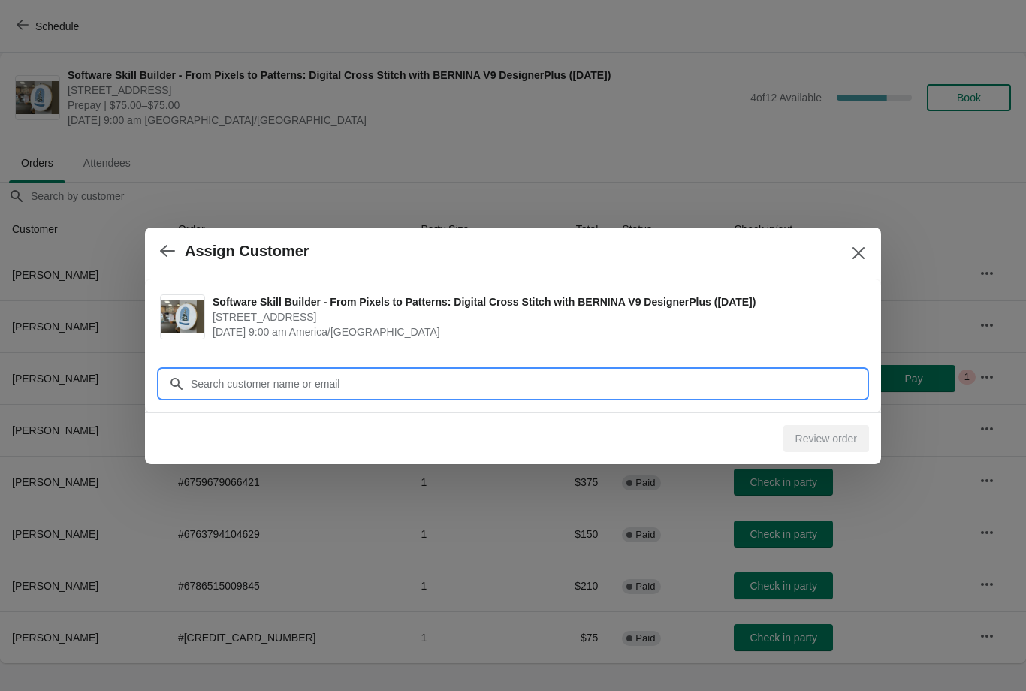
click at [252, 377] on input "Customer" at bounding box center [528, 383] width 676 height 27
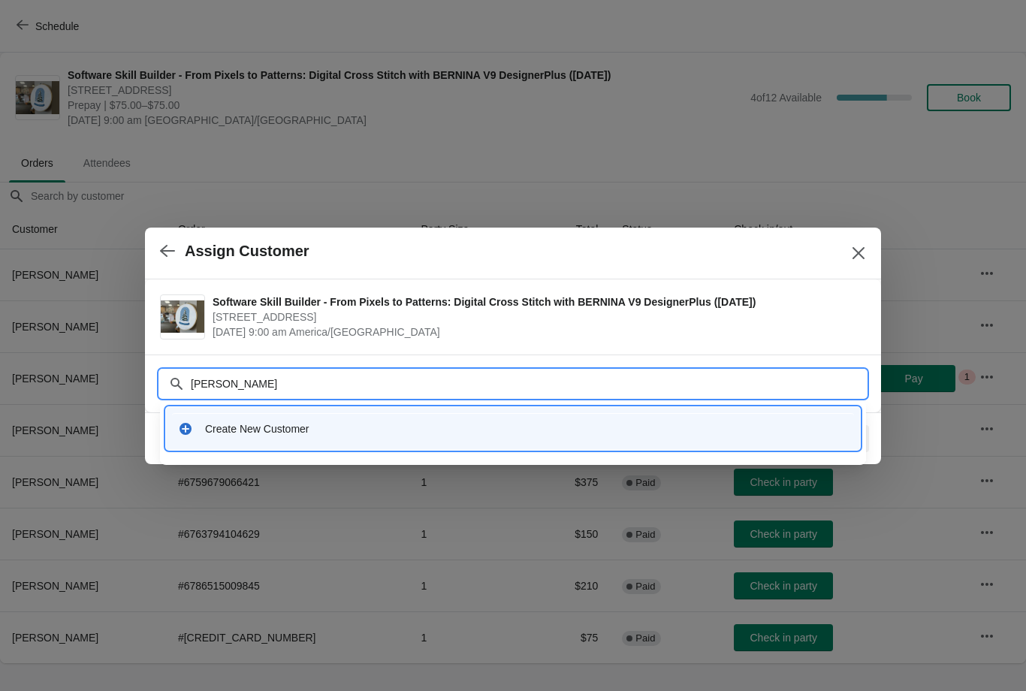
type input "[PERSON_NAME]"
click at [228, 427] on div "Create New Customer" at bounding box center [526, 428] width 643 height 15
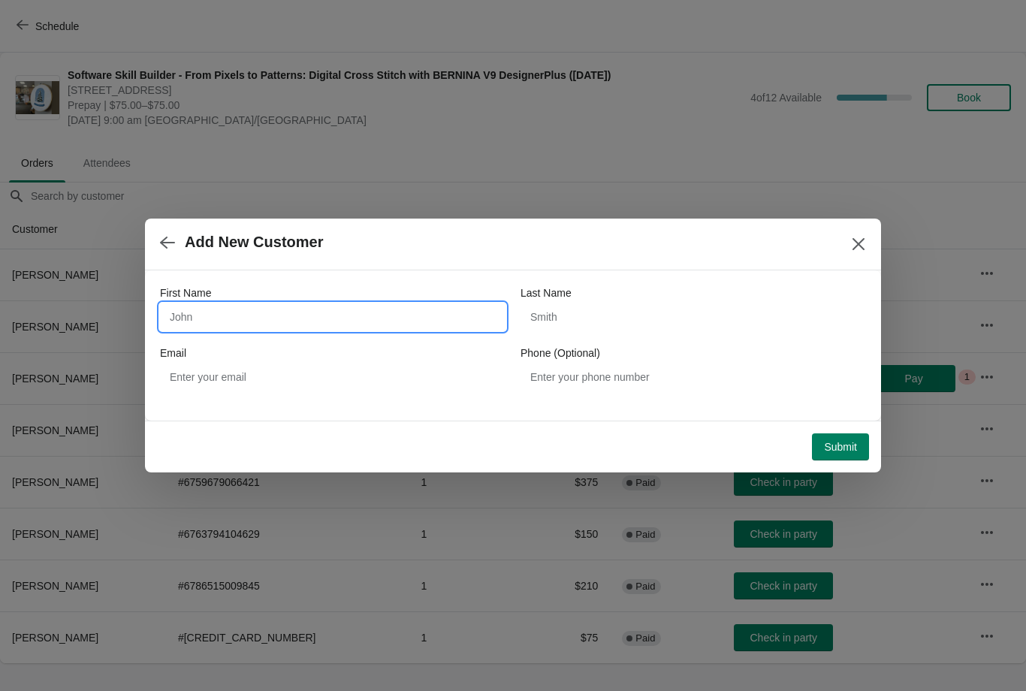
click at [198, 312] on input "First Name" at bounding box center [333, 317] width 346 height 27
type input "[PERSON_NAME]"
click at [569, 317] on input "Last Name" at bounding box center [694, 317] width 346 height 27
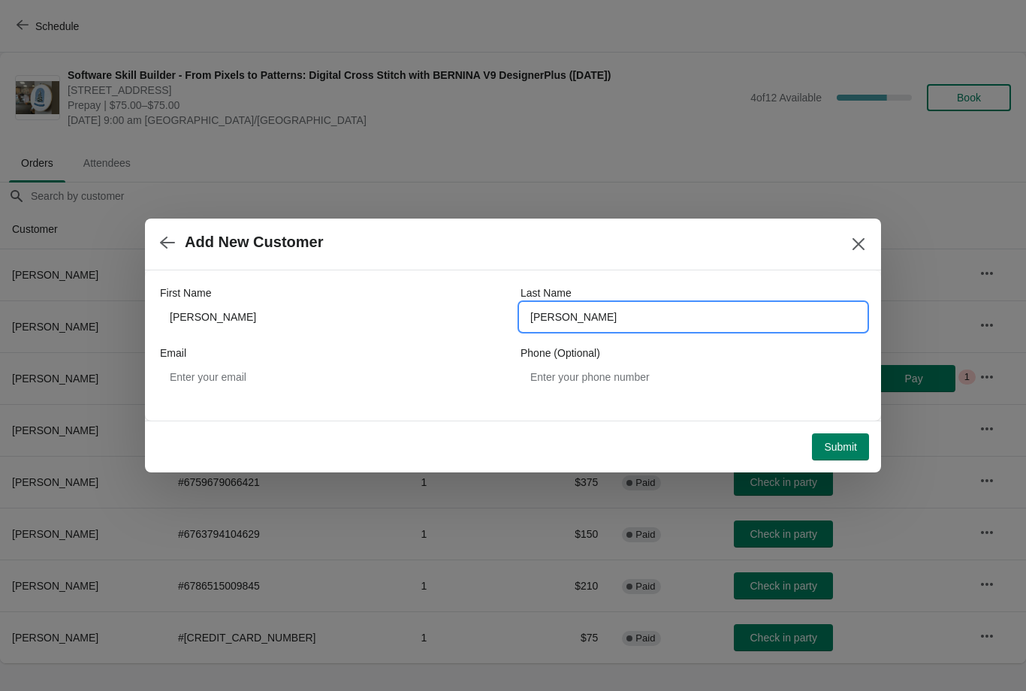
type input "[PERSON_NAME]"
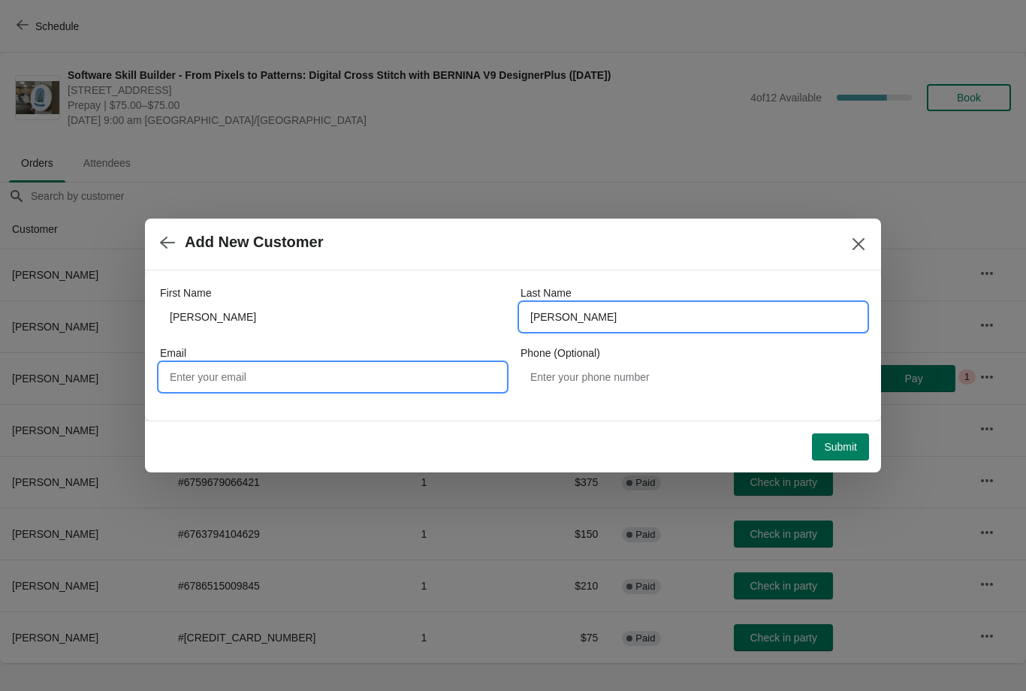
click at [198, 372] on input "Email" at bounding box center [333, 377] width 346 height 27
type input "J"
type input "[EMAIL_ADDRESS][DOMAIN_NAME]"
click at [845, 444] on span "Submit" at bounding box center [840, 447] width 33 height 12
